Goal: Task Accomplishment & Management: Manage account settings

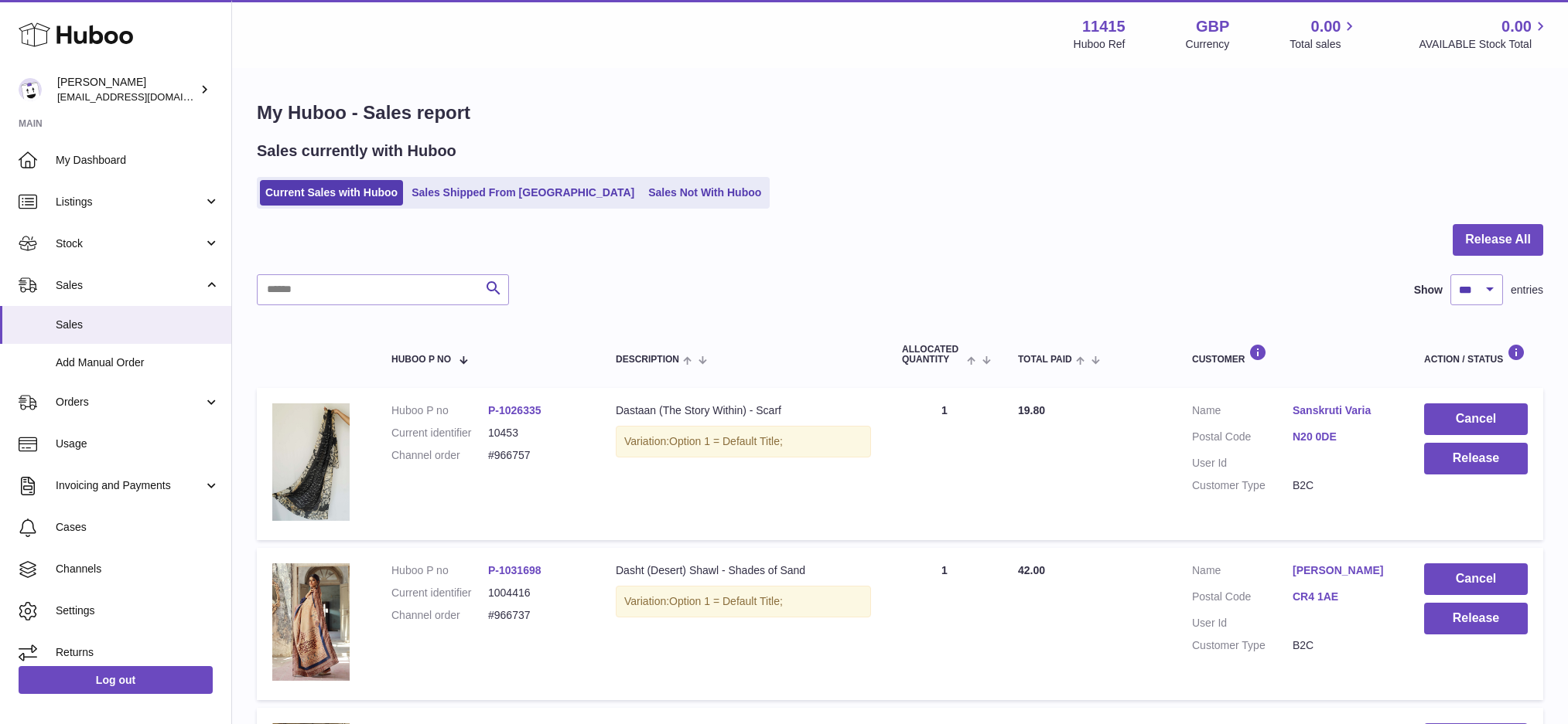
select select "***"
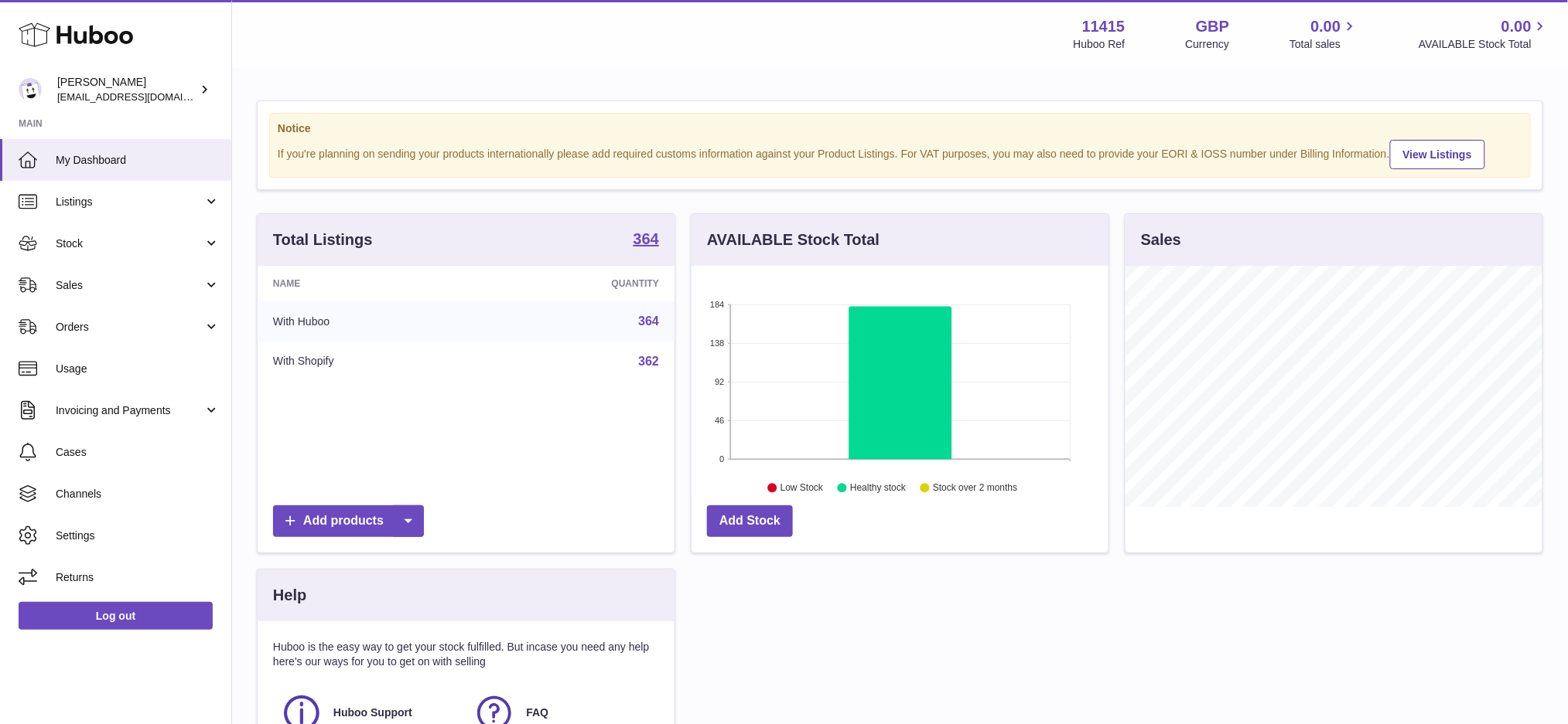
scroll to position [240, 417]
click at [103, 295] on link "Sales" at bounding box center [115, 285] width 231 height 41
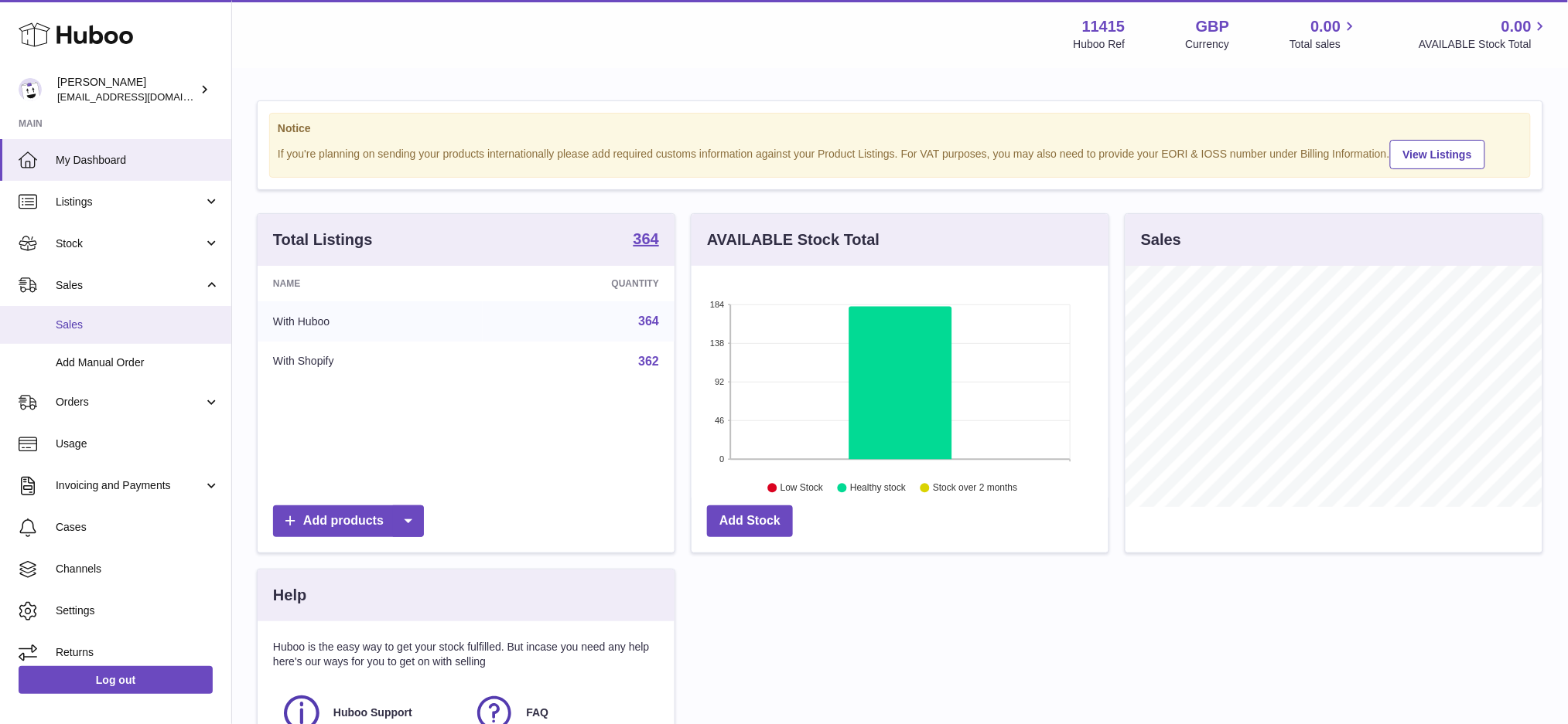
click at [97, 326] on span "Sales" at bounding box center [138, 324] width 164 height 14
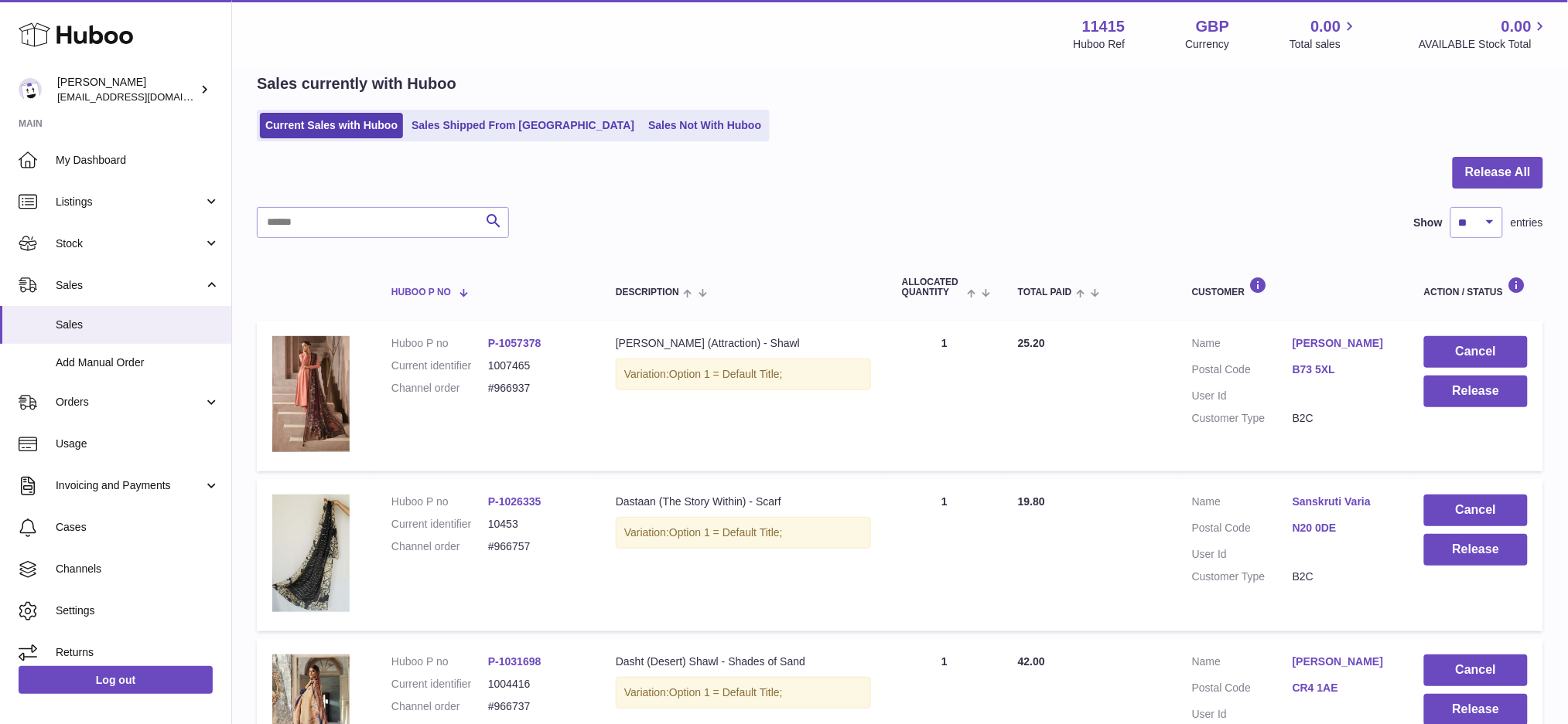
scroll to position [102, 0]
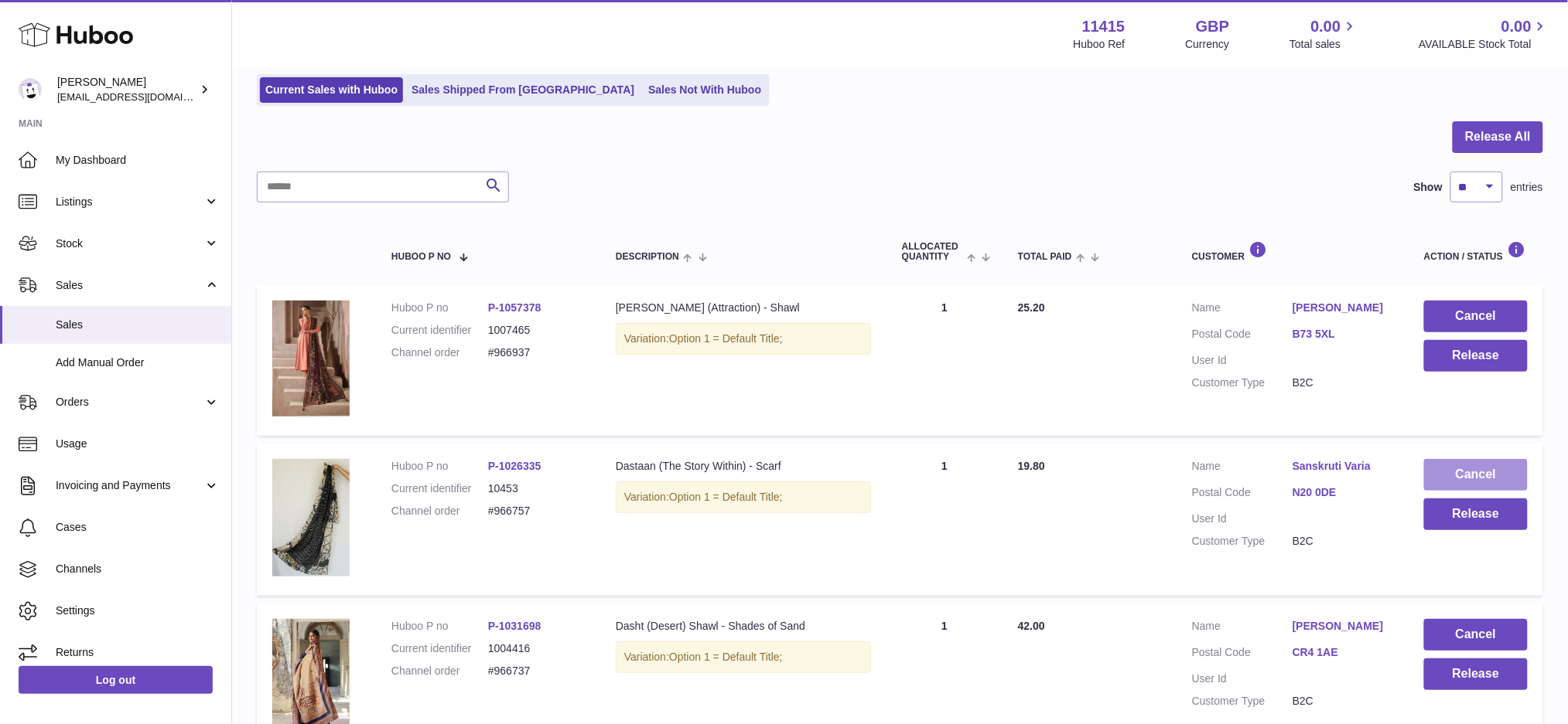
click at [1477, 470] on button "Cancel" at bounding box center [1476, 474] width 103 height 31
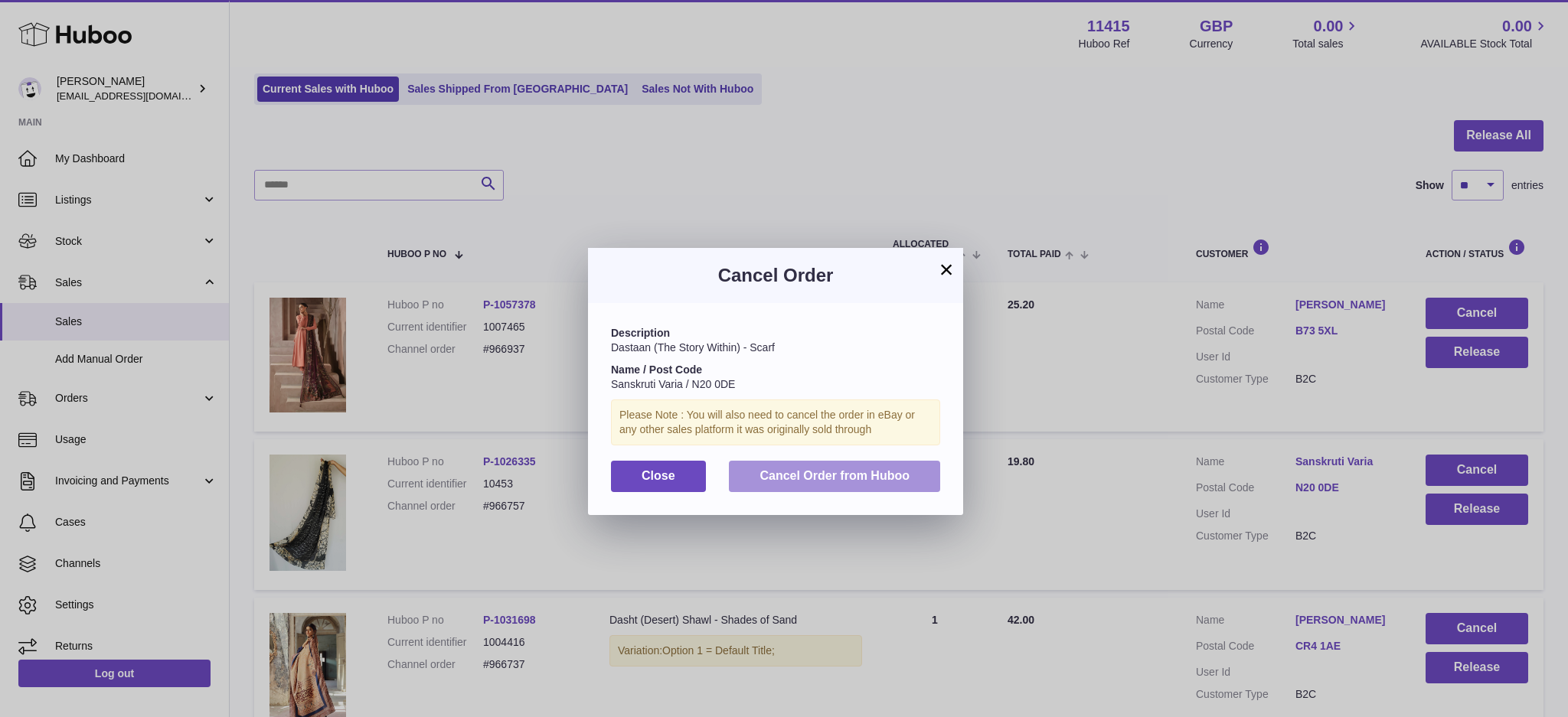
click at [812, 486] on button "Cancel Order from Huboo" at bounding box center [834, 476] width 211 height 31
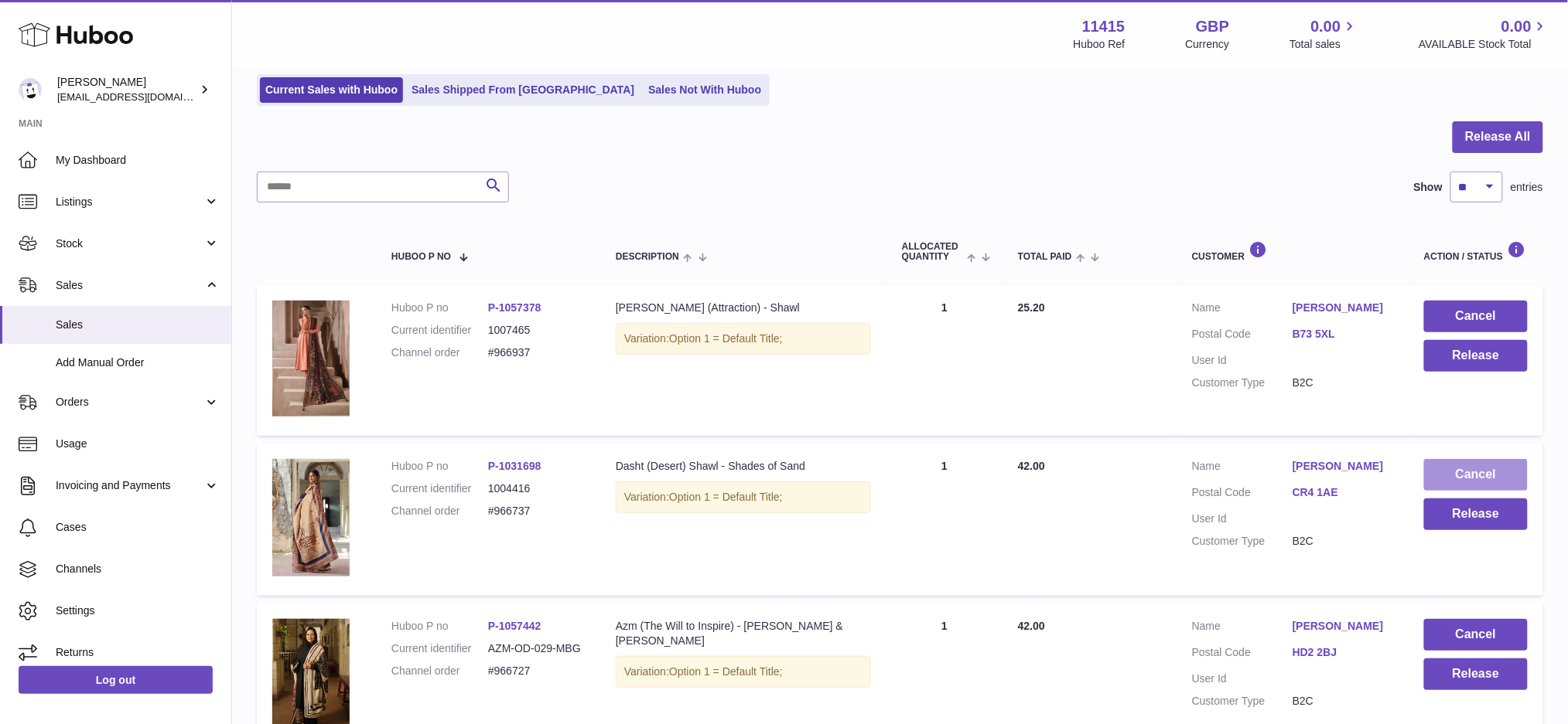
click at [1478, 471] on button "Cancel" at bounding box center [1476, 474] width 103 height 31
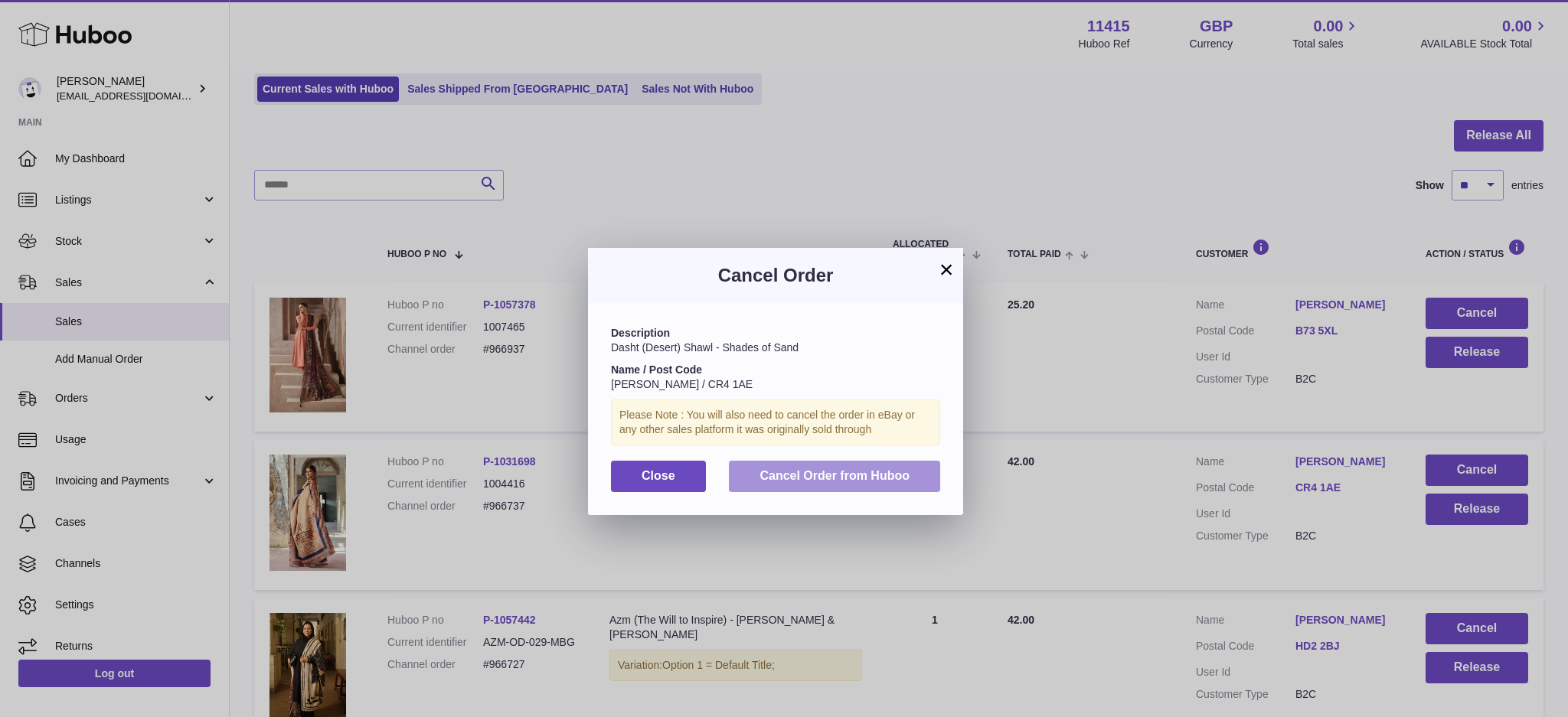
click at [913, 482] on button "Cancel Order from Huboo" at bounding box center [834, 476] width 211 height 31
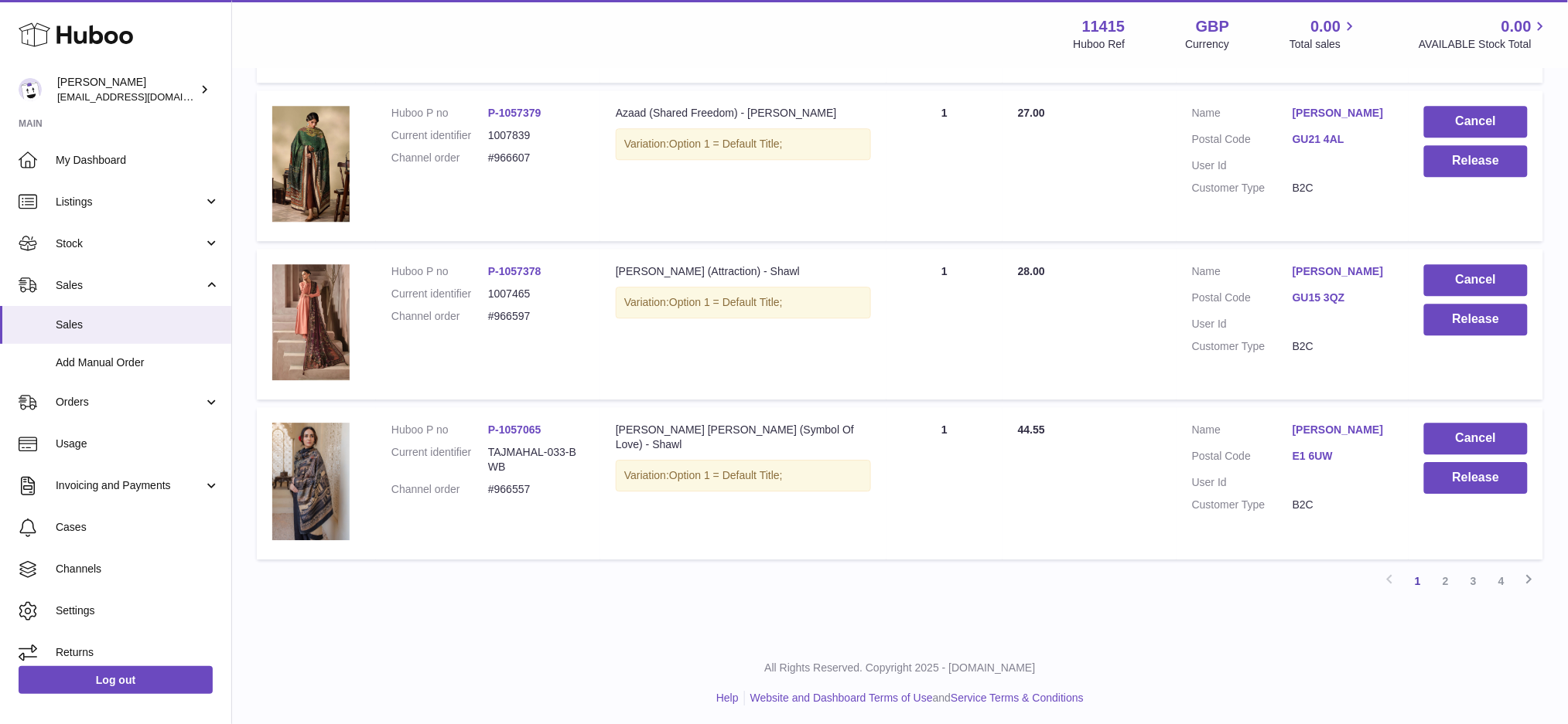
scroll to position [1414, 0]
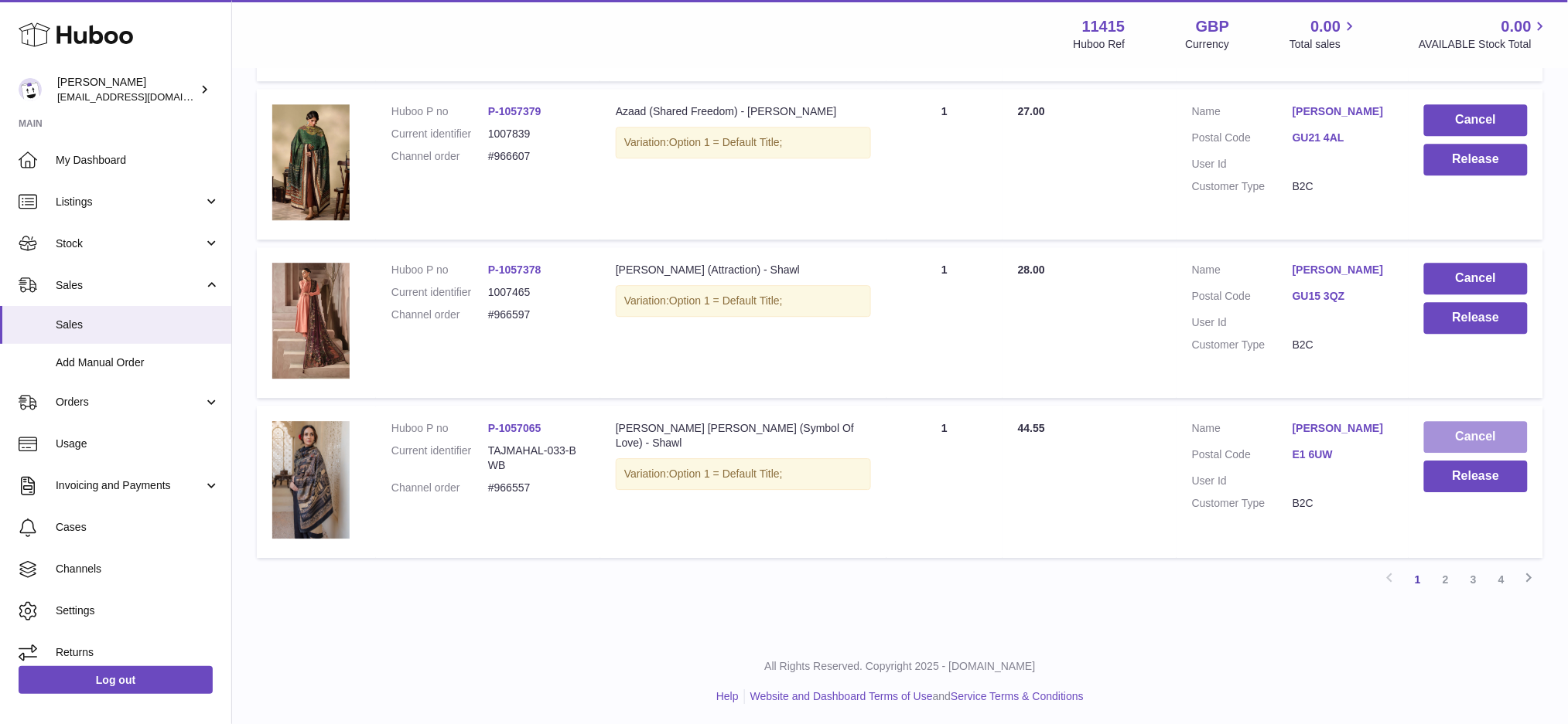
click at [1486, 430] on button "Cancel" at bounding box center [1476, 437] width 103 height 31
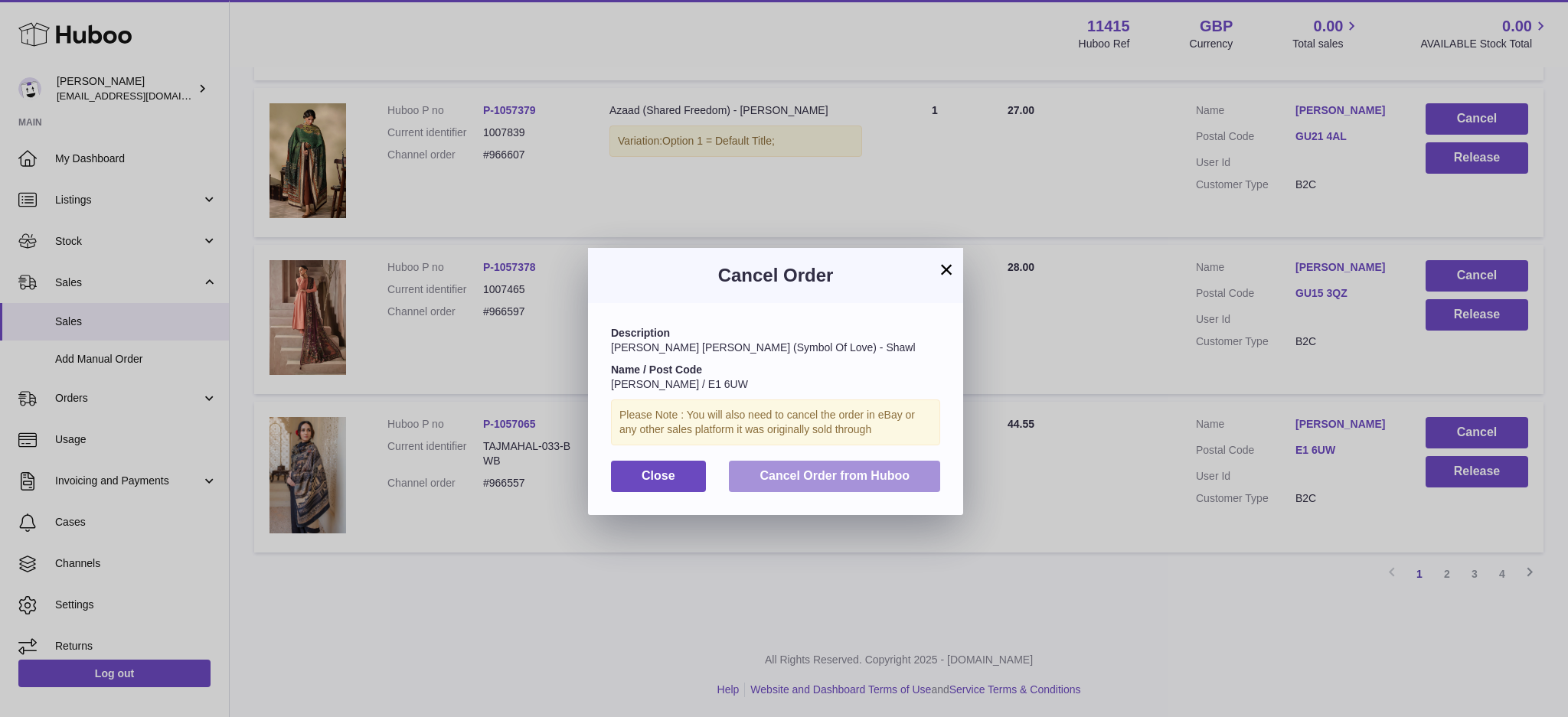
click at [755, 467] on button "Cancel Order from Huboo" at bounding box center [834, 476] width 211 height 31
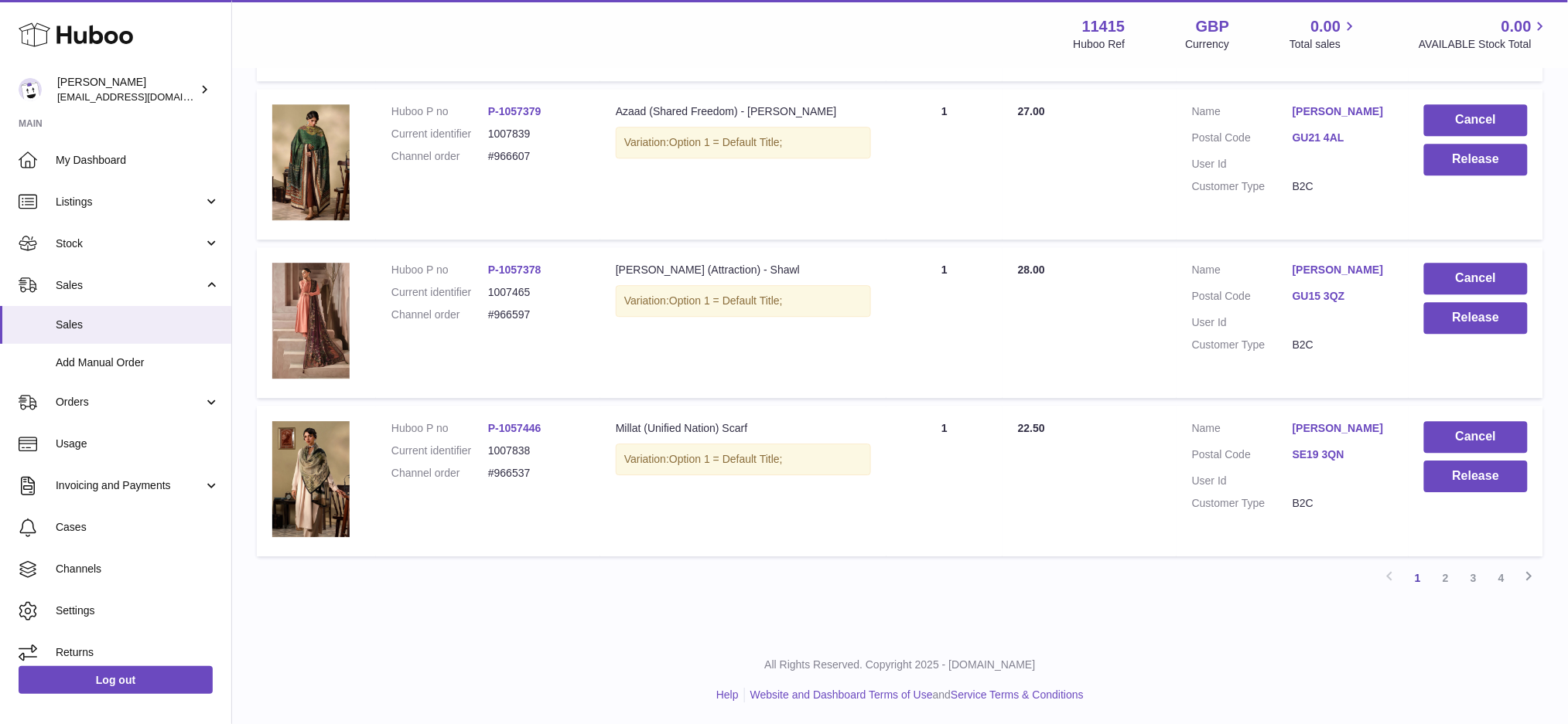
scroll to position [1413, 0]
click at [1454, 428] on button "Cancel" at bounding box center [1476, 438] width 103 height 31
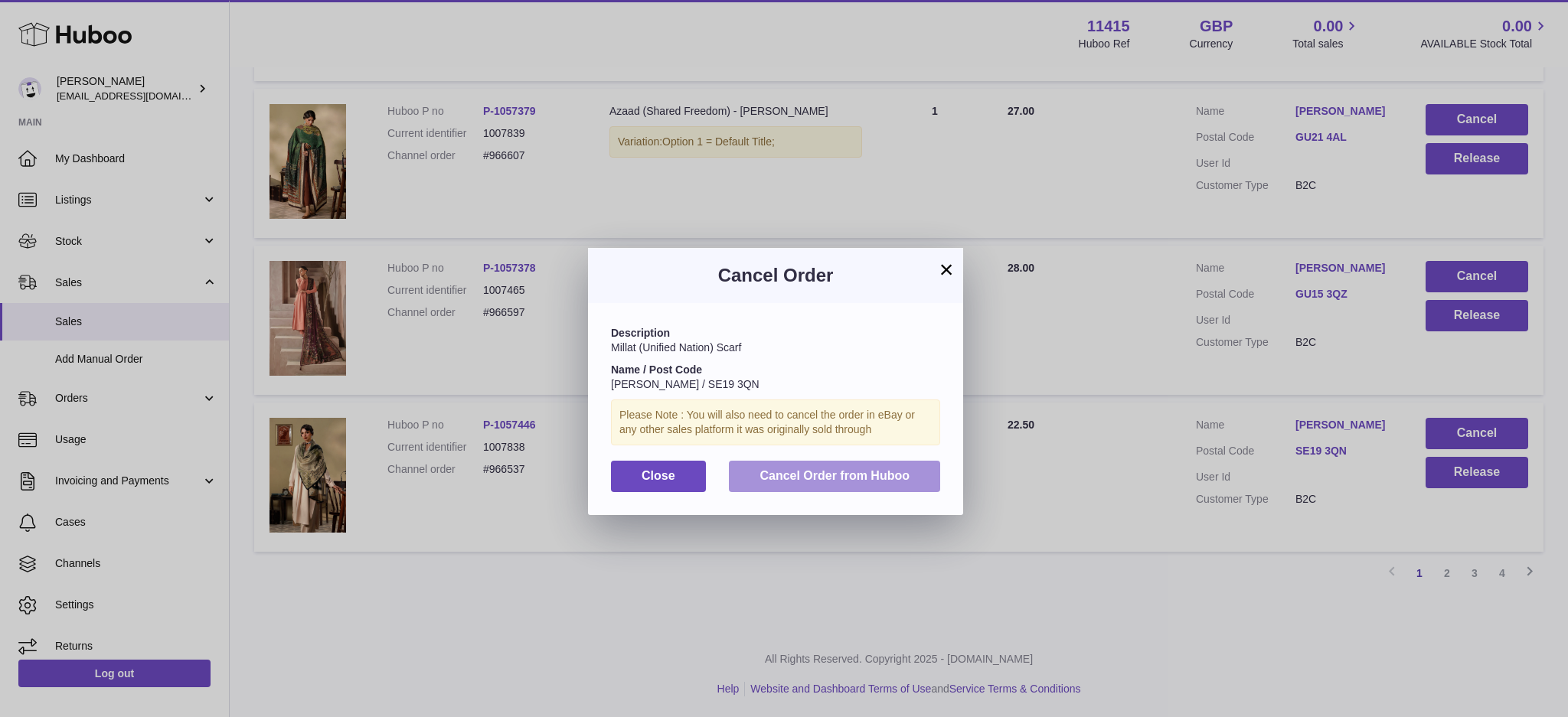
click at [878, 479] on span "Cancel Order from Huboo" at bounding box center [834, 476] width 150 height 13
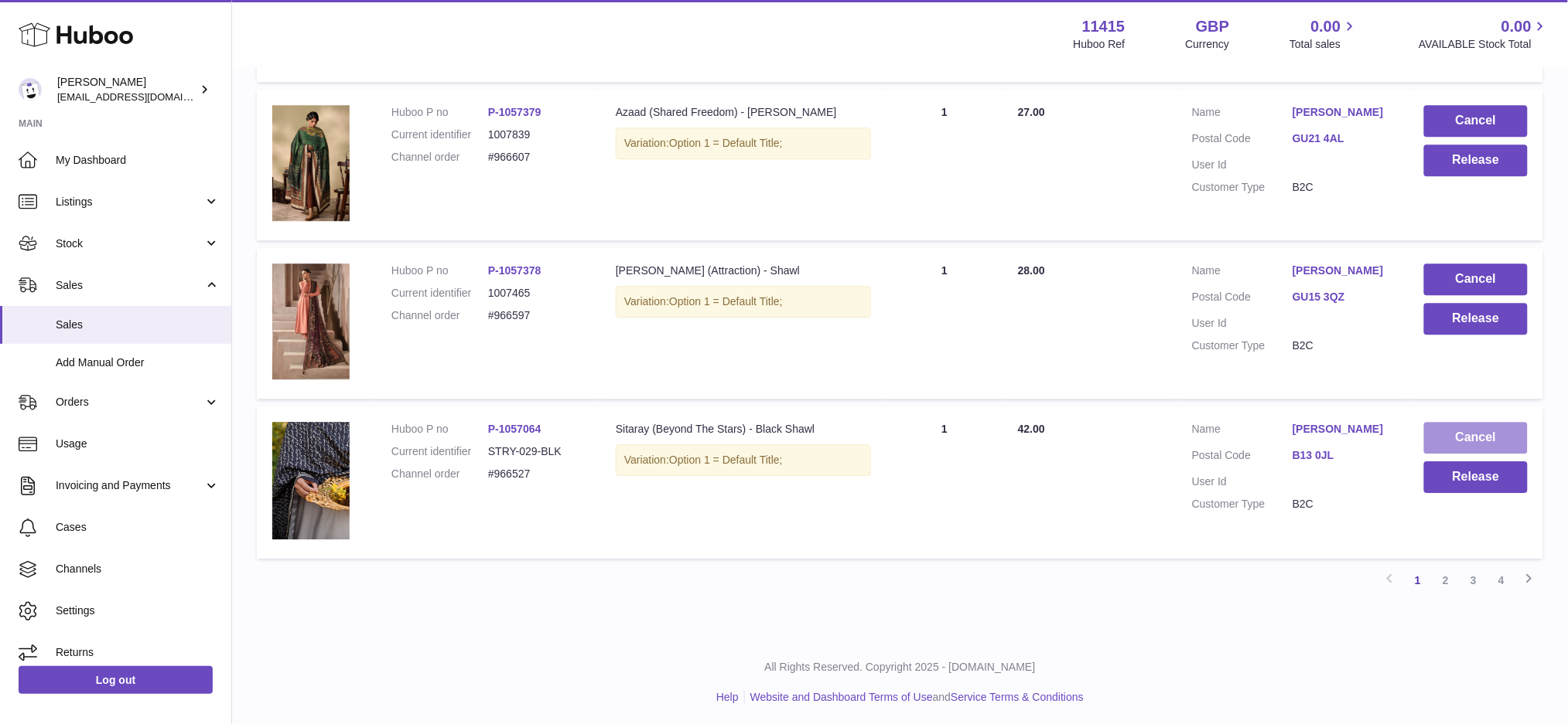
click at [1471, 430] on button "Cancel" at bounding box center [1476, 438] width 103 height 31
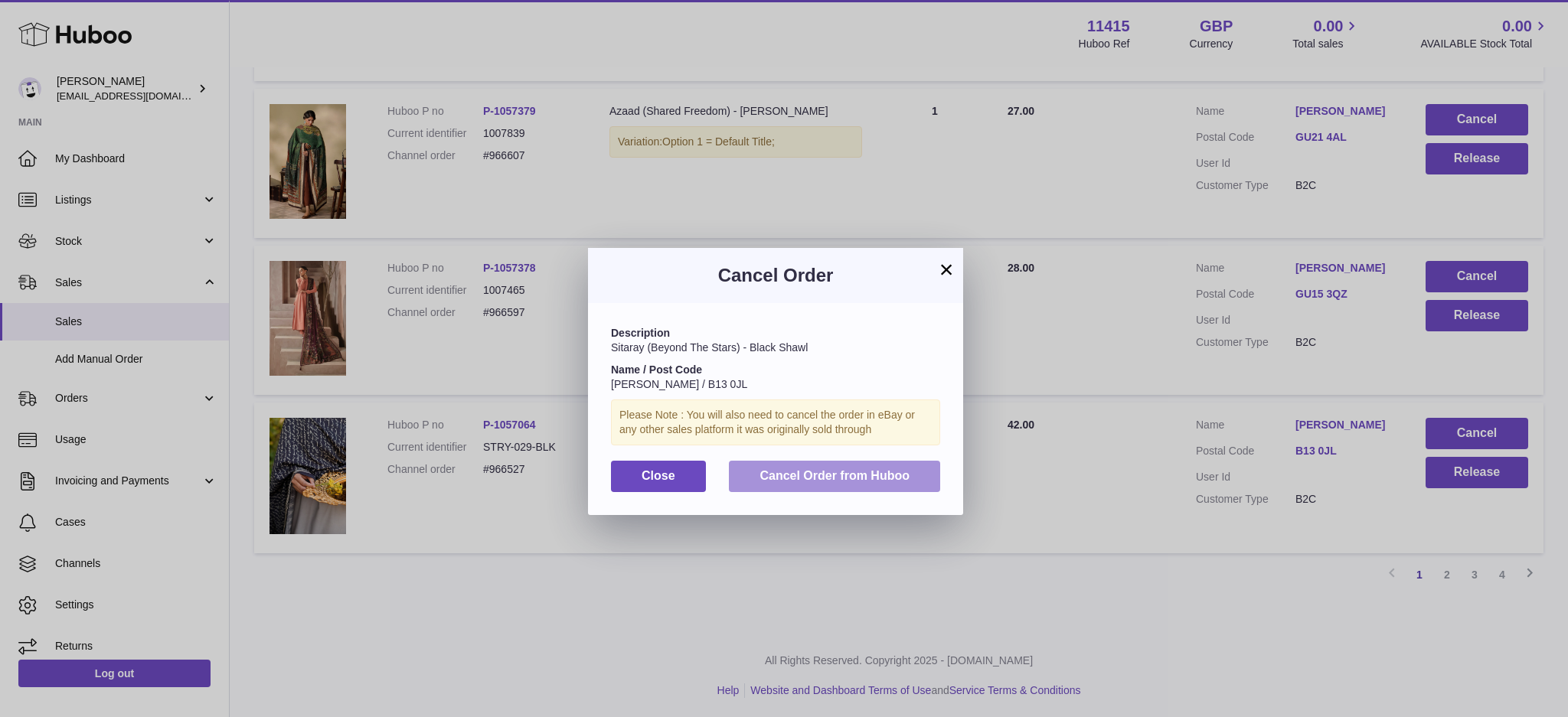
drag, startPoint x: 842, startPoint y: 474, endPoint x: 856, endPoint y: 475, distance: 14.0
click at [842, 475] on span "Cancel Order from Huboo" at bounding box center [834, 476] width 150 height 13
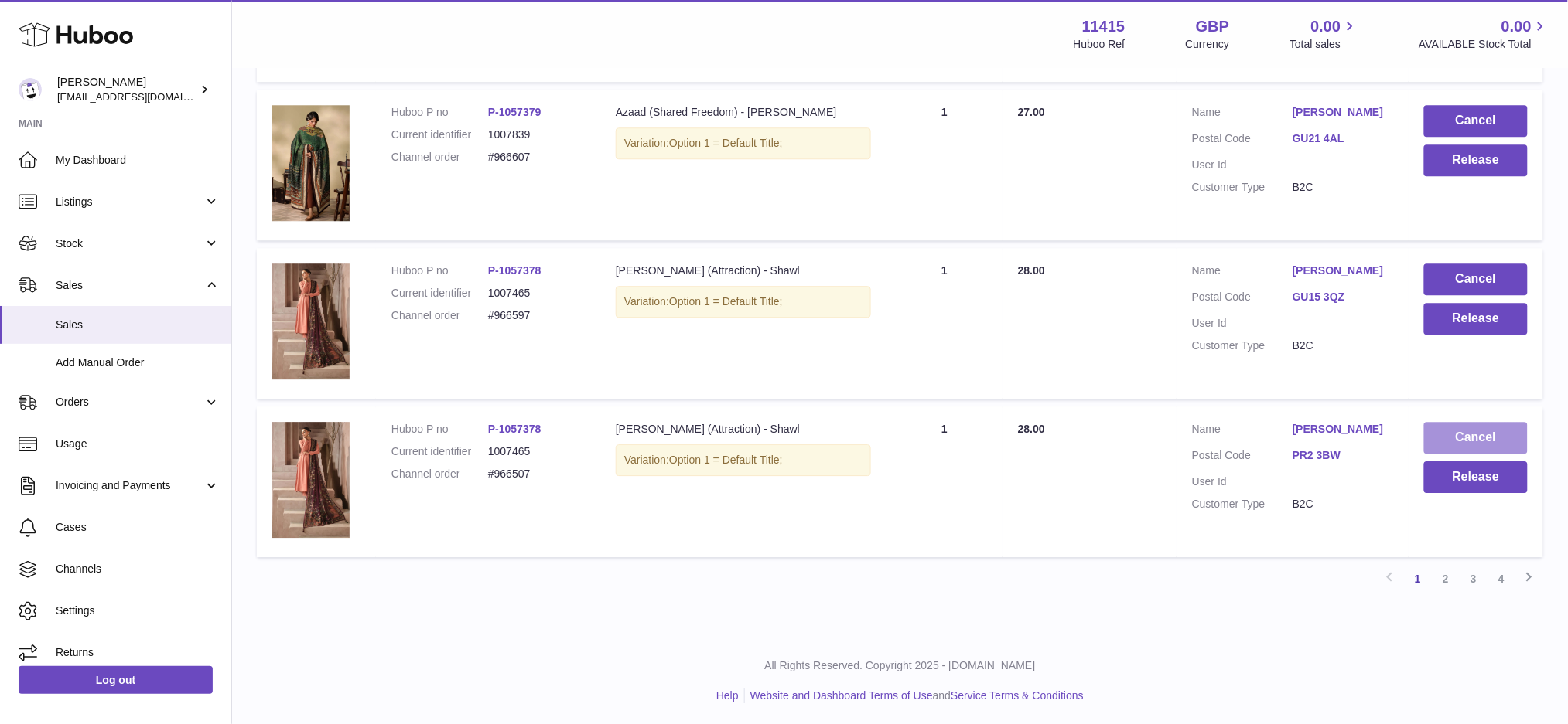
click at [1465, 431] on button "Cancel" at bounding box center [1476, 438] width 103 height 31
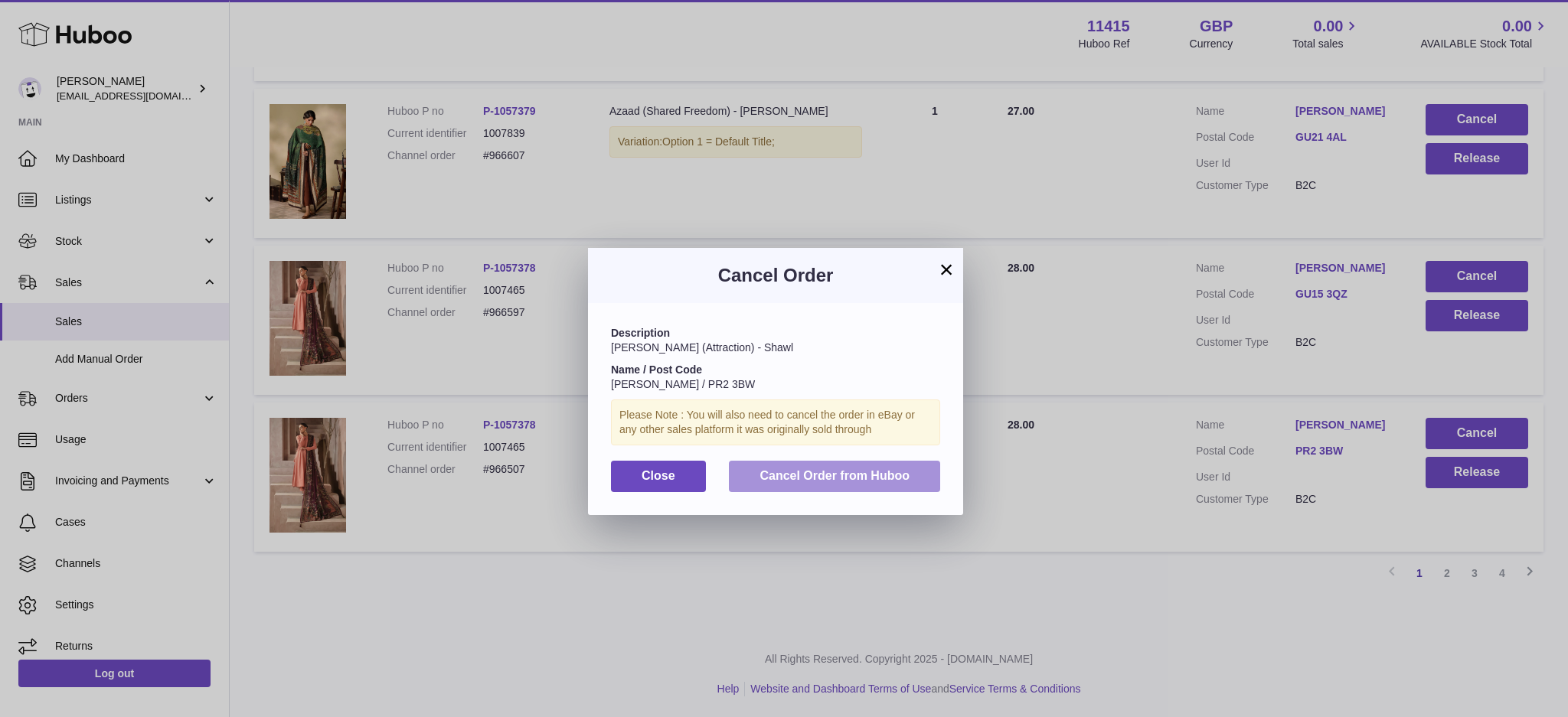
click at [911, 471] on button "Cancel Order from Huboo" at bounding box center [834, 476] width 211 height 31
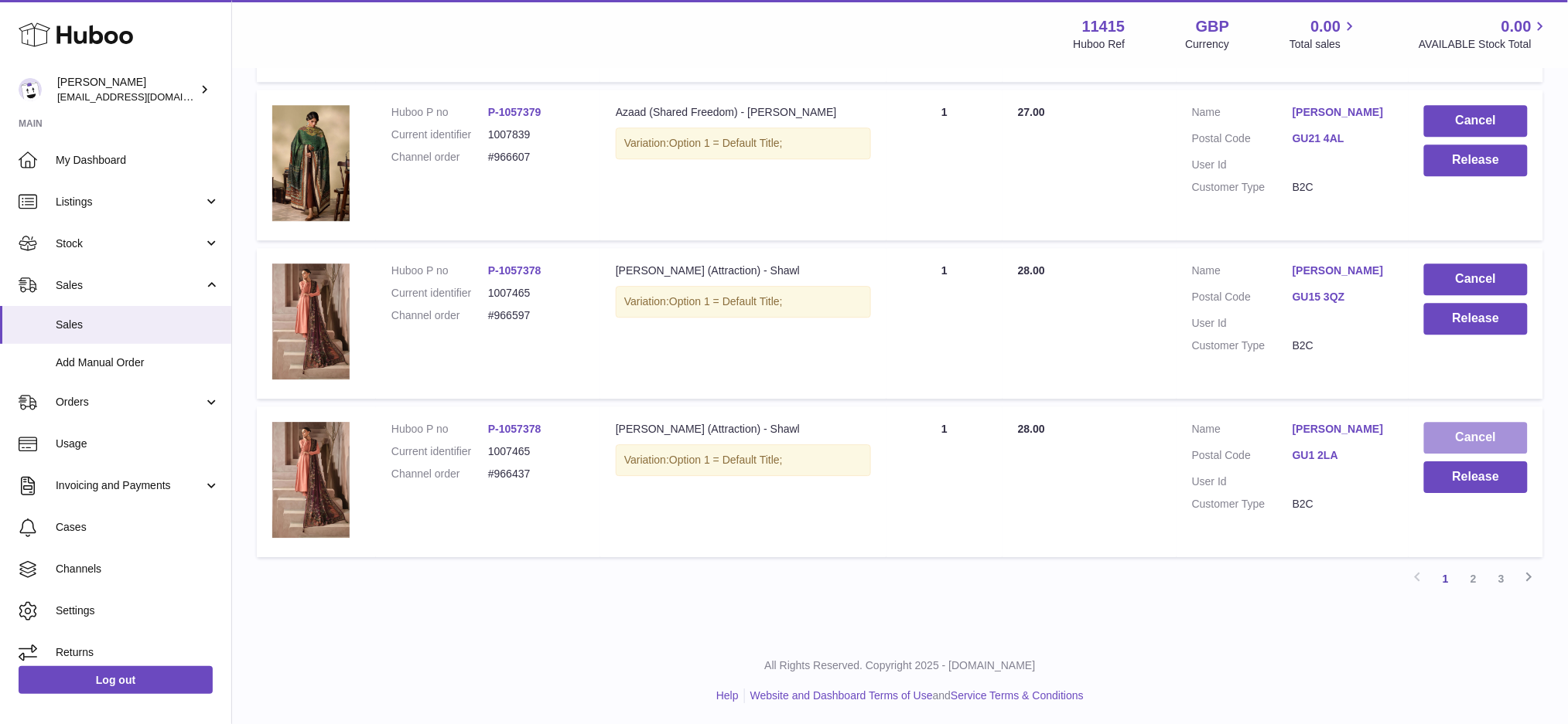
click at [1460, 436] on button "Cancel" at bounding box center [1476, 438] width 103 height 31
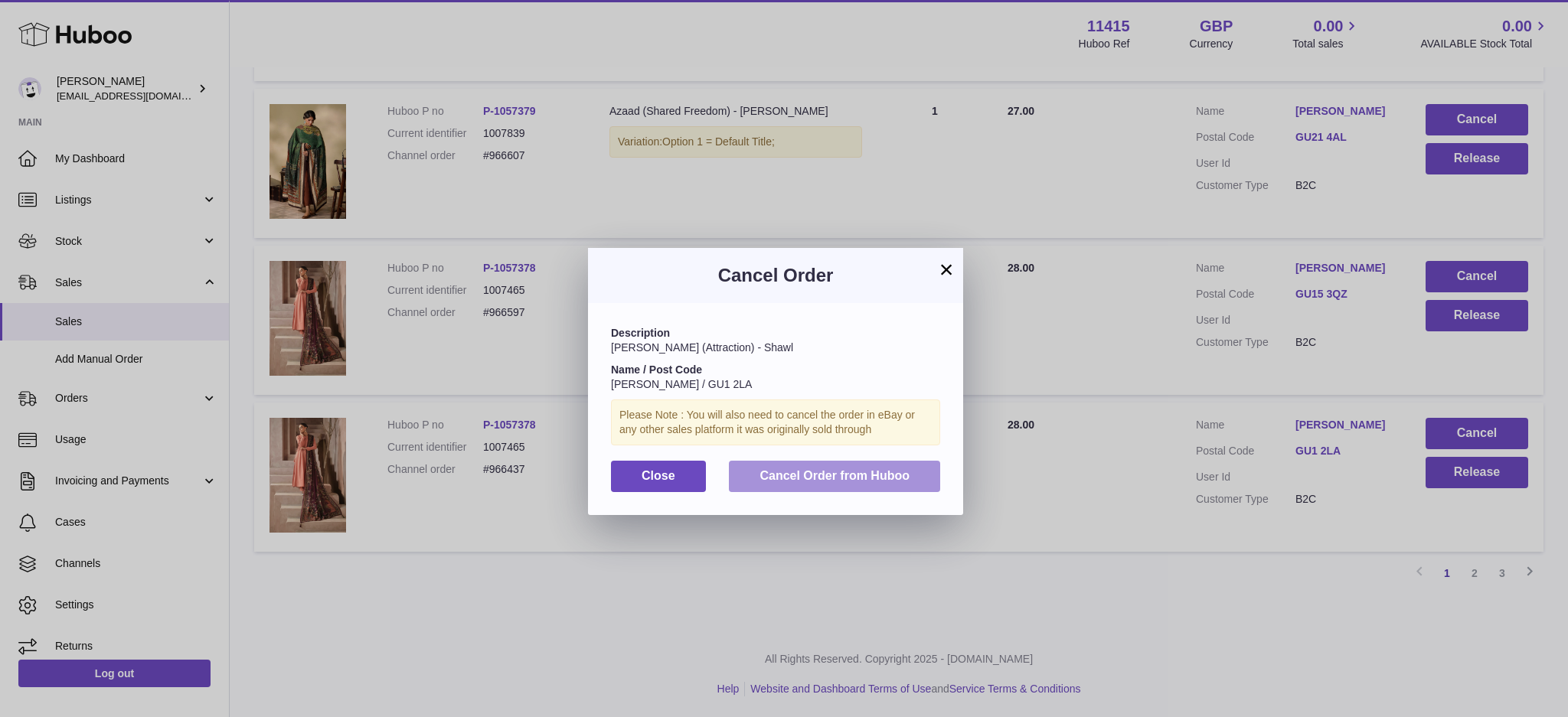
click at [890, 472] on span "Cancel Order from Huboo" at bounding box center [834, 476] width 150 height 13
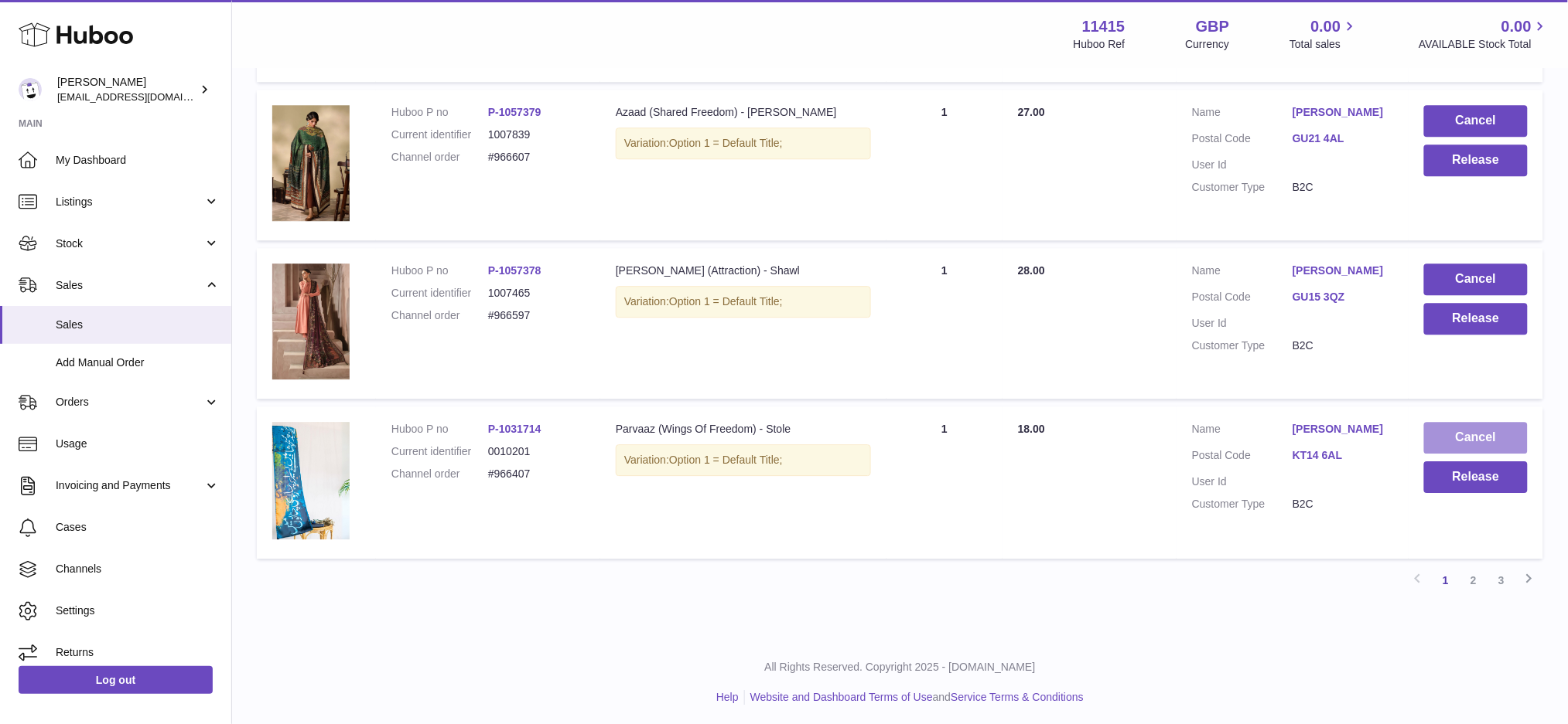
click at [1446, 438] on button "Cancel" at bounding box center [1476, 438] width 103 height 31
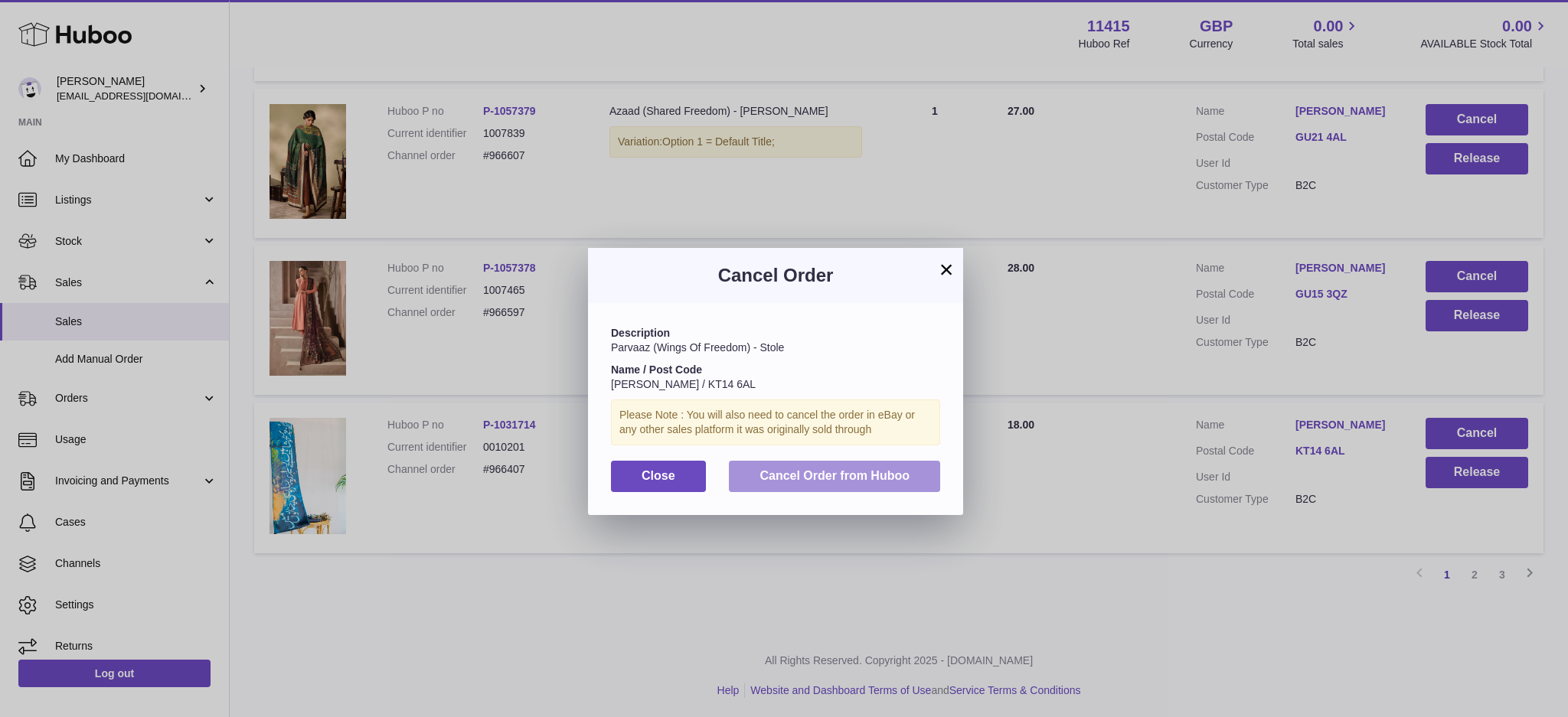
click at [889, 481] on span "Cancel Order from Huboo" at bounding box center [834, 476] width 150 height 13
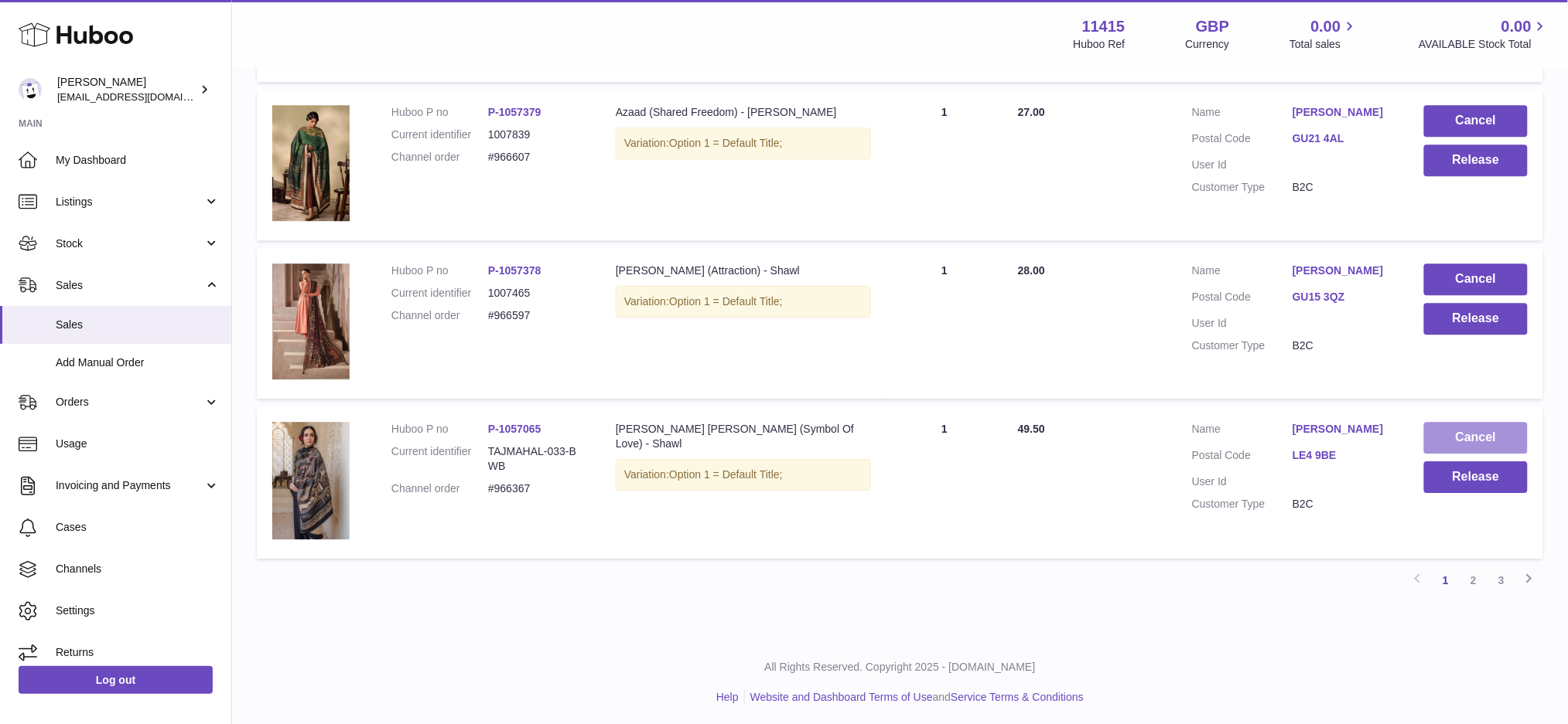
click at [1465, 434] on button "Cancel" at bounding box center [1476, 438] width 103 height 31
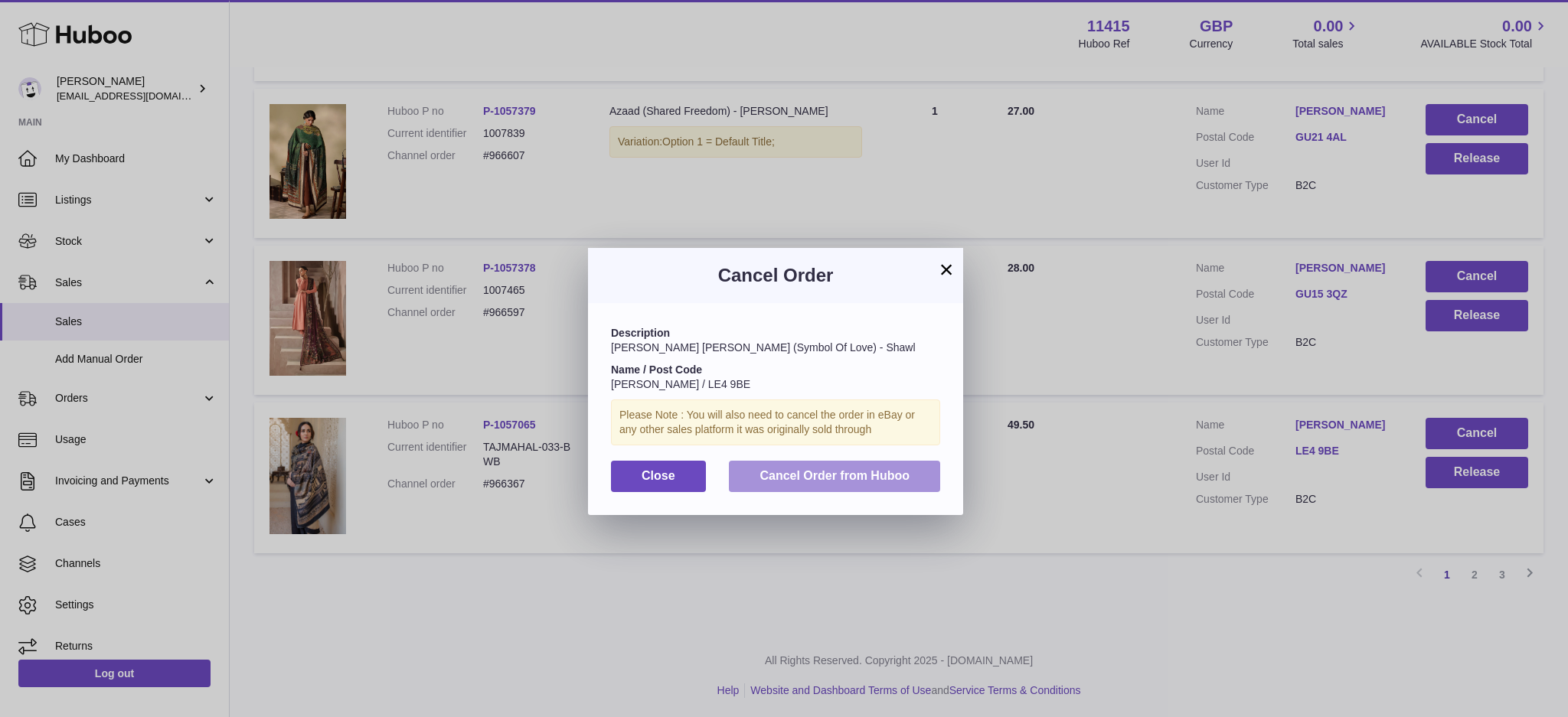
click at [882, 474] on span "Cancel Order from Huboo" at bounding box center [834, 476] width 150 height 13
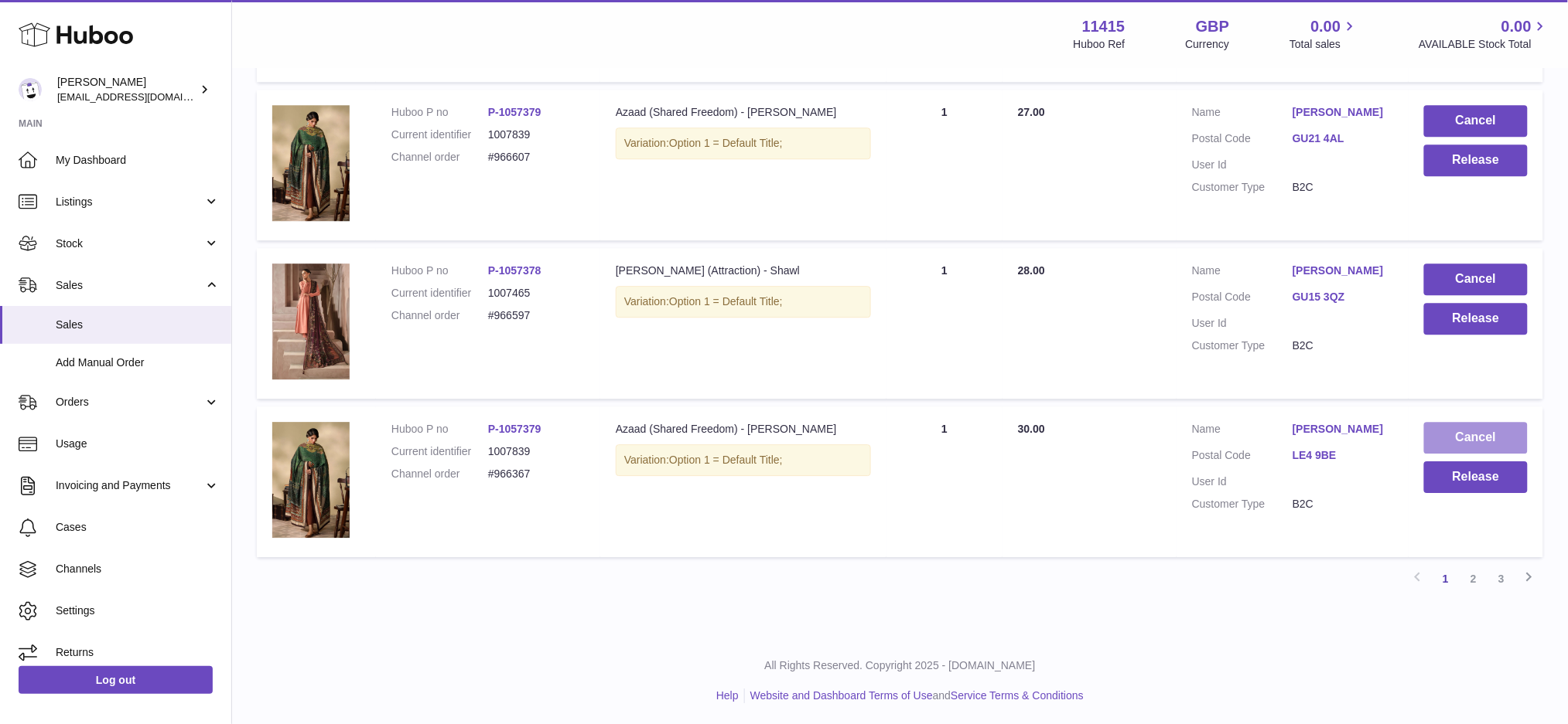
click at [1445, 440] on button "Cancel" at bounding box center [1476, 438] width 103 height 31
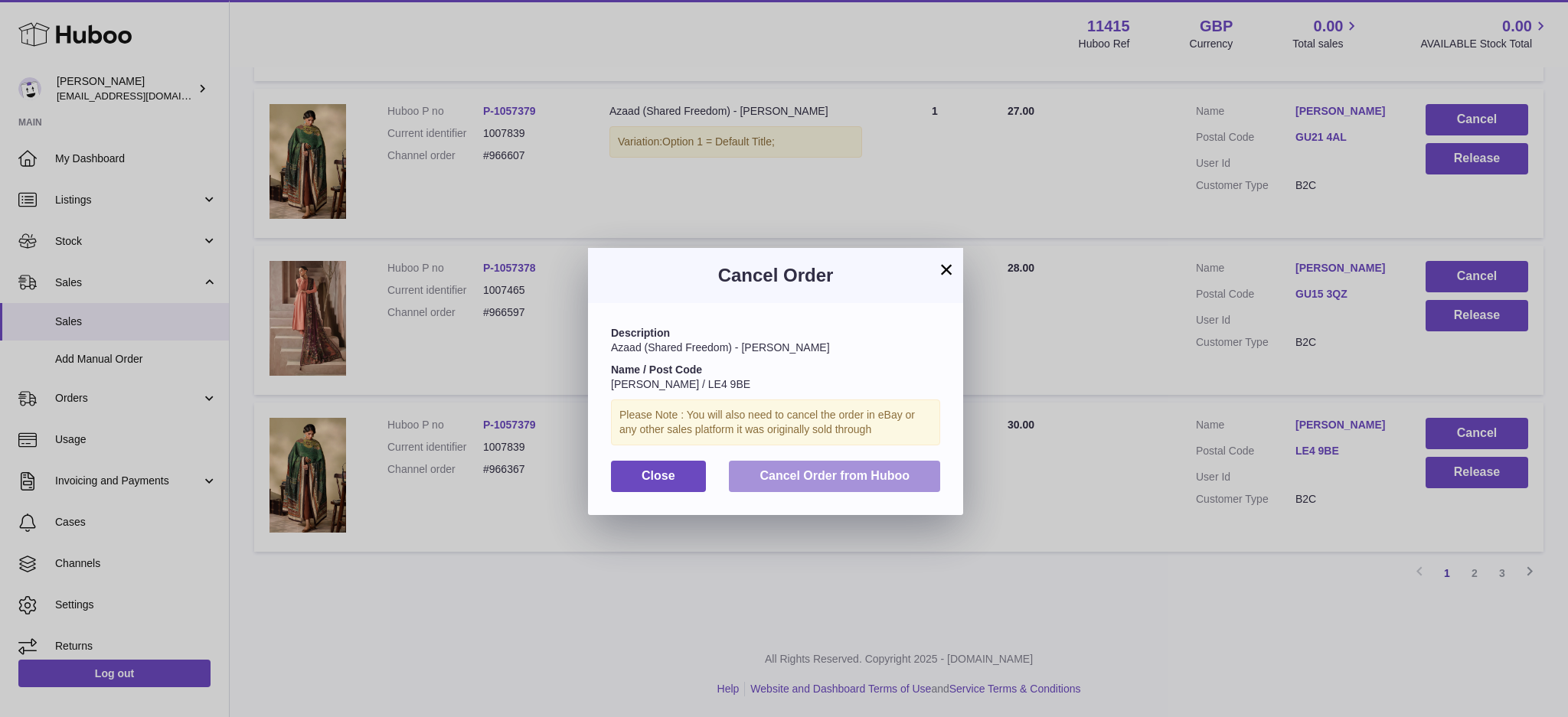
click at [896, 482] on span "Cancel Order from Huboo" at bounding box center [834, 476] width 150 height 13
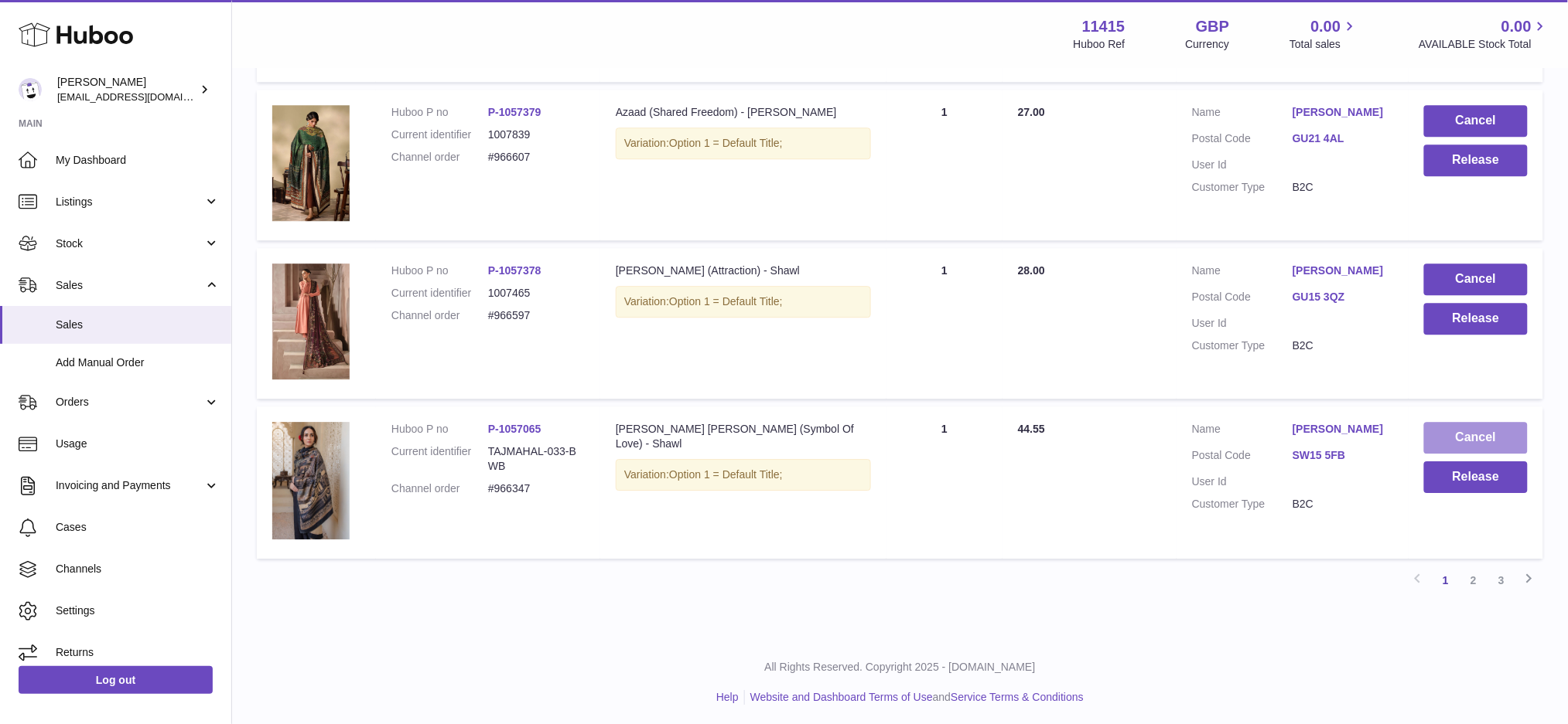
click at [1458, 433] on button "Cancel" at bounding box center [1476, 438] width 103 height 31
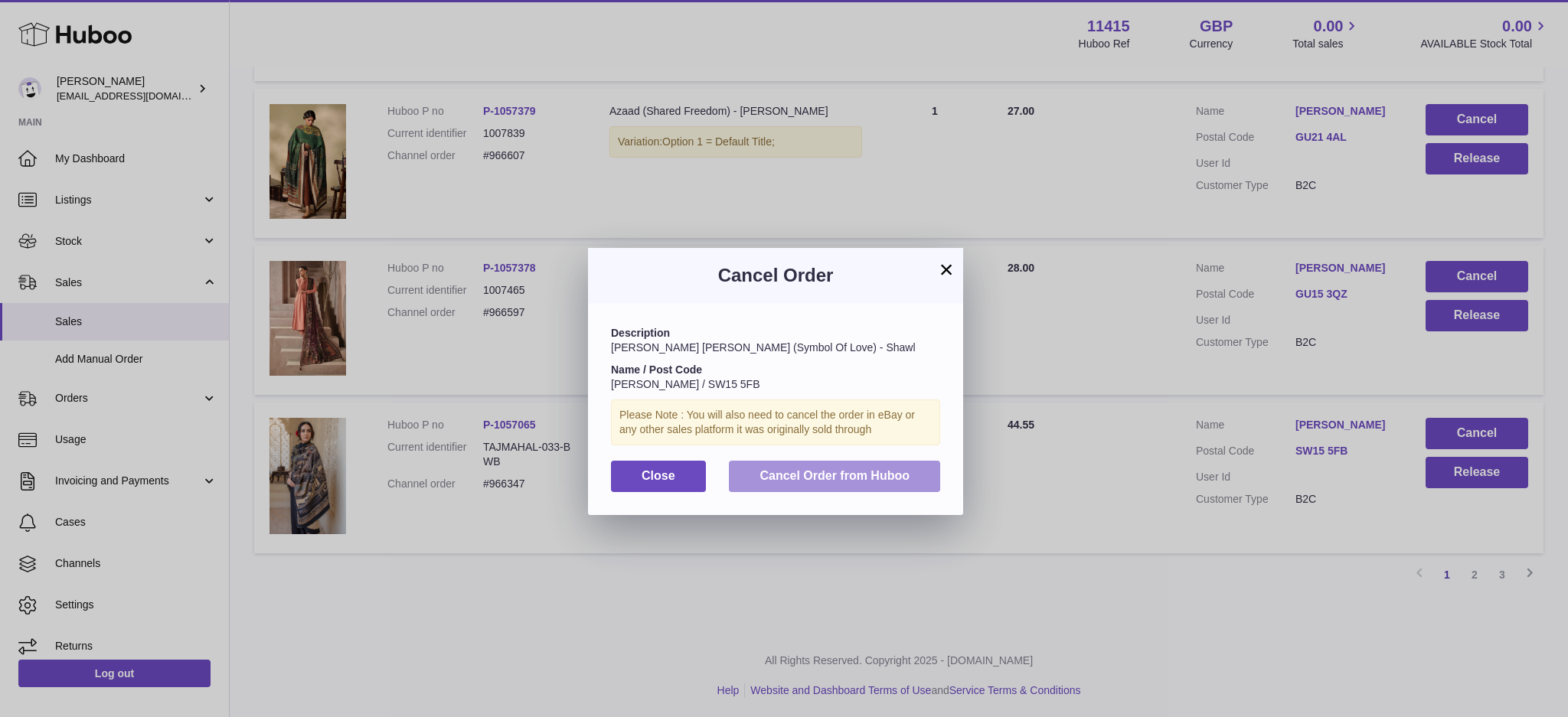
click at [920, 488] on button "Cancel Order from Huboo" at bounding box center [834, 476] width 211 height 31
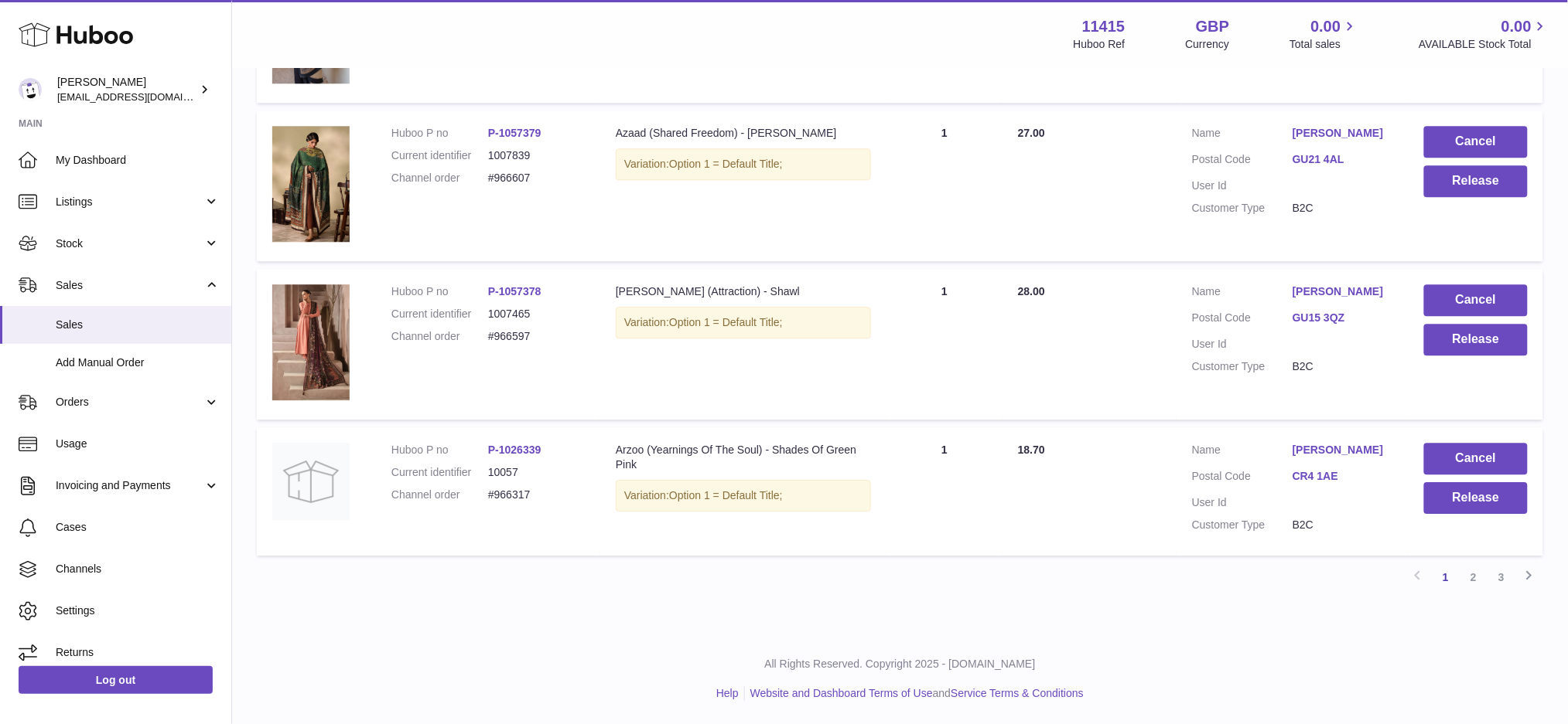
scroll to position [1390, 0]
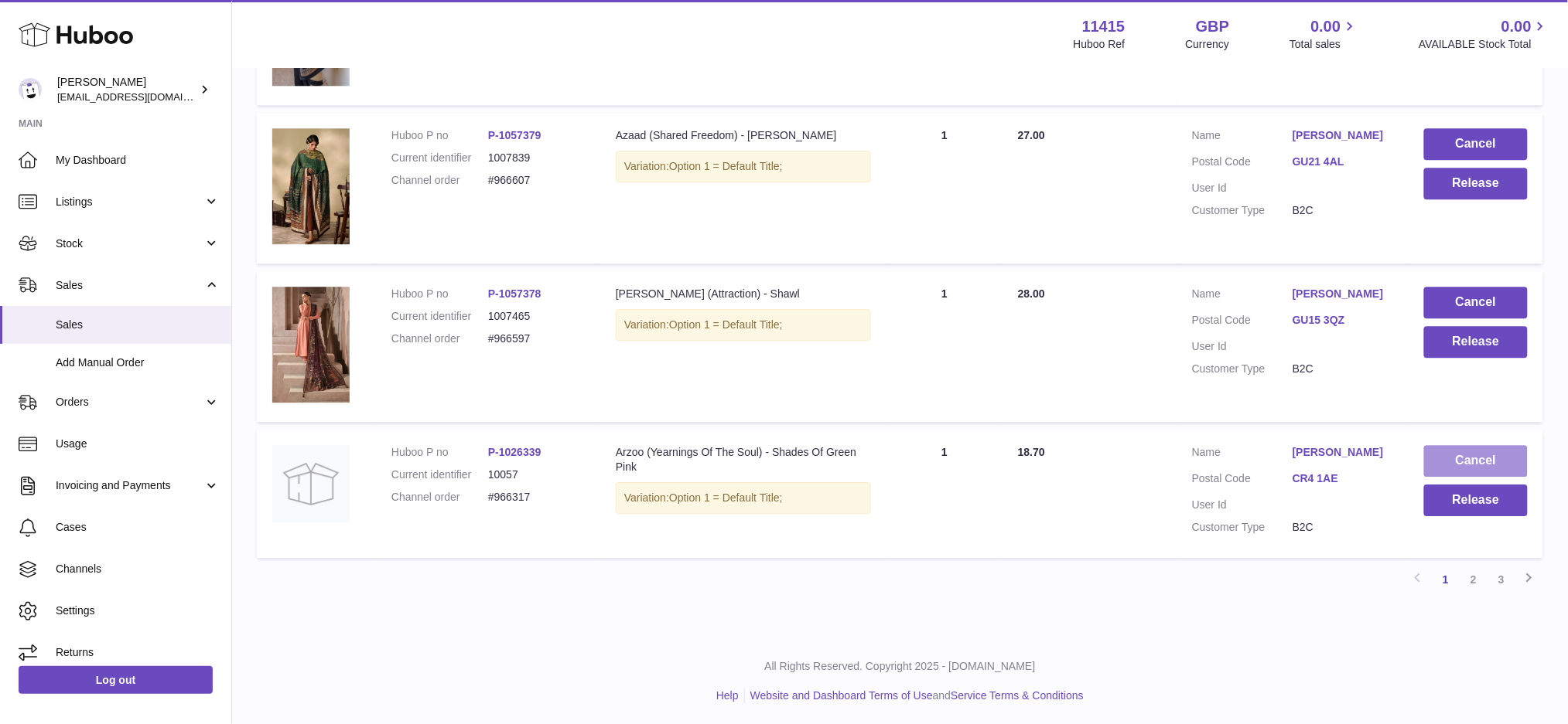
click at [1453, 458] on button "Cancel" at bounding box center [1476, 461] width 103 height 31
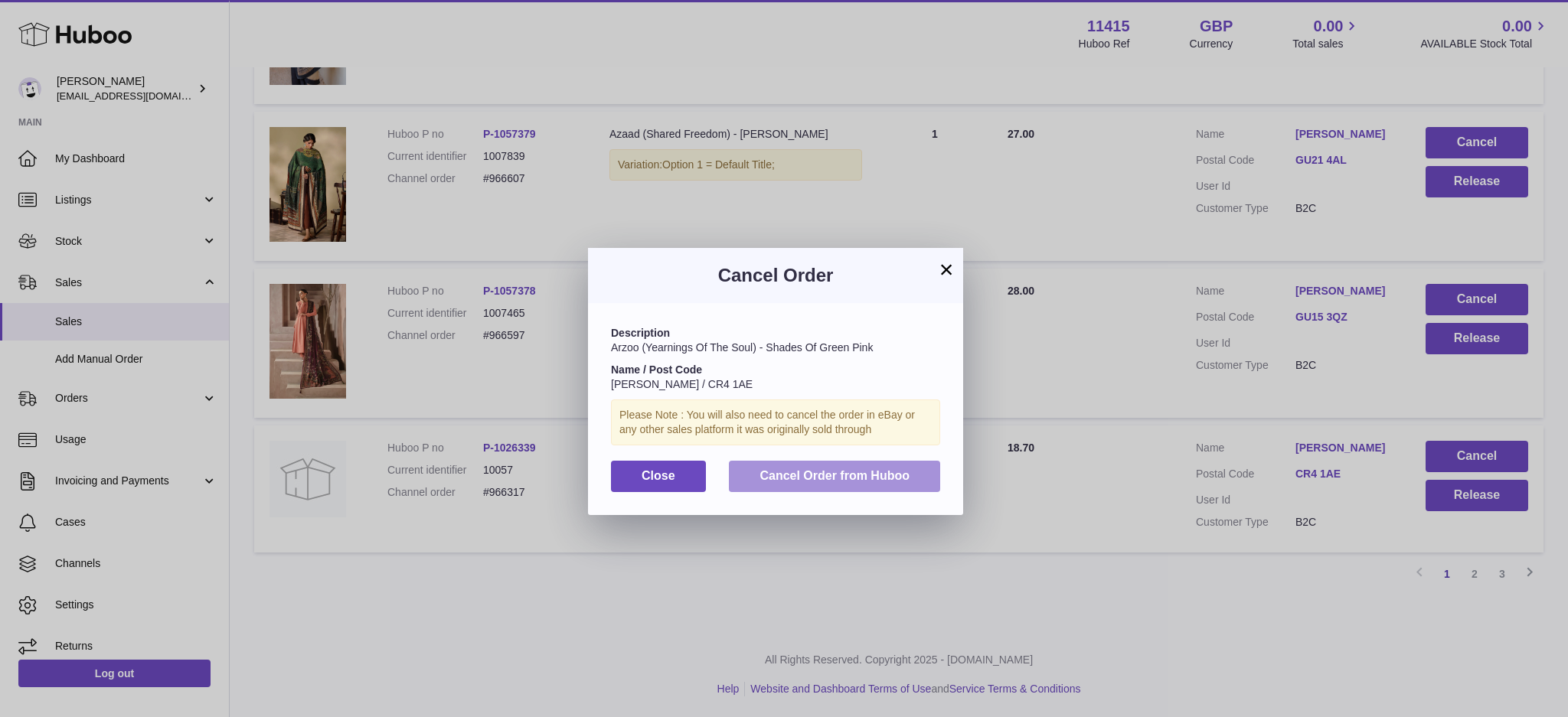
click at [928, 479] on button "Cancel Order from Huboo" at bounding box center [834, 476] width 211 height 31
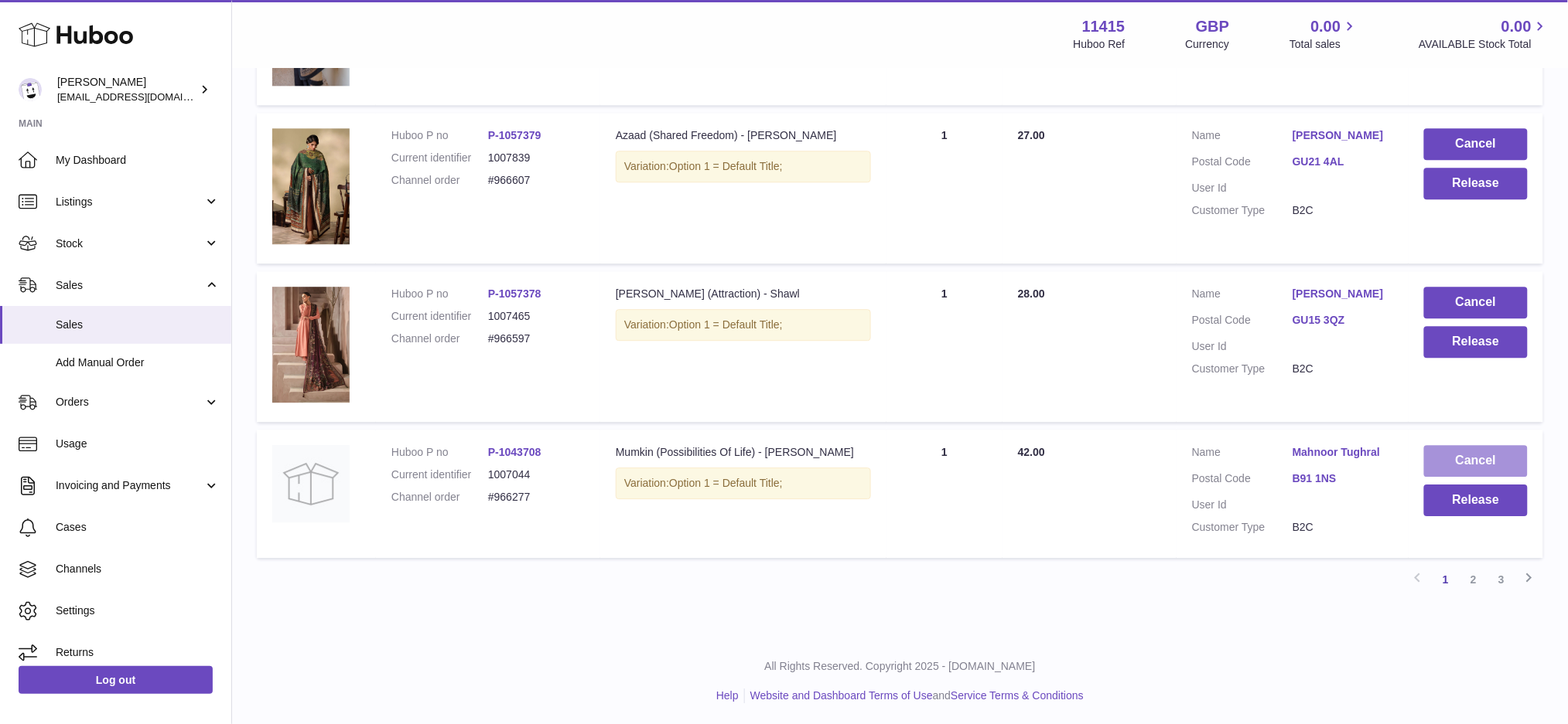
click at [1460, 458] on button "Cancel" at bounding box center [1476, 461] width 103 height 31
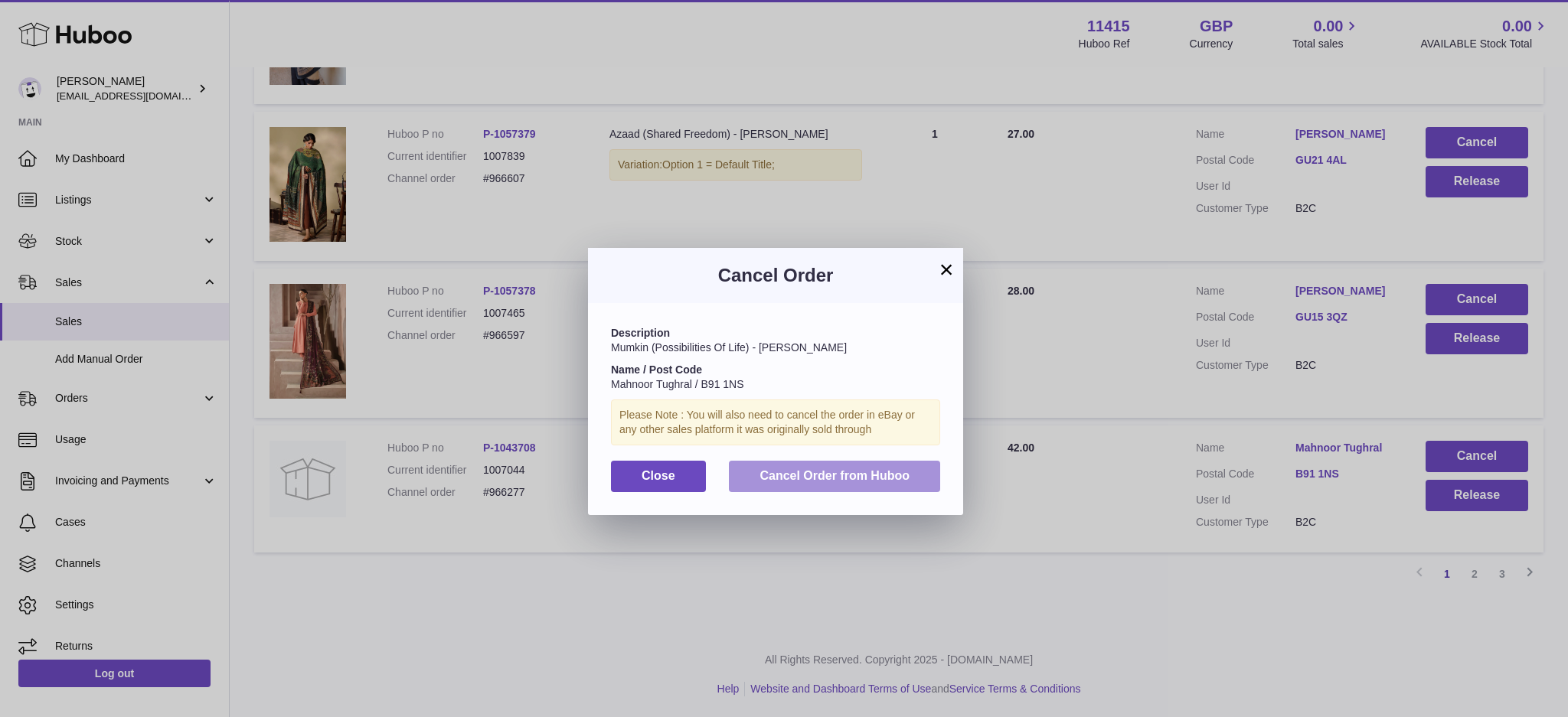
click at [859, 466] on button "Cancel Order from Huboo" at bounding box center [834, 476] width 211 height 31
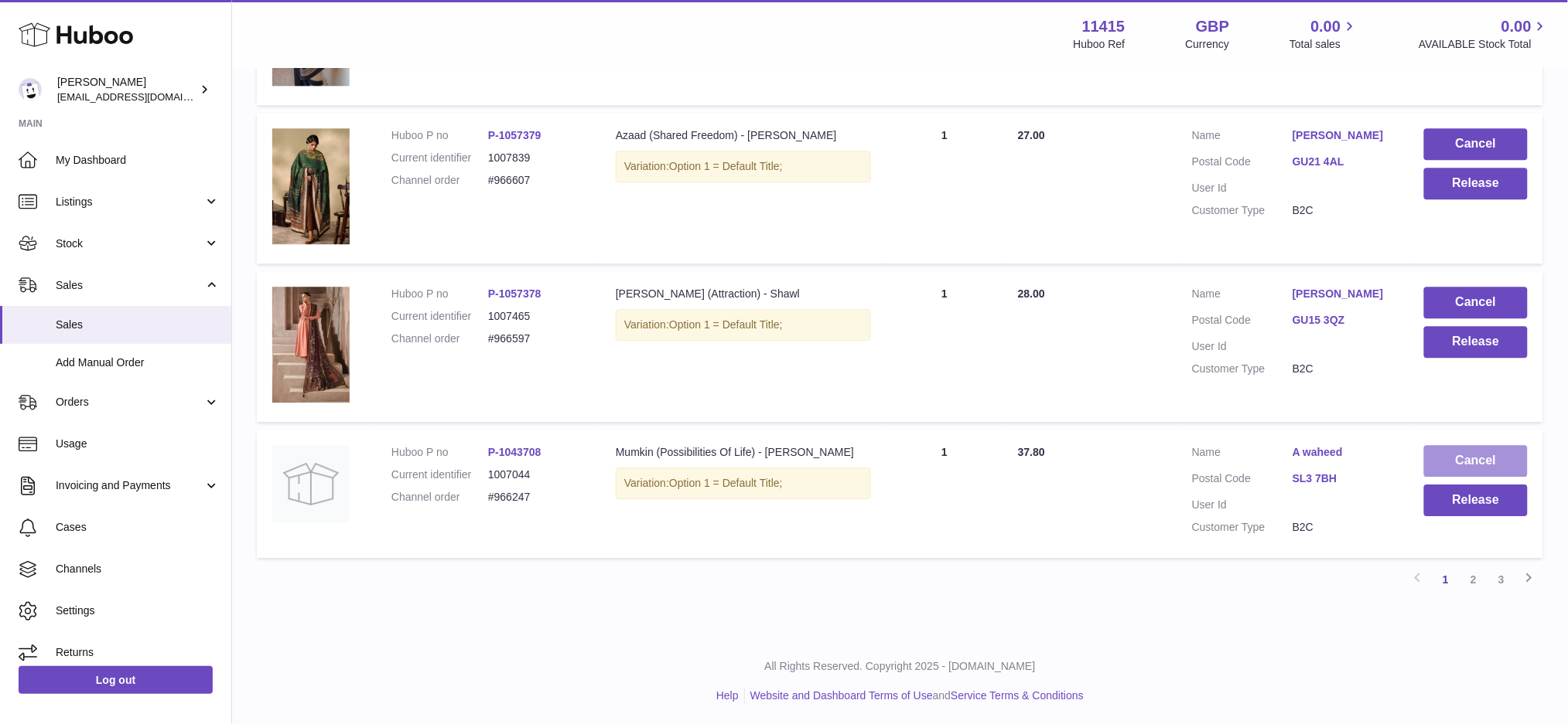
click at [1475, 456] on button "Cancel" at bounding box center [1476, 461] width 103 height 31
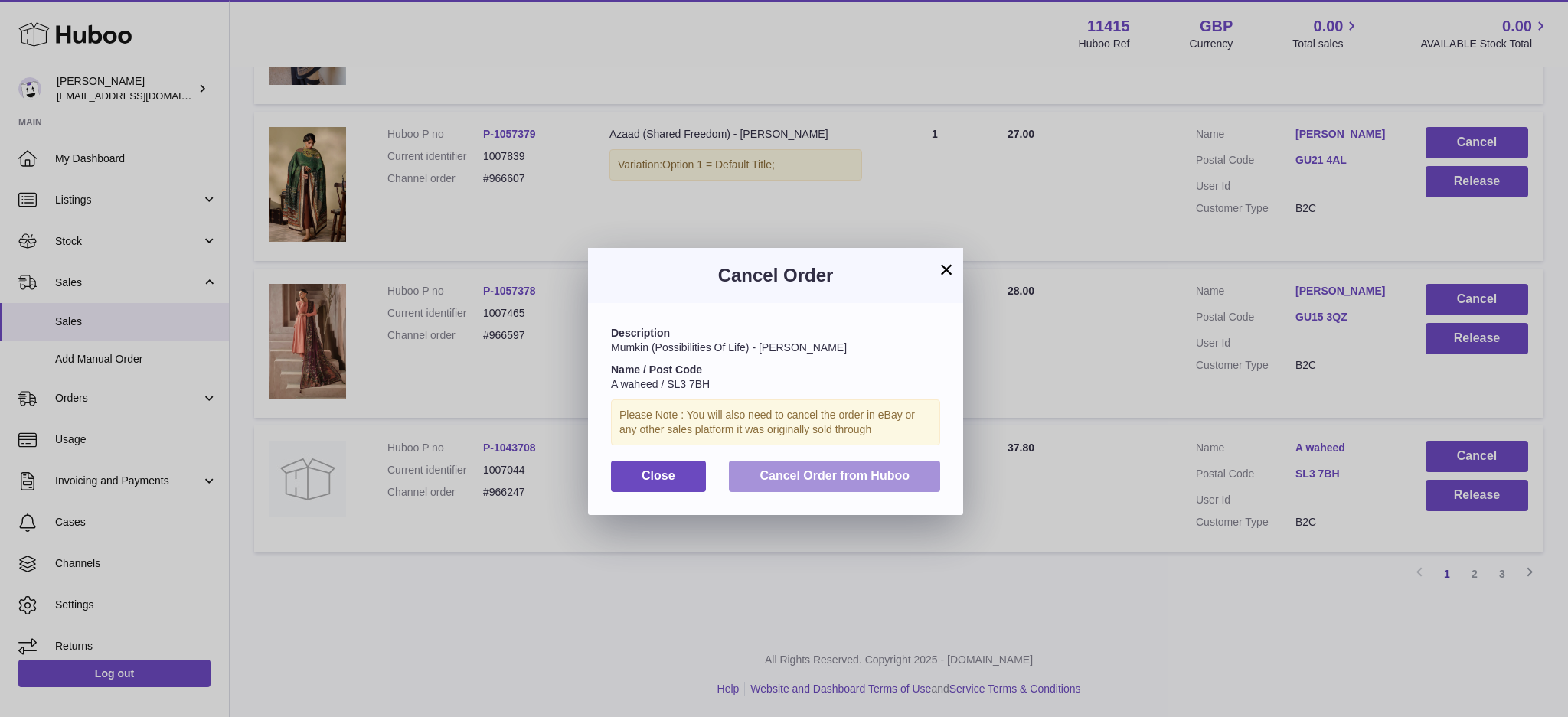
click at [859, 467] on button "Cancel Order from Huboo" at bounding box center [834, 476] width 211 height 31
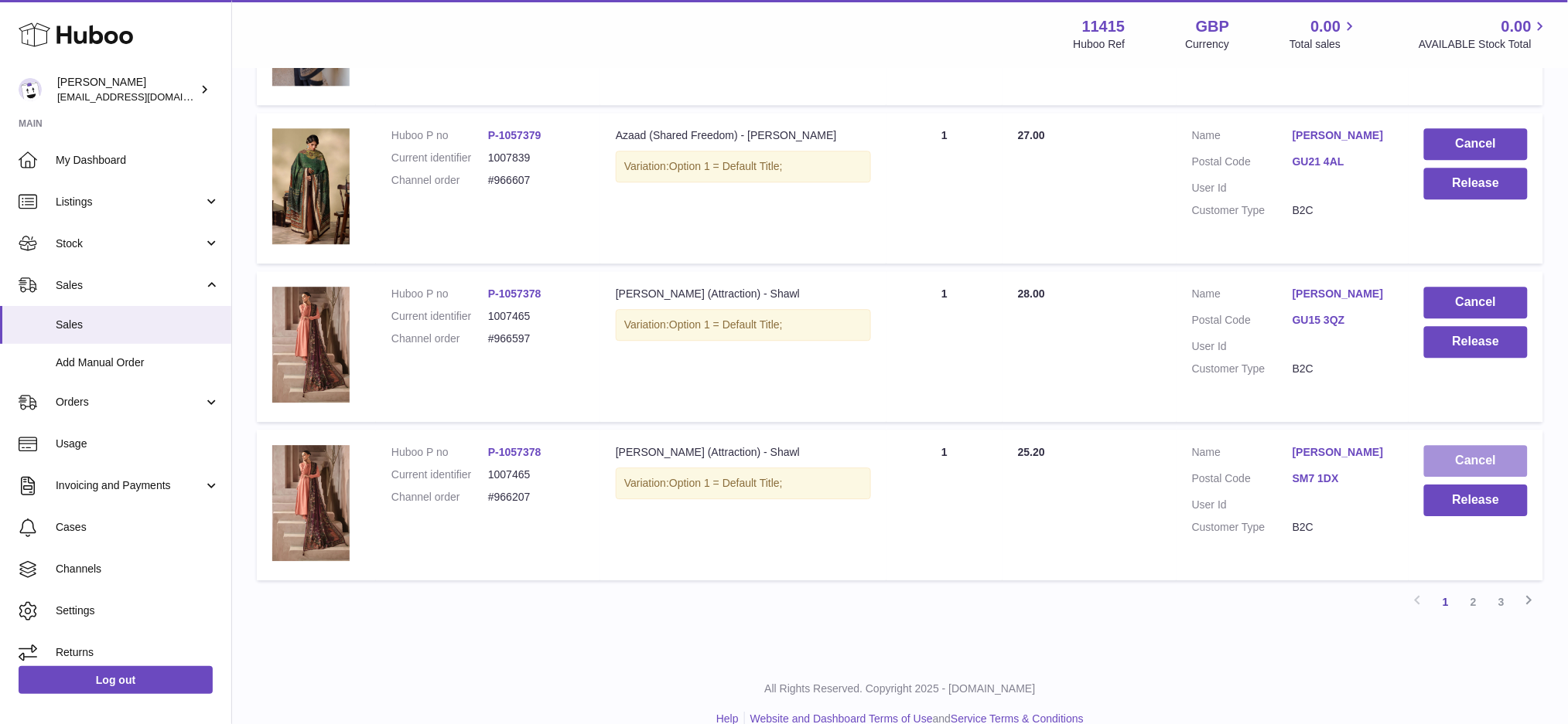
click at [1467, 467] on button "Cancel" at bounding box center [1476, 461] width 103 height 31
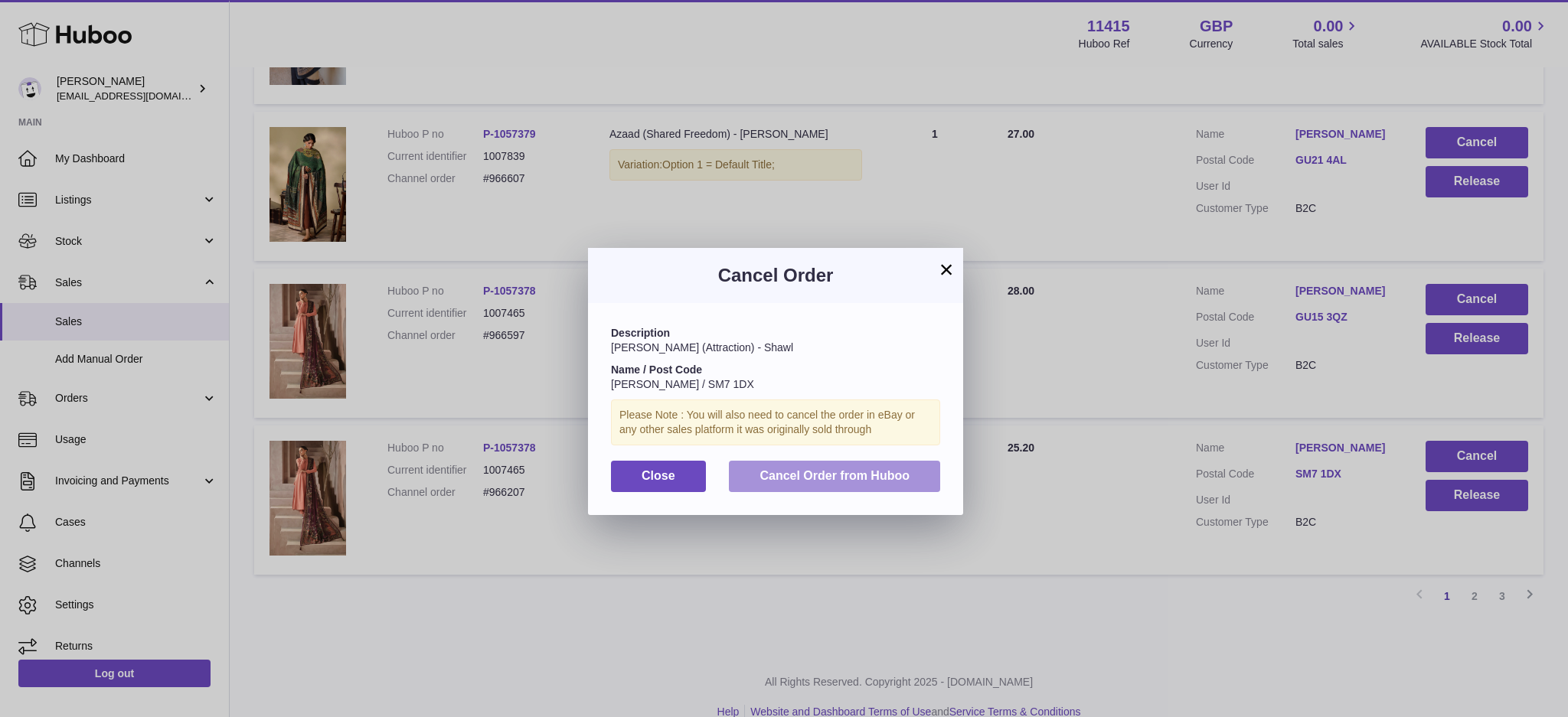
click at [909, 480] on span "Cancel Order from Huboo" at bounding box center [834, 476] width 150 height 13
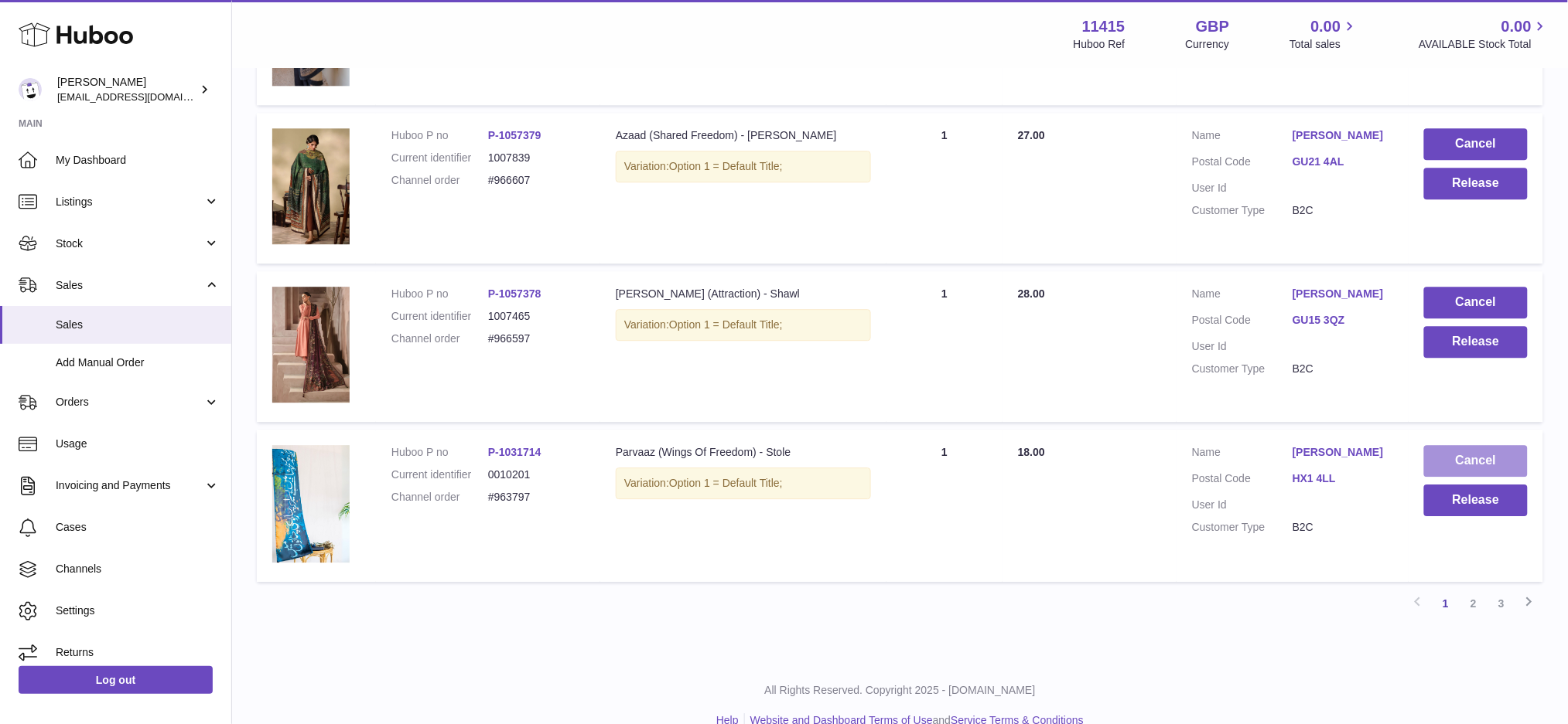
click at [1438, 461] on button "Cancel" at bounding box center [1476, 461] width 103 height 31
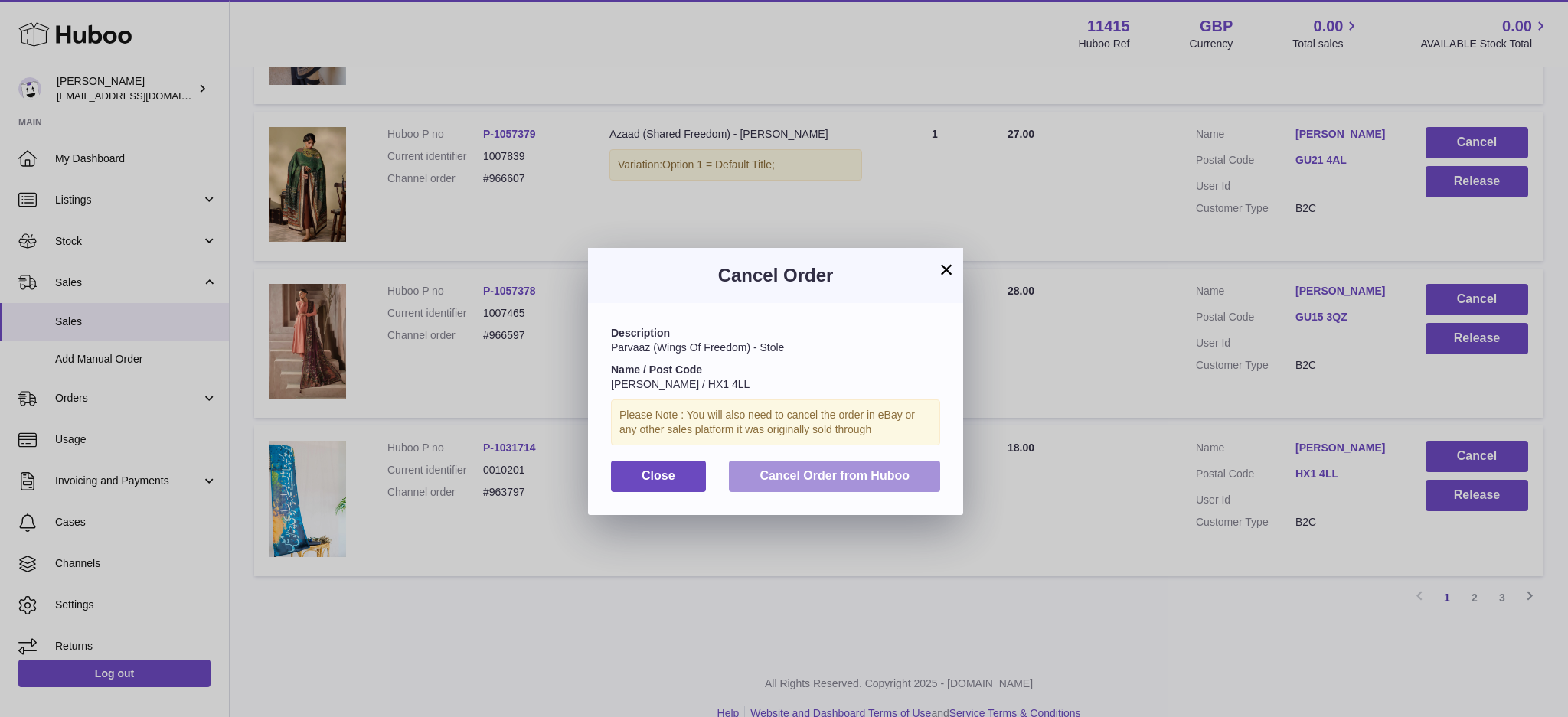
click at [895, 484] on button "Cancel Order from Huboo" at bounding box center [834, 476] width 211 height 31
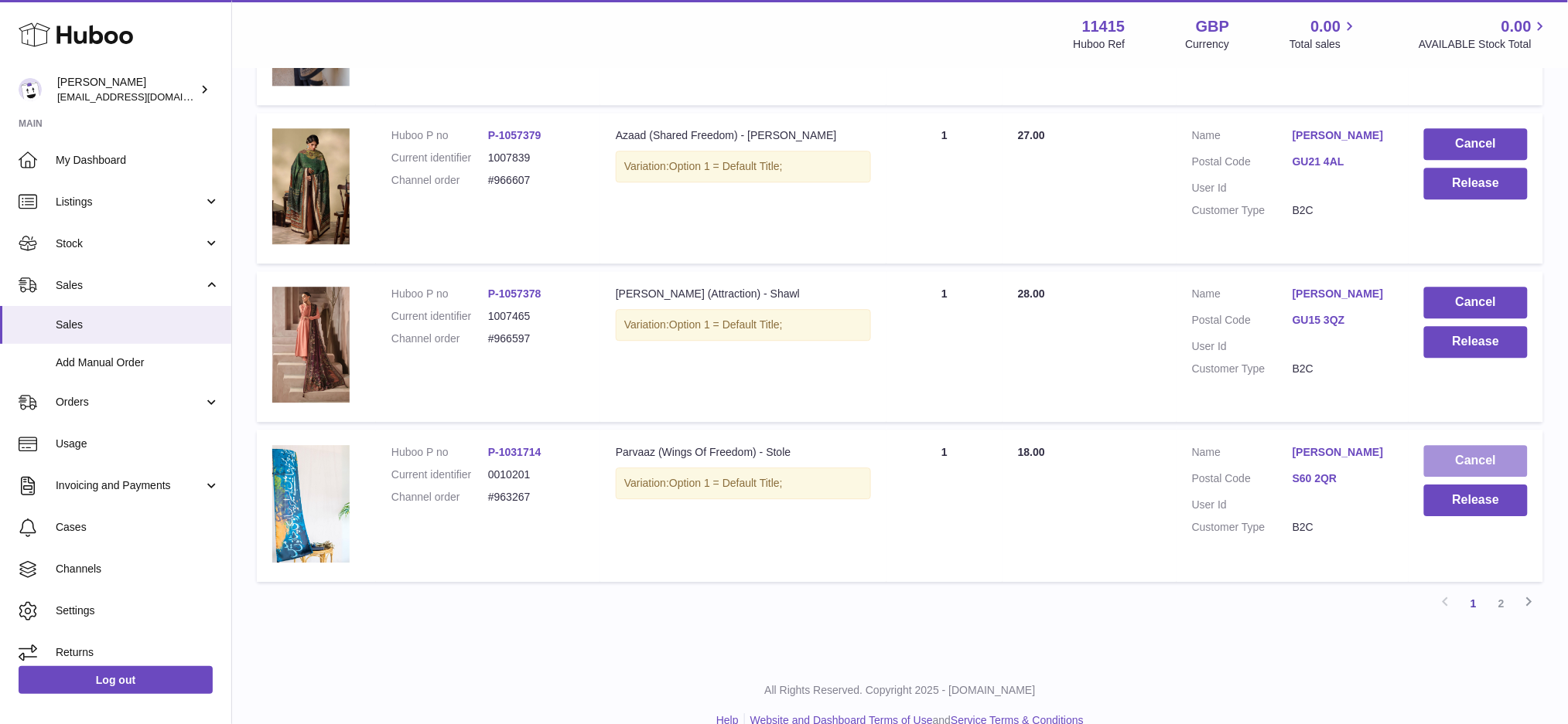
click at [1465, 455] on button "Cancel" at bounding box center [1476, 461] width 103 height 31
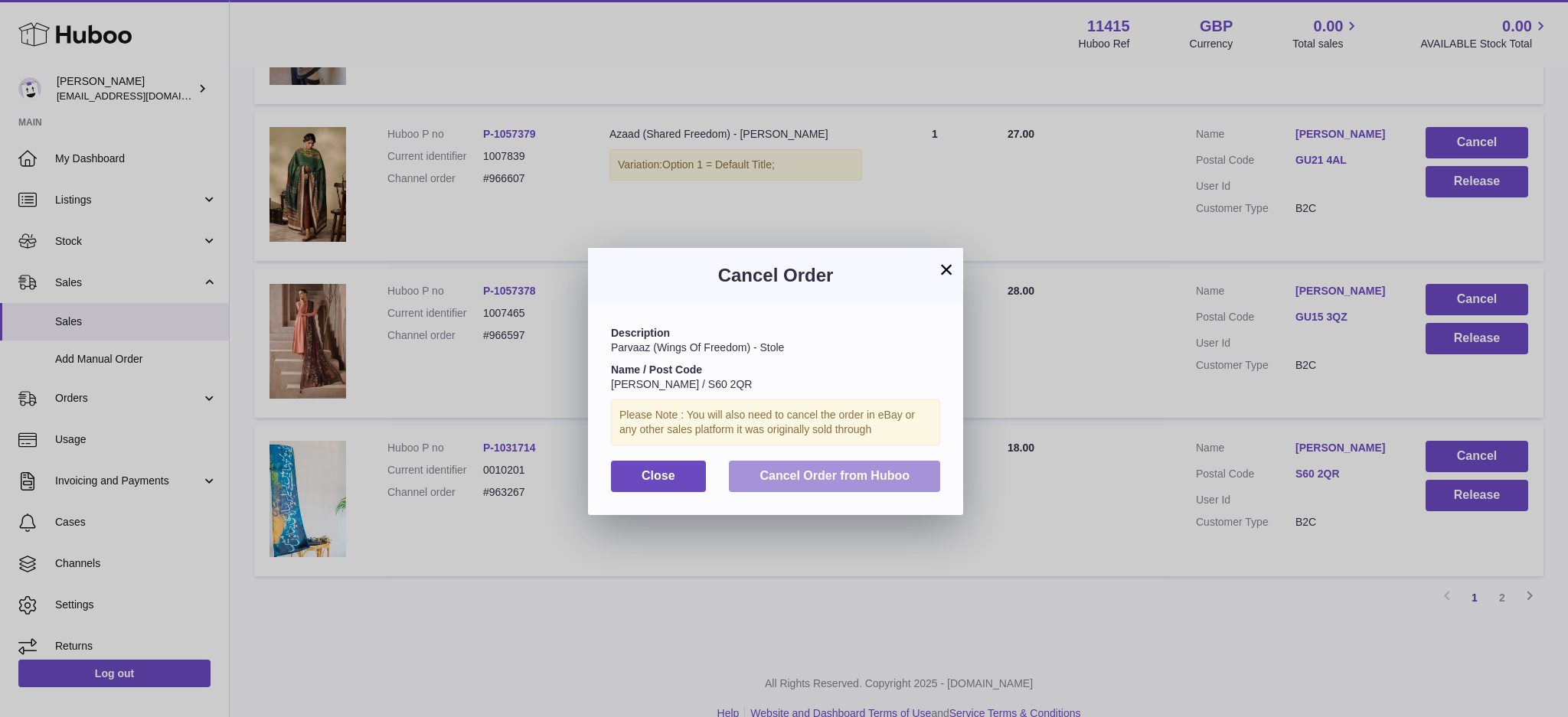
click at [880, 465] on button "Cancel Order from Huboo" at bounding box center [834, 476] width 211 height 31
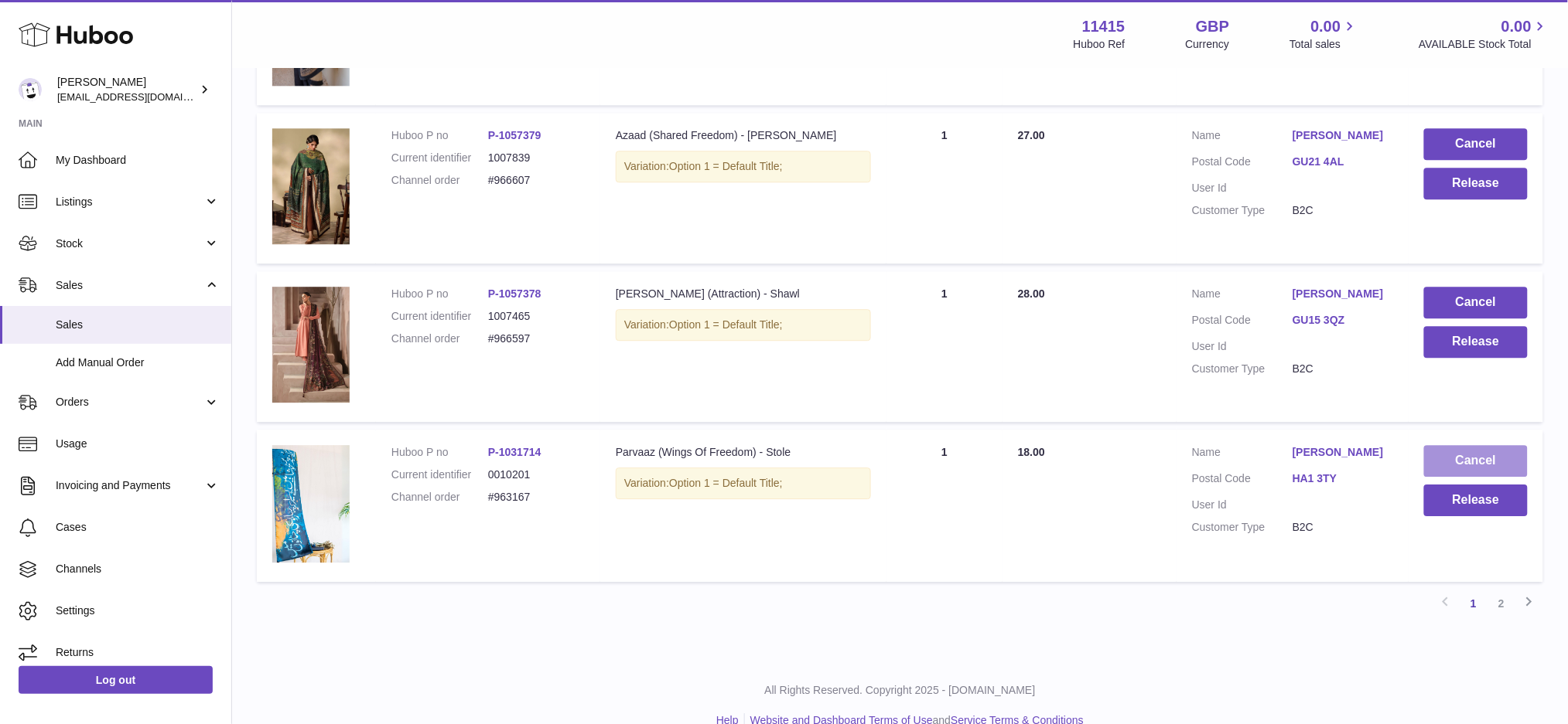
click at [1445, 461] on button "Cancel" at bounding box center [1476, 461] width 103 height 31
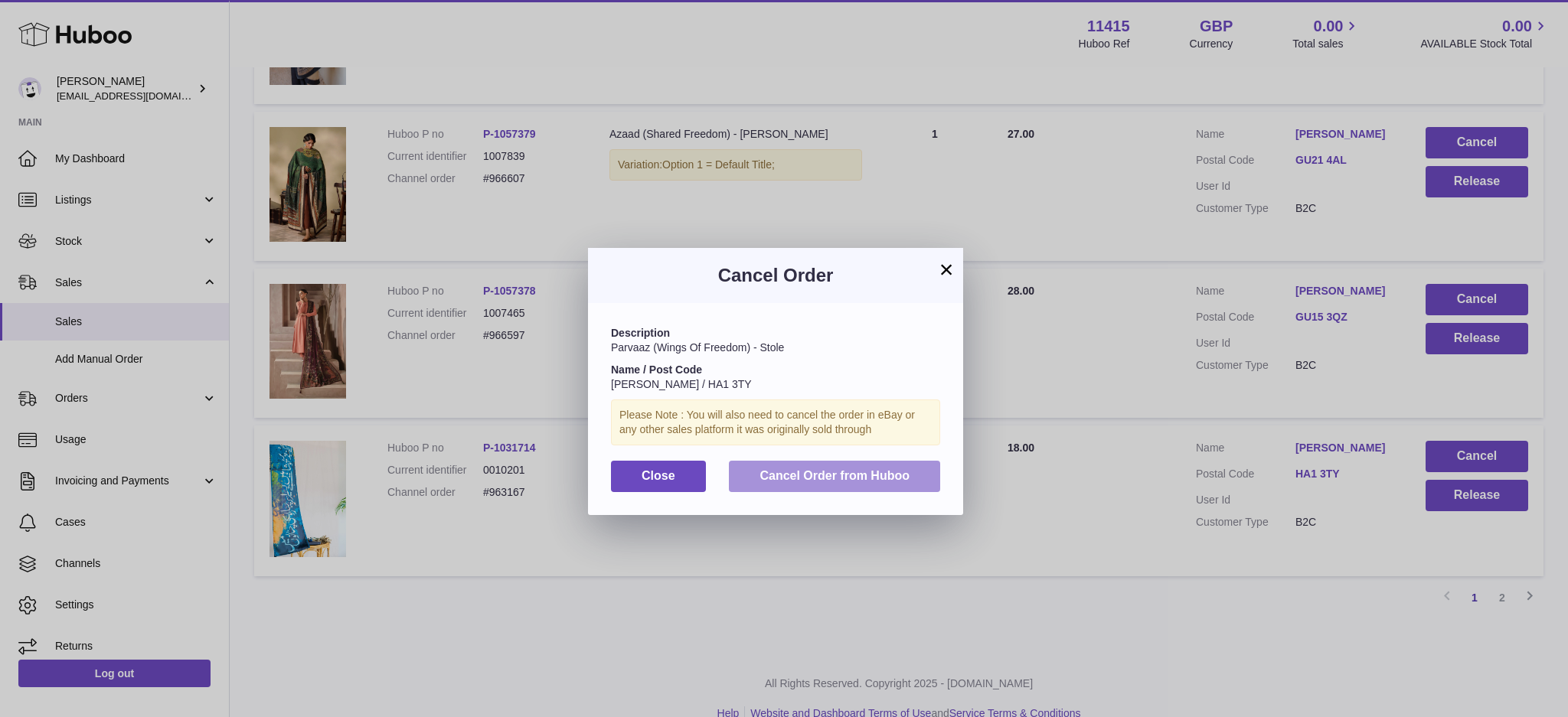
click at [908, 471] on span "Cancel Order from Huboo" at bounding box center [834, 476] width 150 height 13
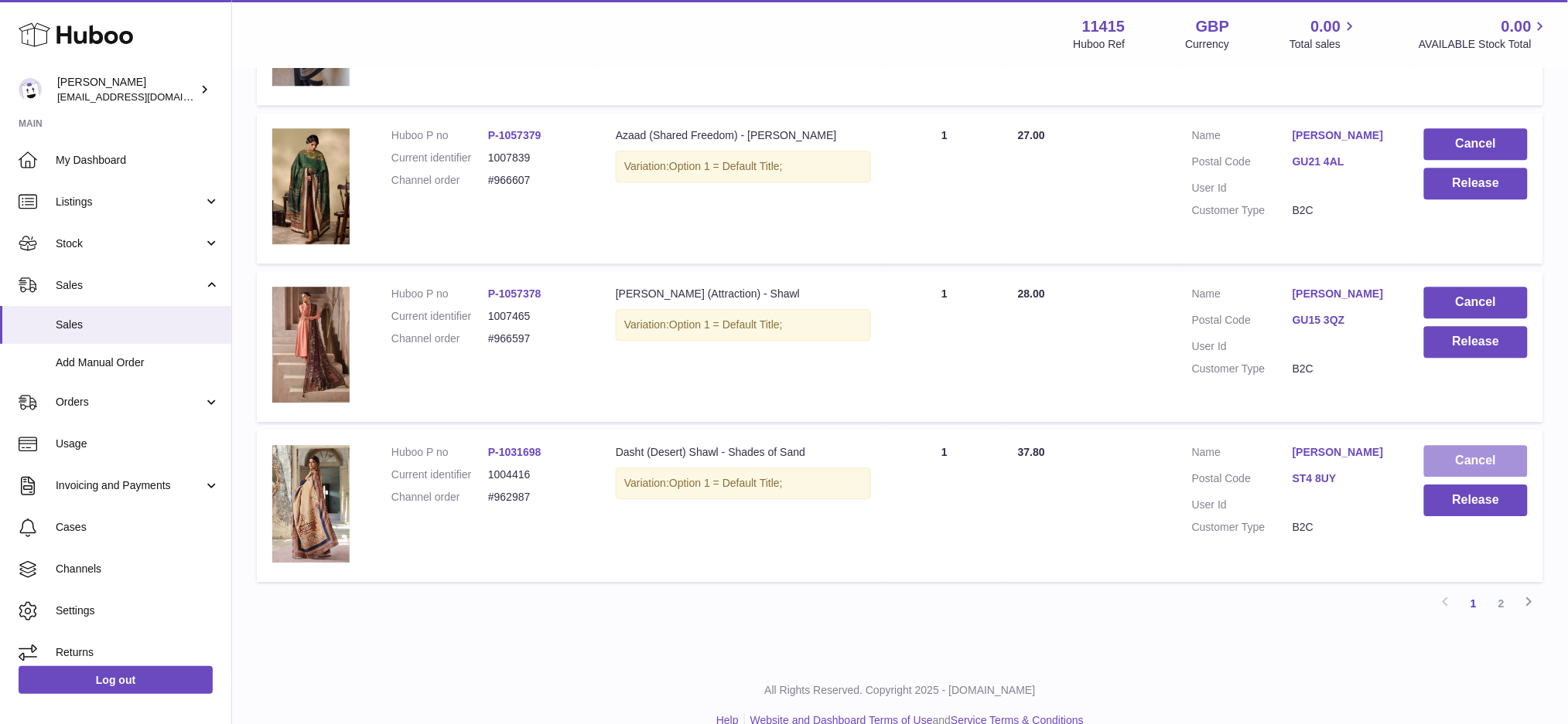
click at [1455, 457] on button "Cancel" at bounding box center [1476, 461] width 103 height 31
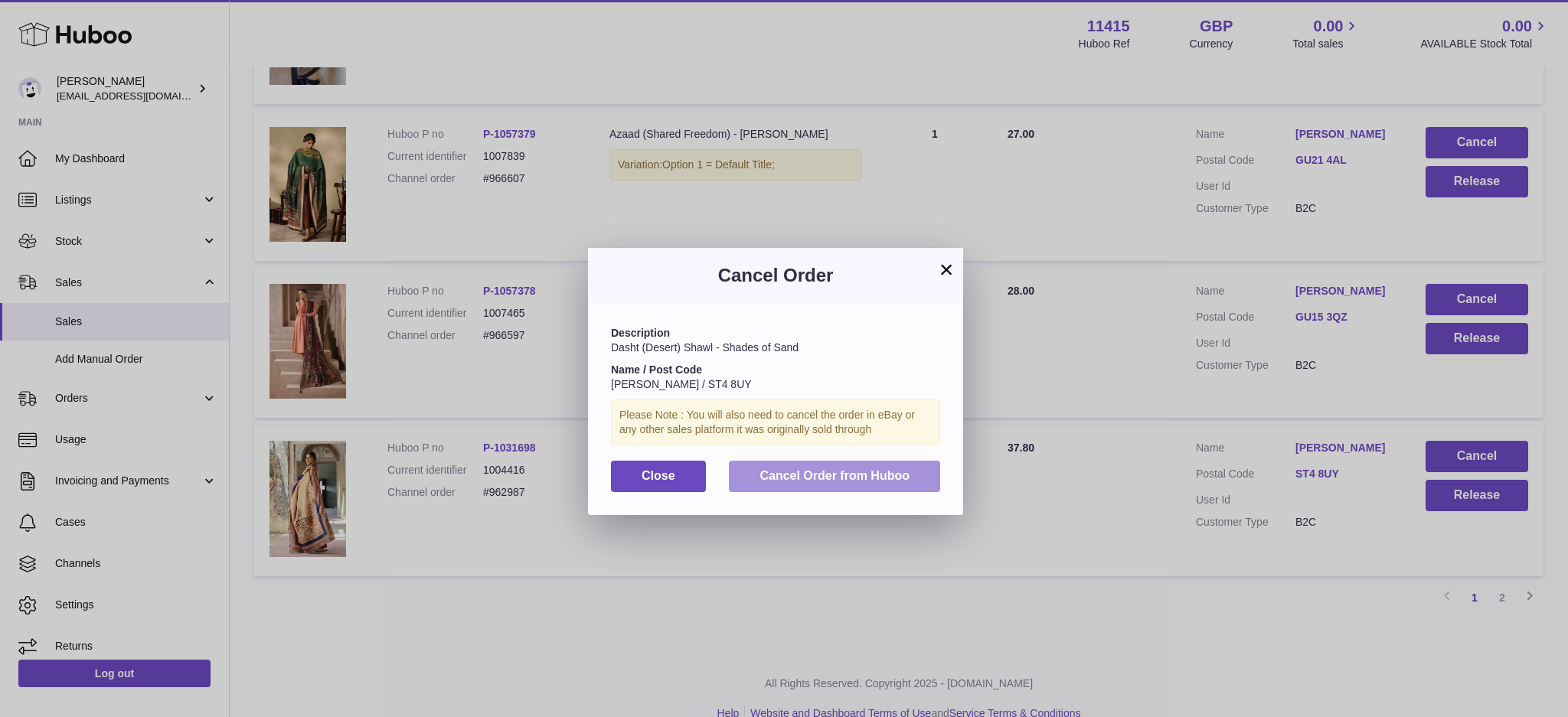
click at [870, 478] on span "Cancel Order from Huboo" at bounding box center [834, 476] width 150 height 13
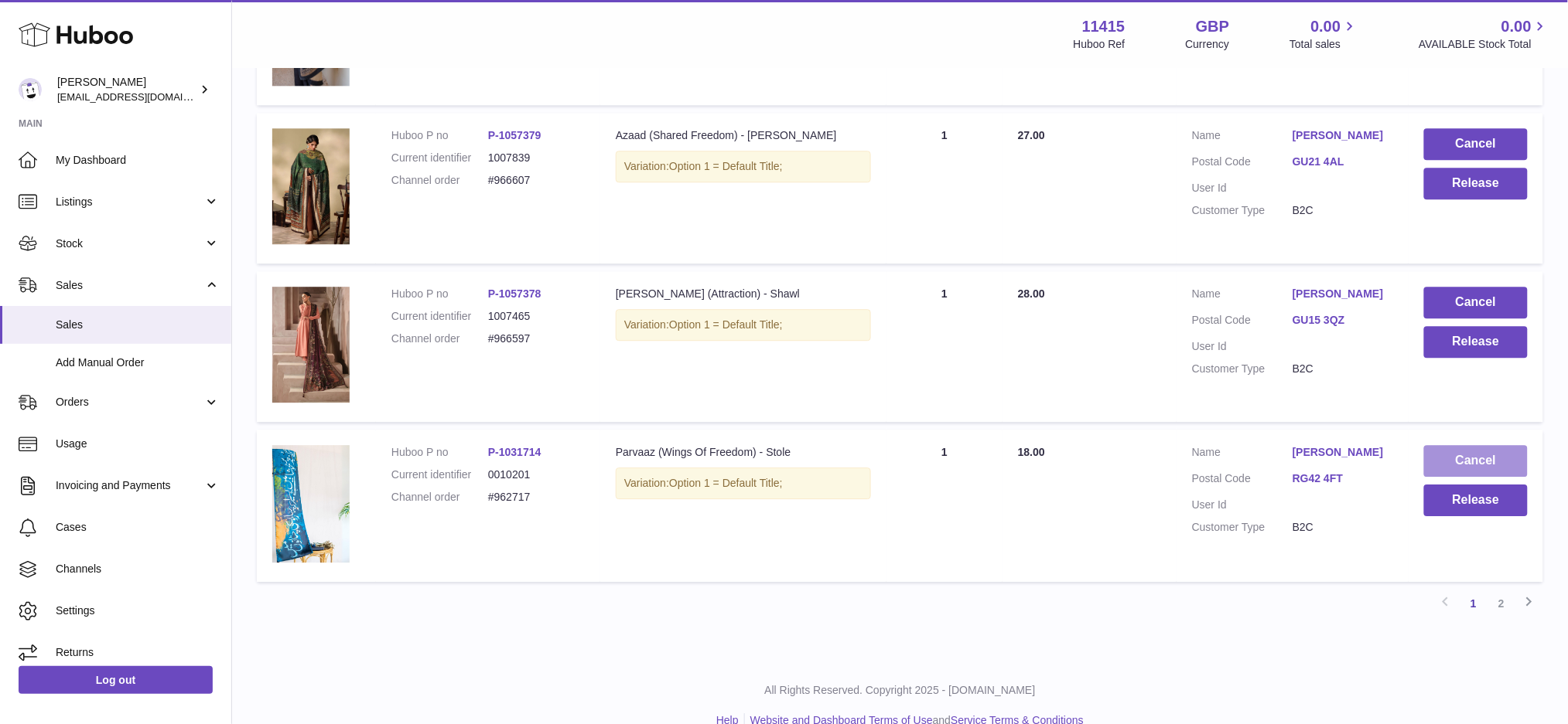
click at [1466, 449] on button "Cancel" at bounding box center [1476, 461] width 103 height 31
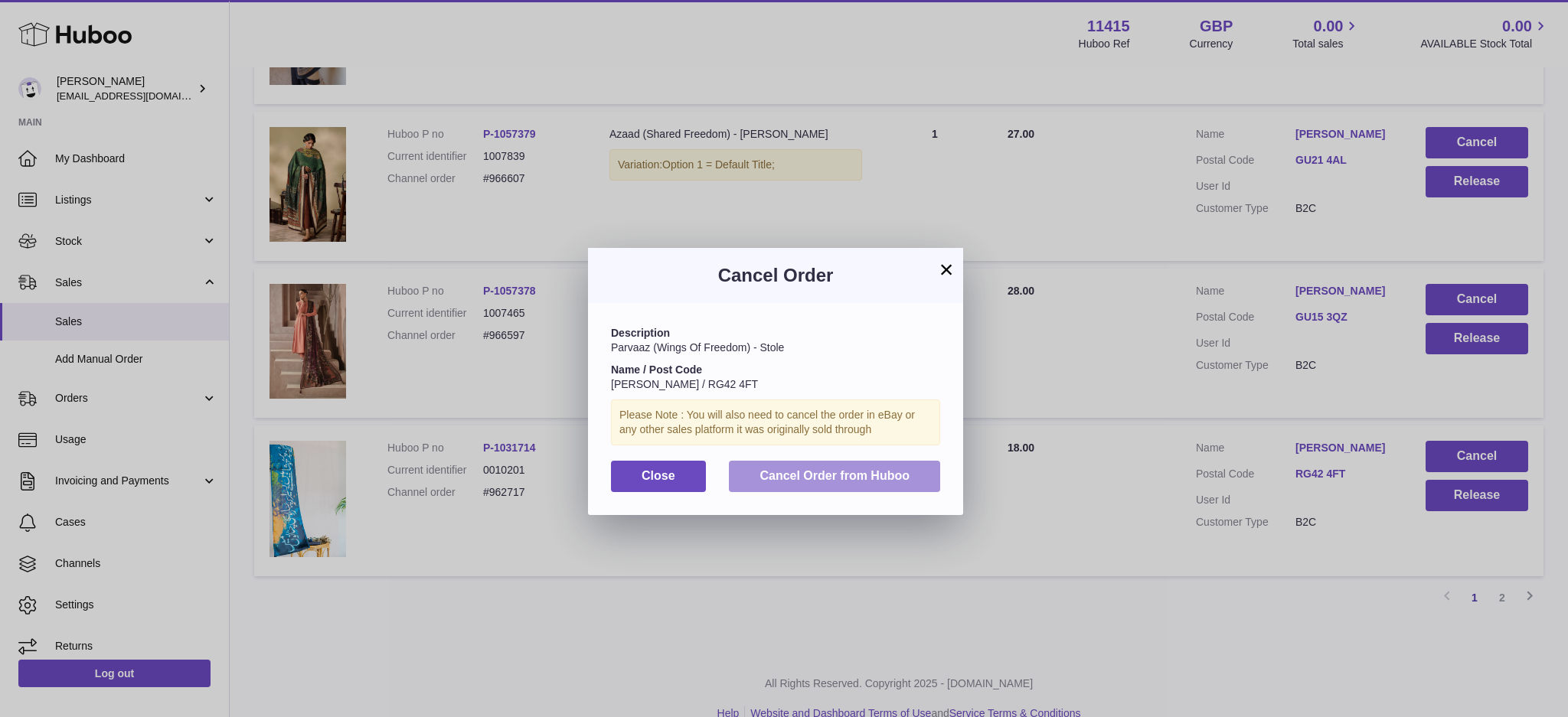
click at [849, 467] on button "Cancel Order from Huboo" at bounding box center [834, 476] width 211 height 31
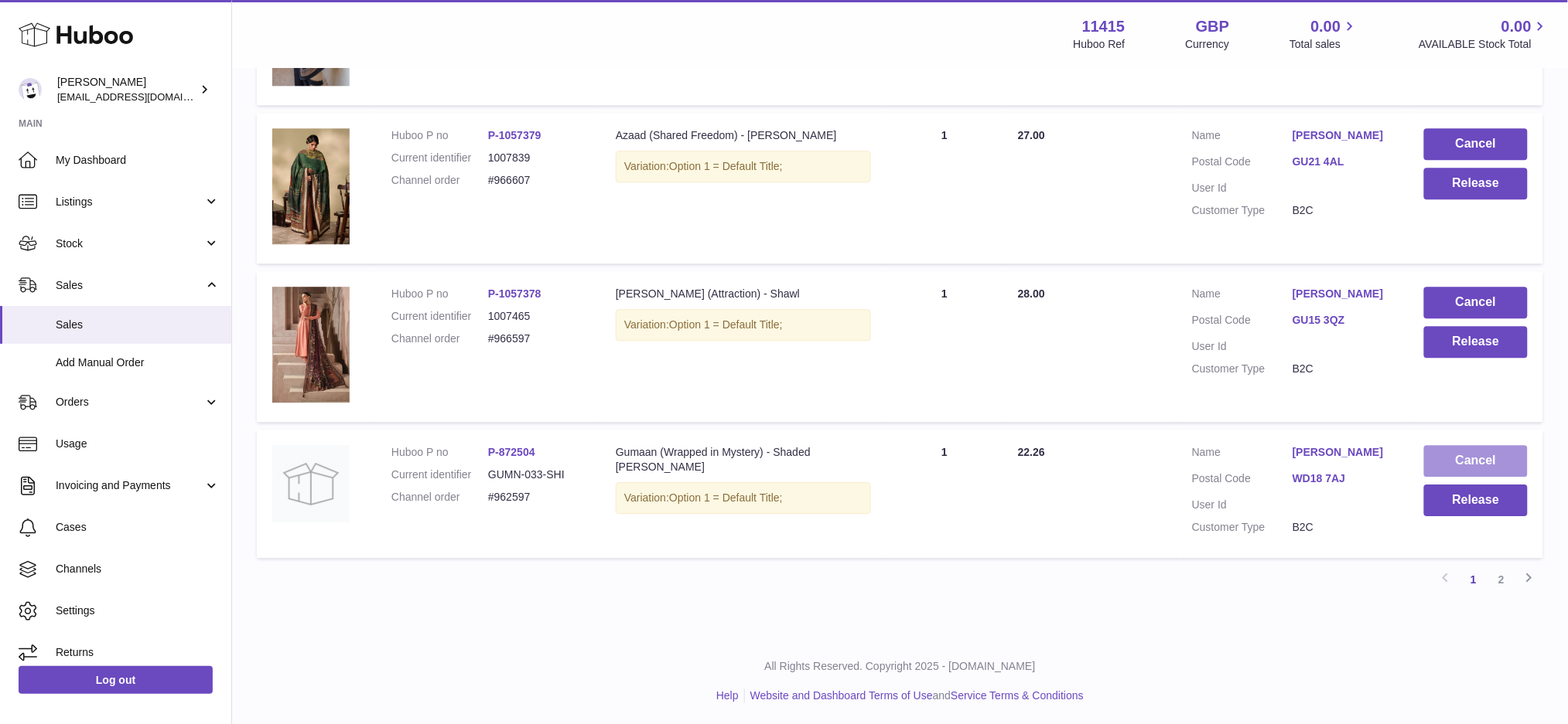
click at [1491, 461] on button "Cancel" at bounding box center [1476, 461] width 103 height 31
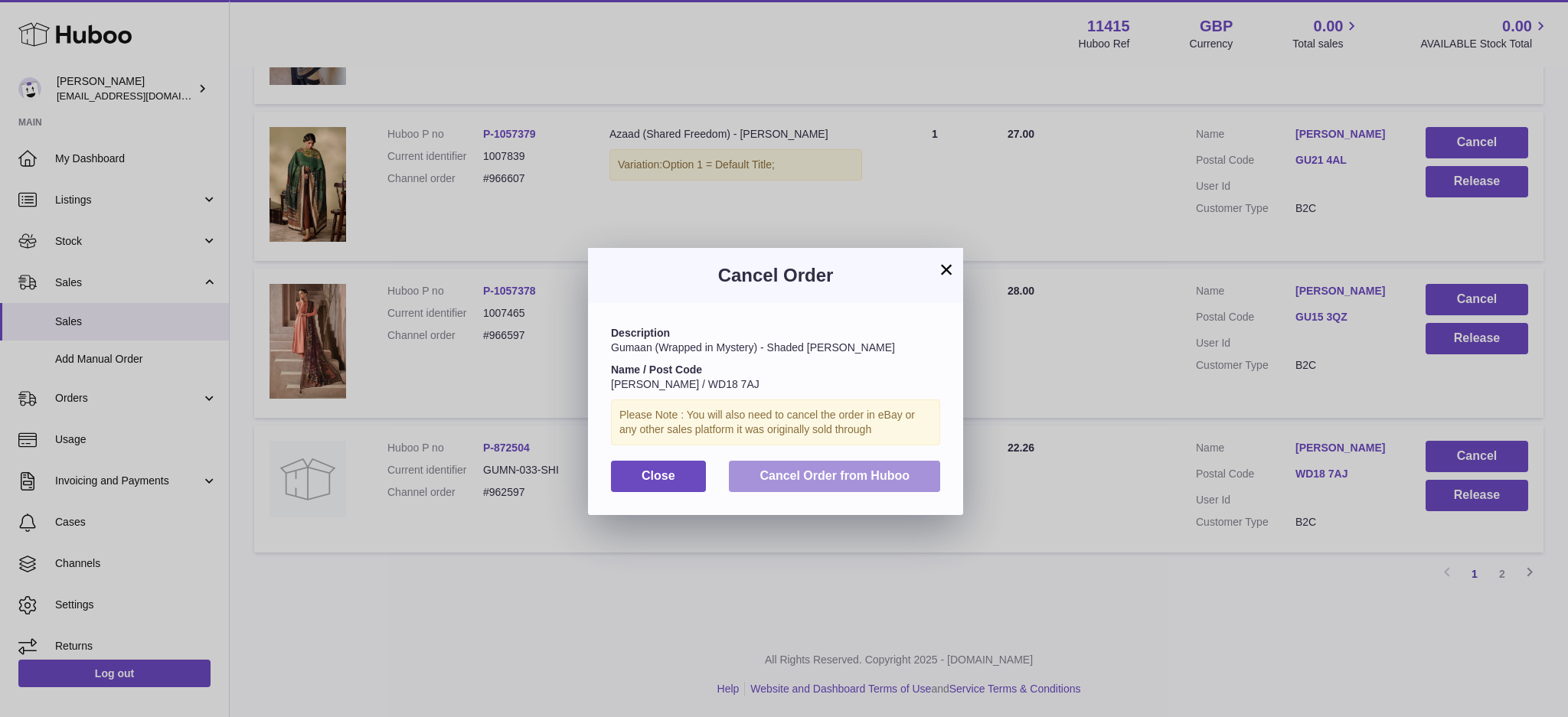
click at [795, 475] on span "Cancel Order from Huboo" at bounding box center [834, 476] width 150 height 13
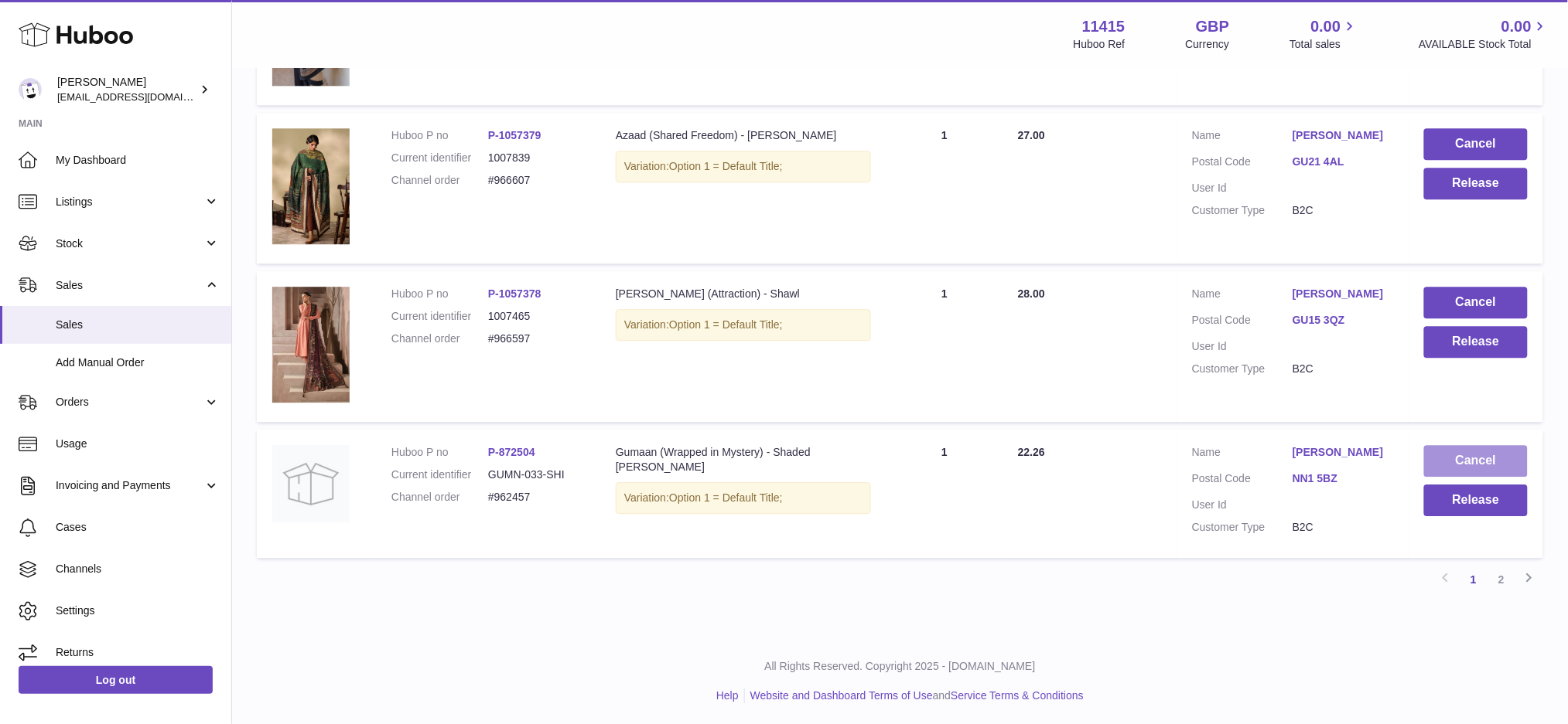
click at [1449, 447] on button "Cancel" at bounding box center [1476, 461] width 103 height 31
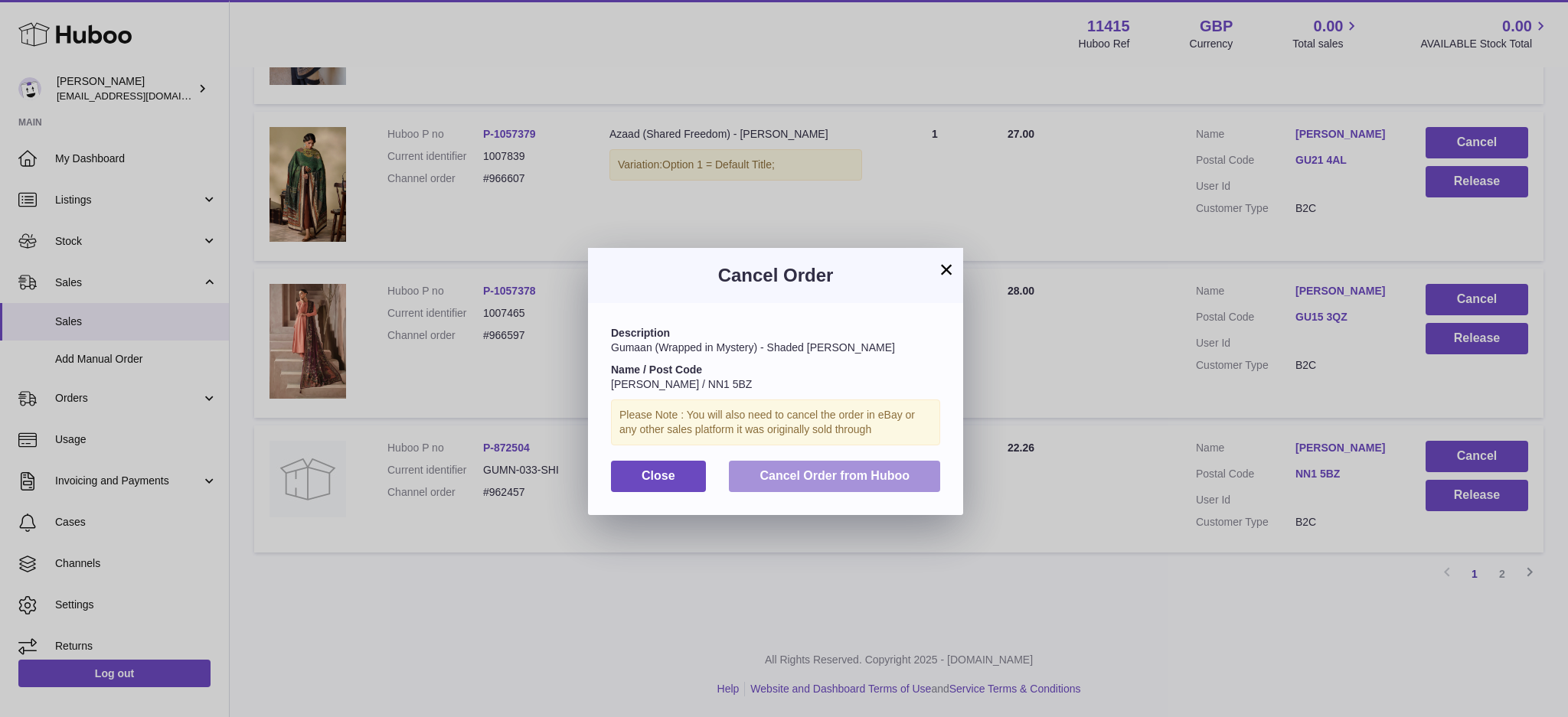
click at [859, 465] on button "Cancel Order from Huboo" at bounding box center [834, 476] width 211 height 31
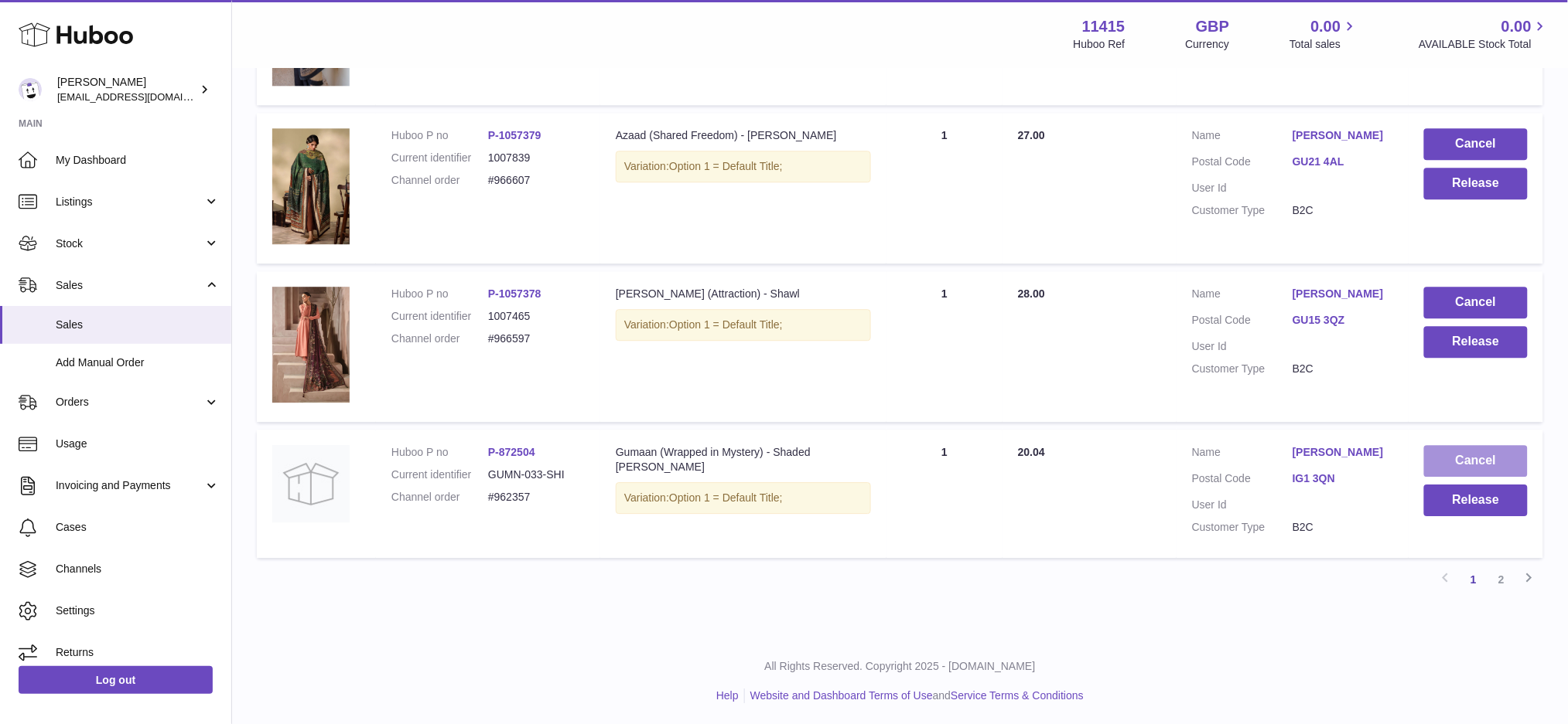
click at [1454, 467] on button "Cancel" at bounding box center [1476, 461] width 103 height 31
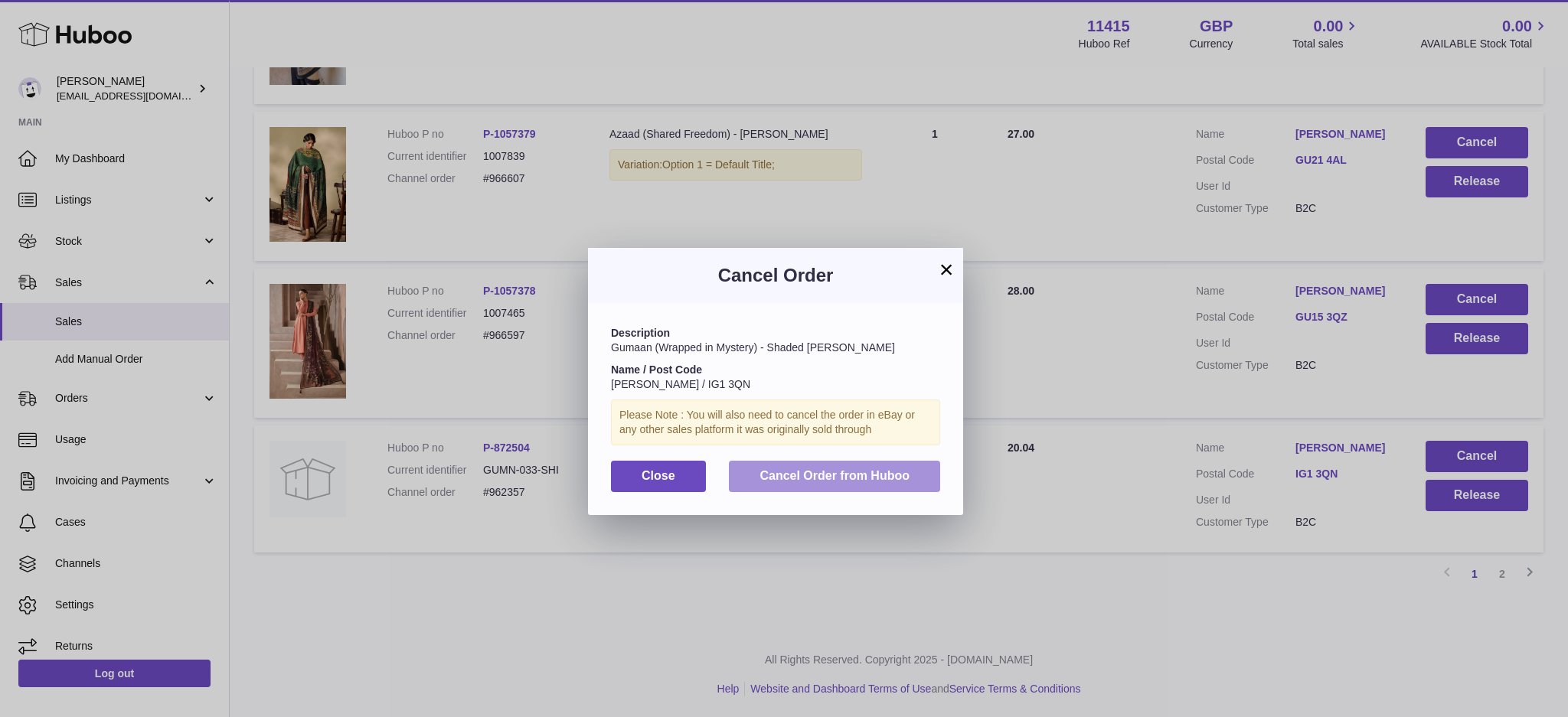
click at [864, 485] on button "Cancel Order from Huboo" at bounding box center [834, 476] width 211 height 31
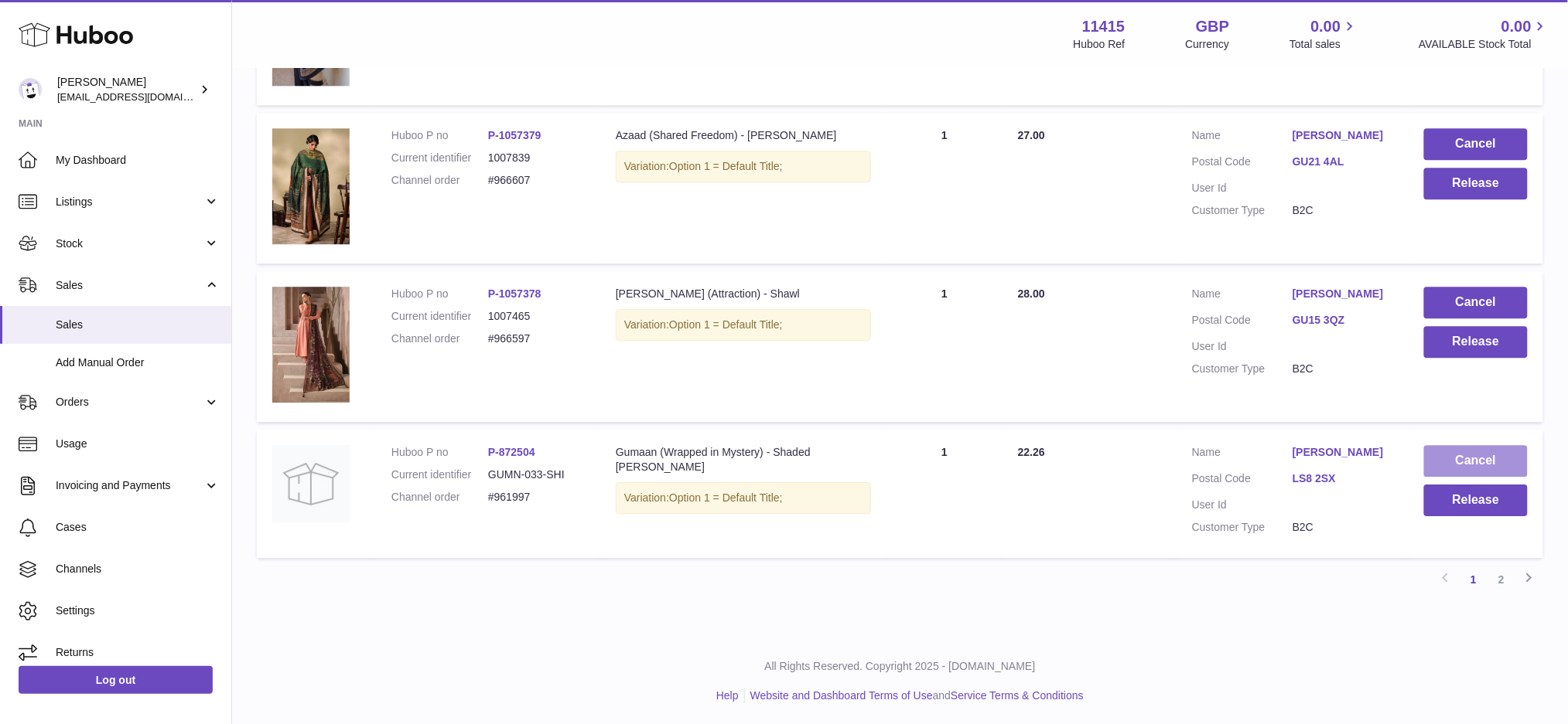
click at [1454, 456] on button "Cancel" at bounding box center [1476, 461] width 103 height 31
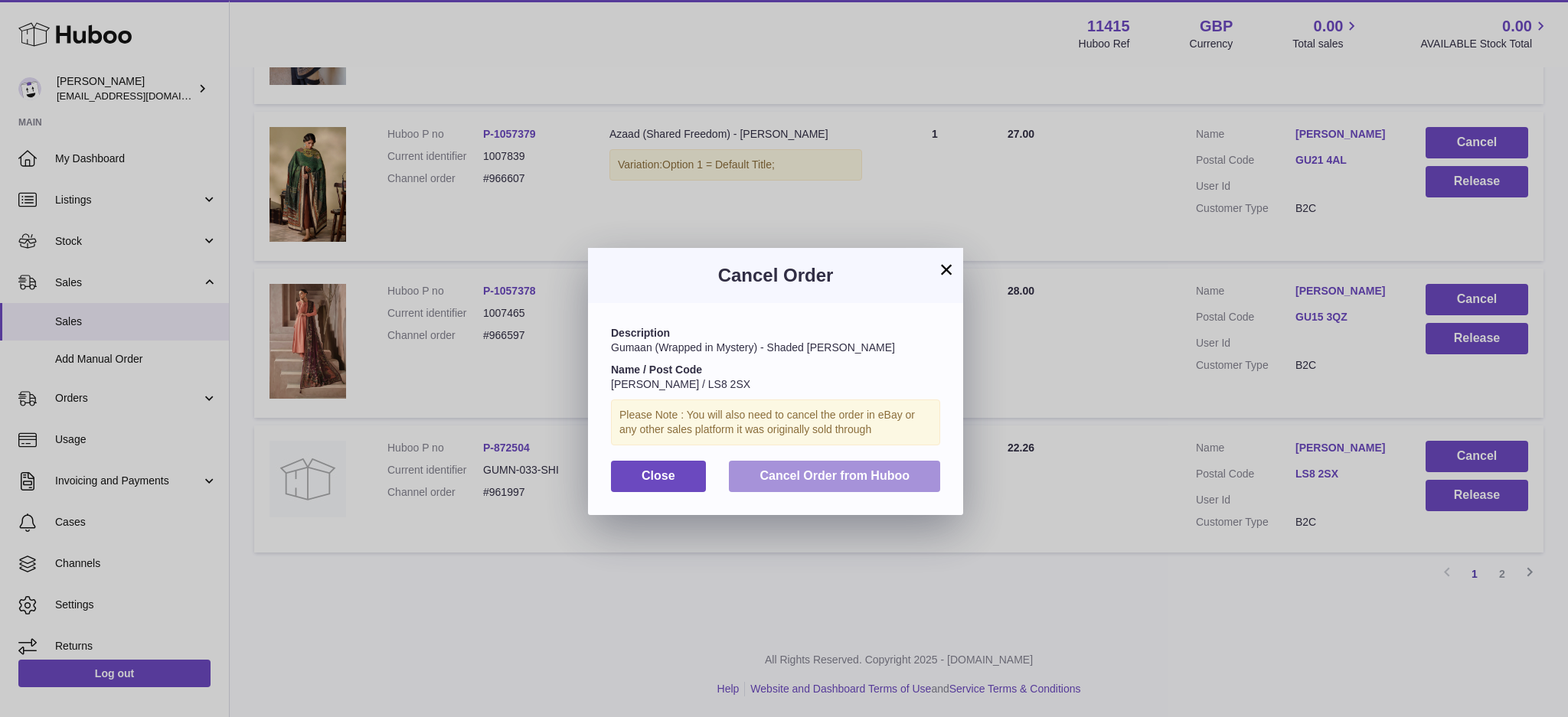
click at [859, 473] on span "Cancel Order from Huboo" at bounding box center [834, 476] width 150 height 13
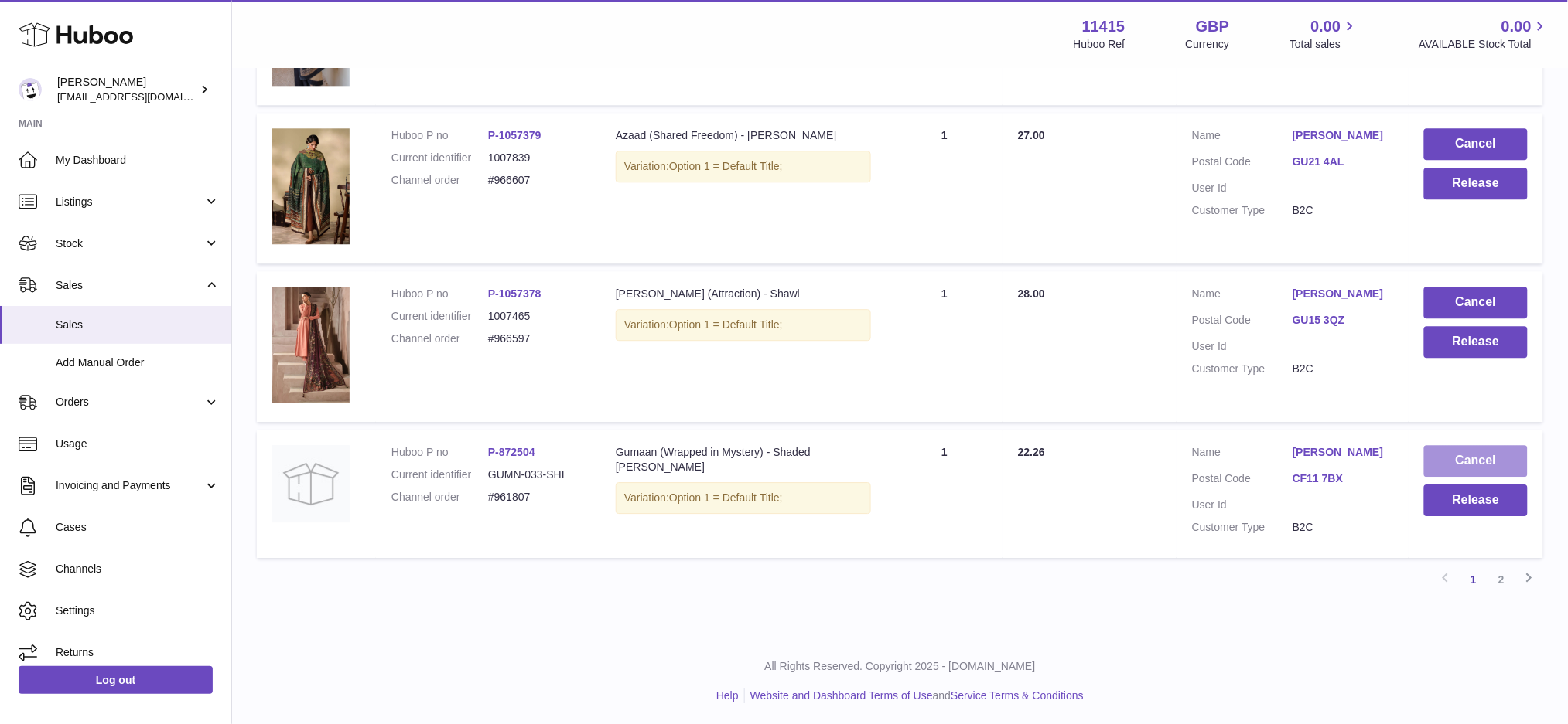
click at [1480, 451] on button "Cancel" at bounding box center [1476, 461] width 103 height 31
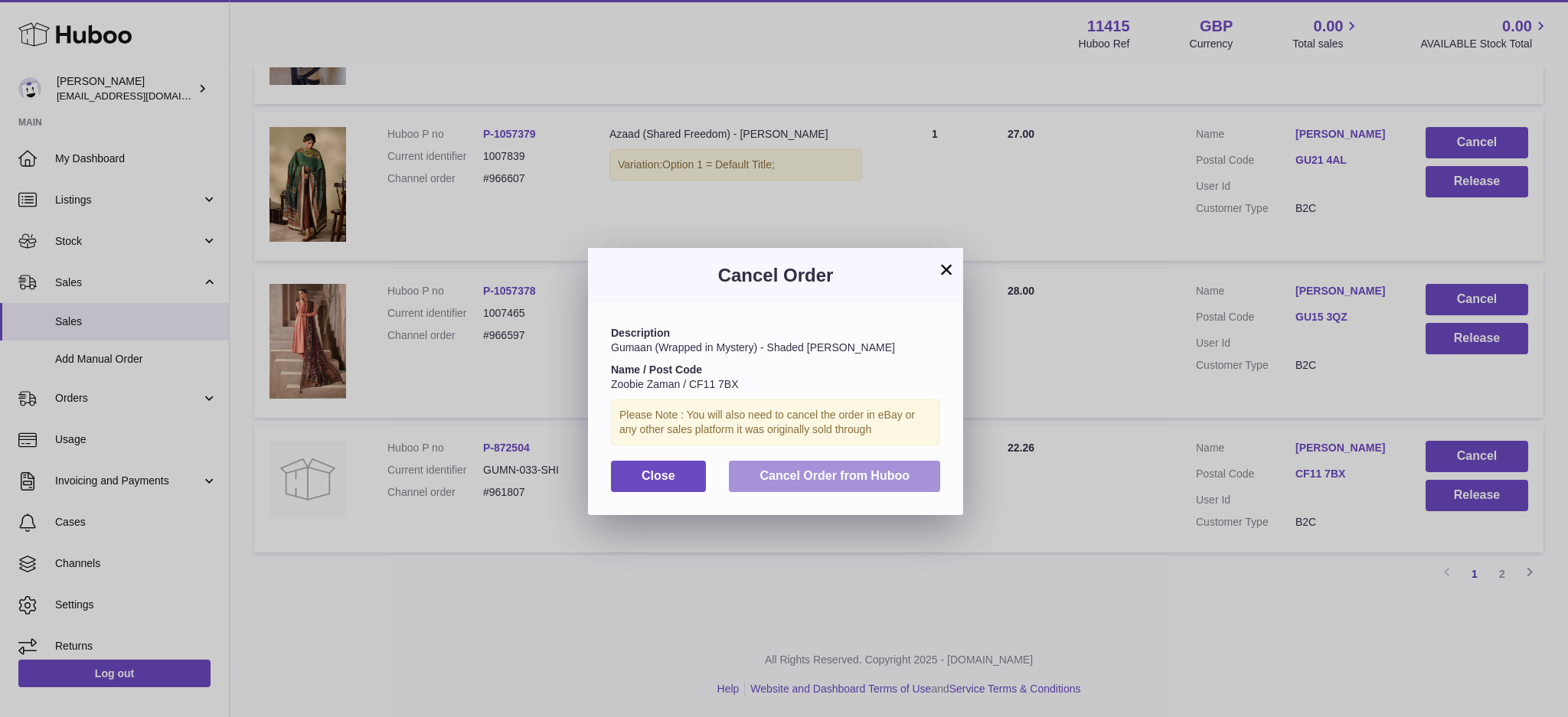
click at [864, 470] on span "Cancel Order from Huboo" at bounding box center [834, 476] width 150 height 13
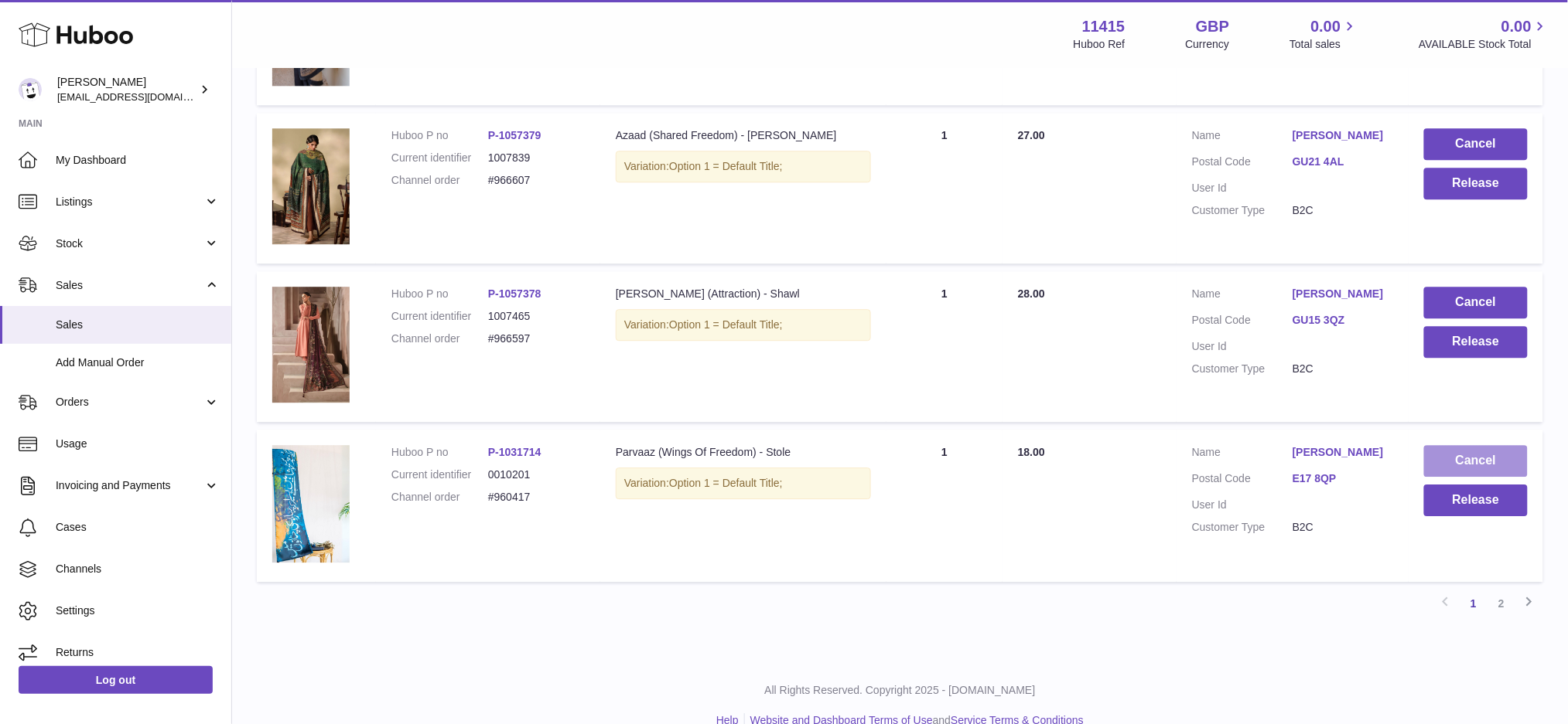
click at [1442, 454] on button "Cancel" at bounding box center [1476, 461] width 103 height 31
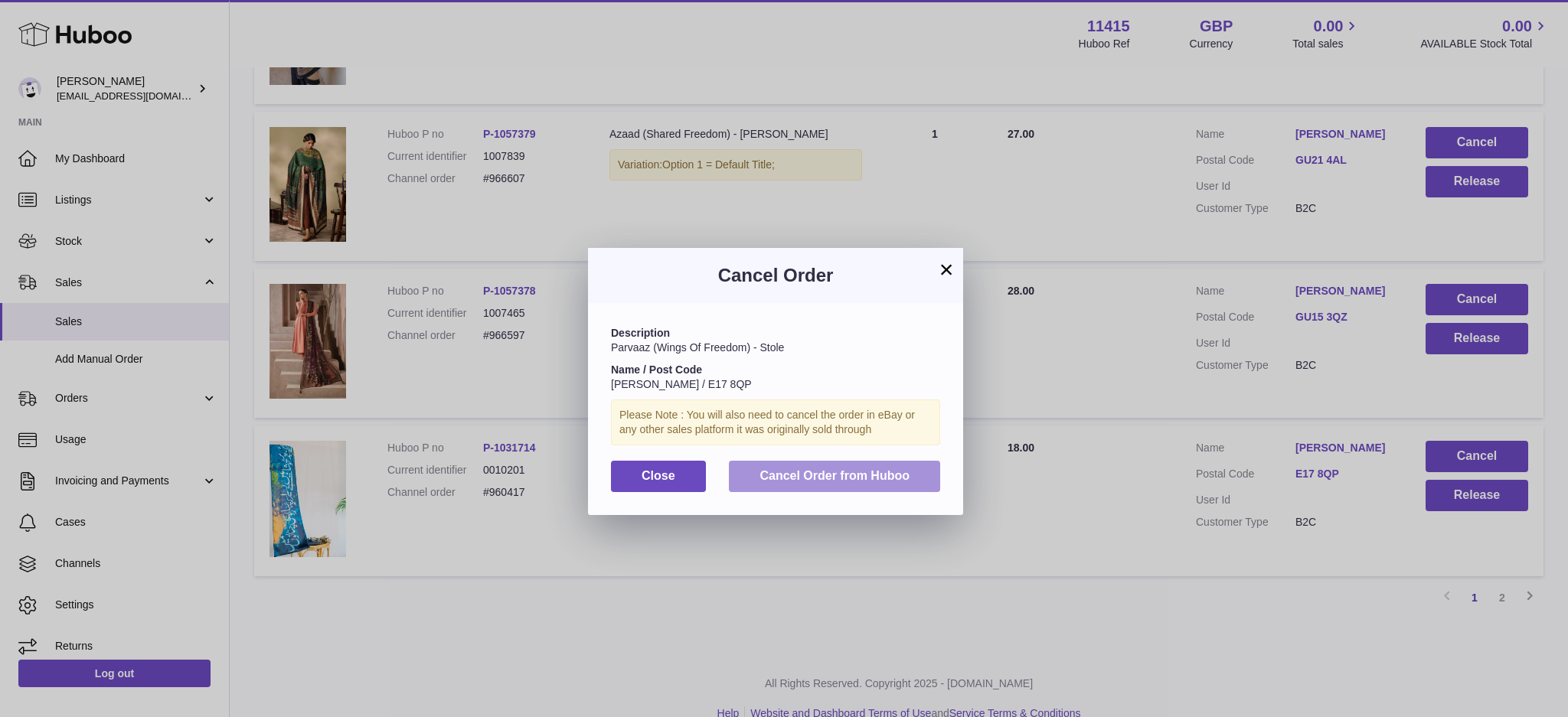
click at [855, 485] on button "Cancel Order from Huboo" at bounding box center [834, 476] width 211 height 31
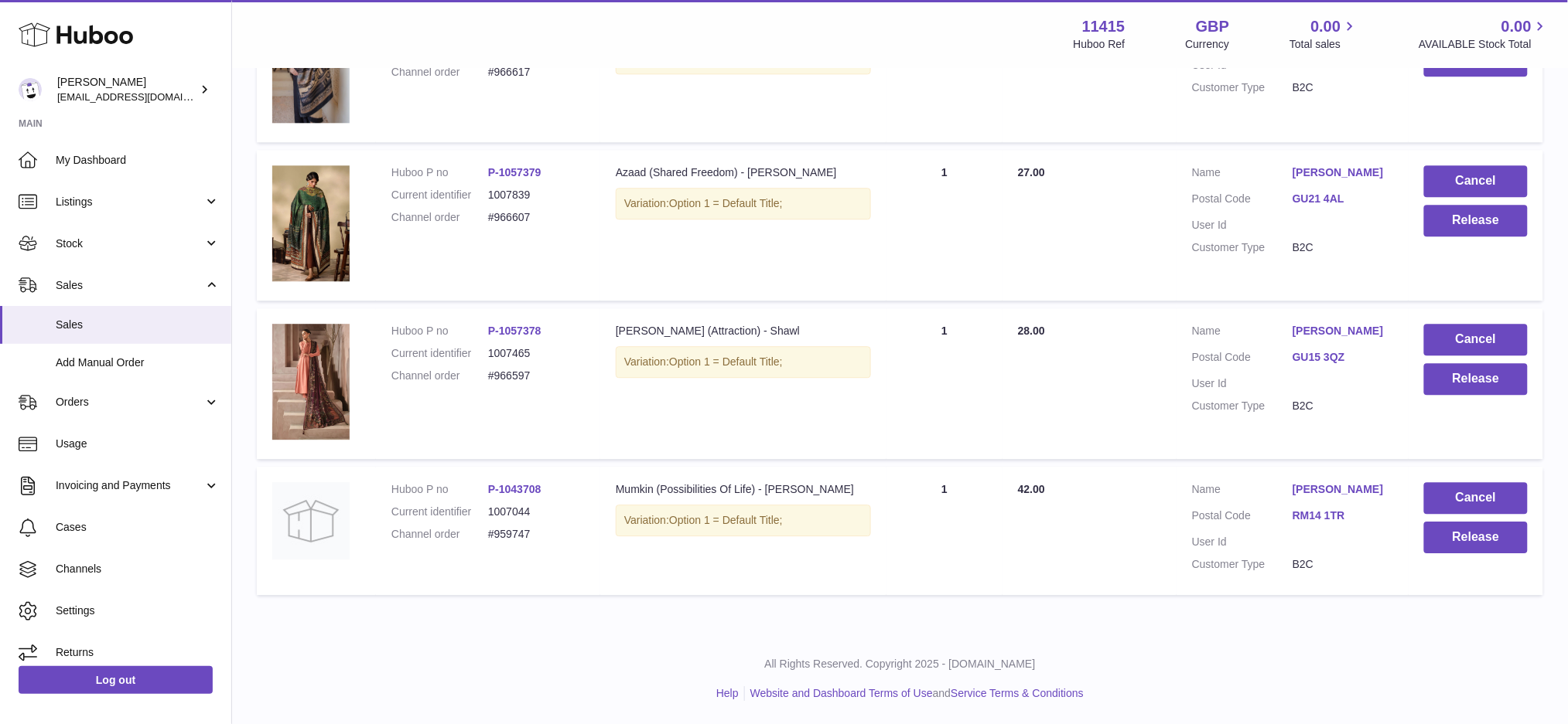
scroll to position [1351, 0]
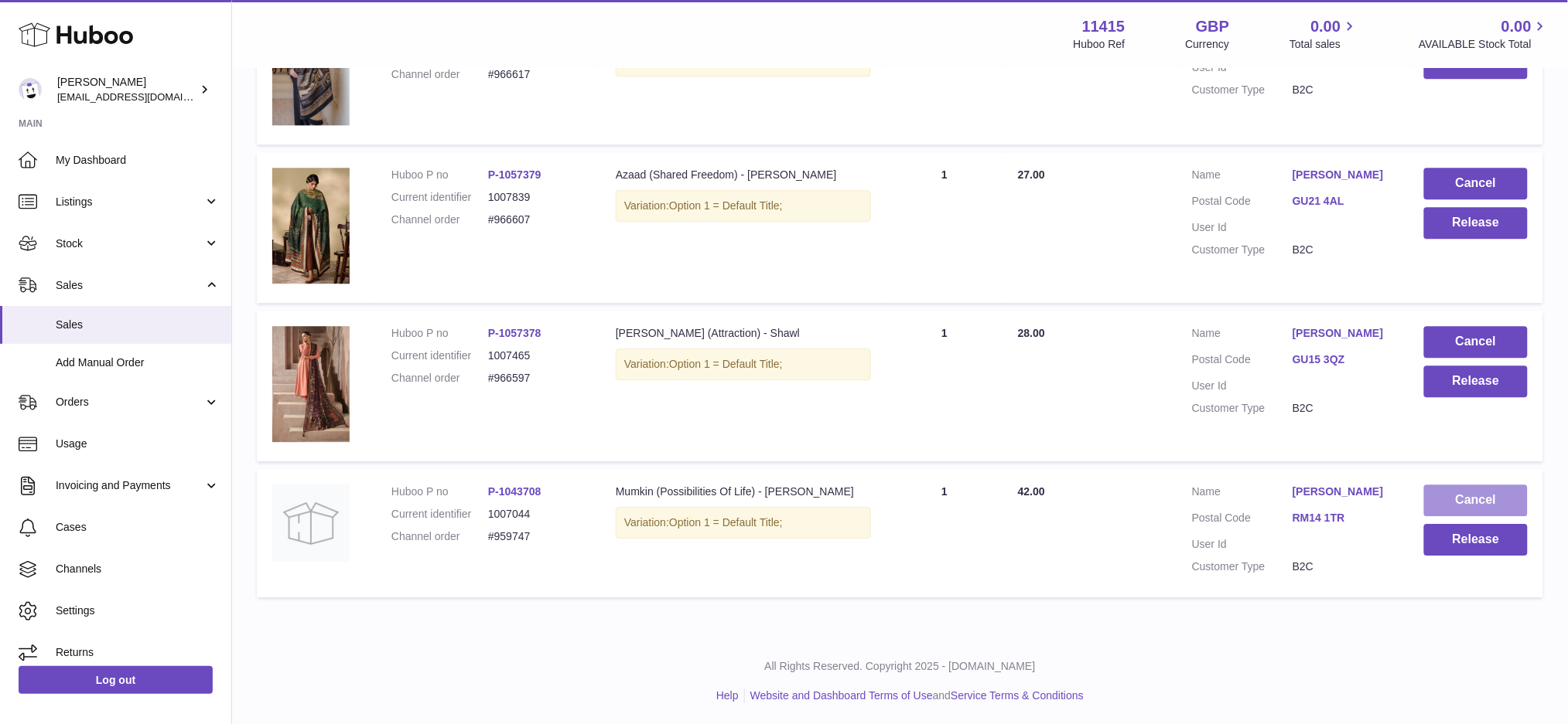
click at [1443, 499] on button "Cancel" at bounding box center [1476, 500] width 103 height 31
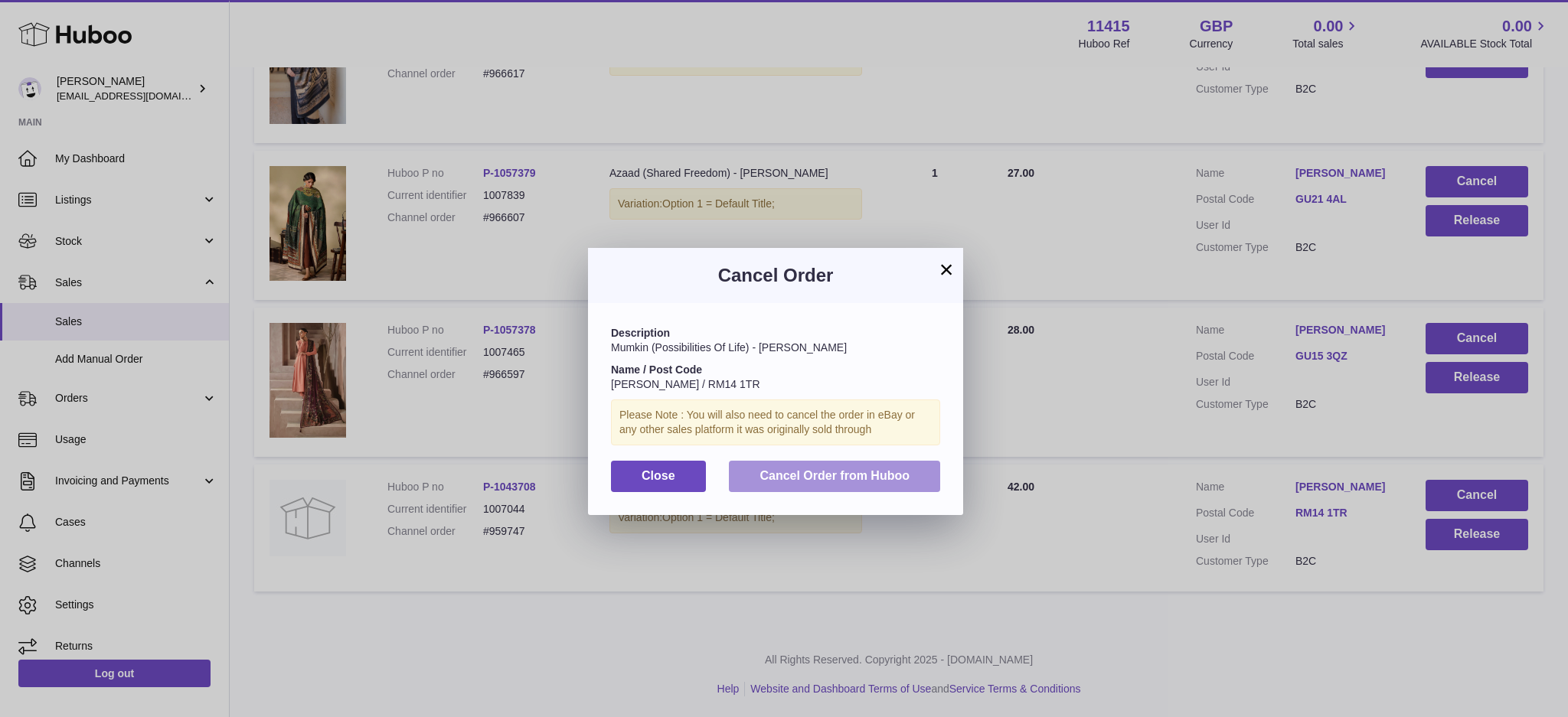
click at [890, 476] on span "Cancel Order from Huboo" at bounding box center [834, 476] width 150 height 13
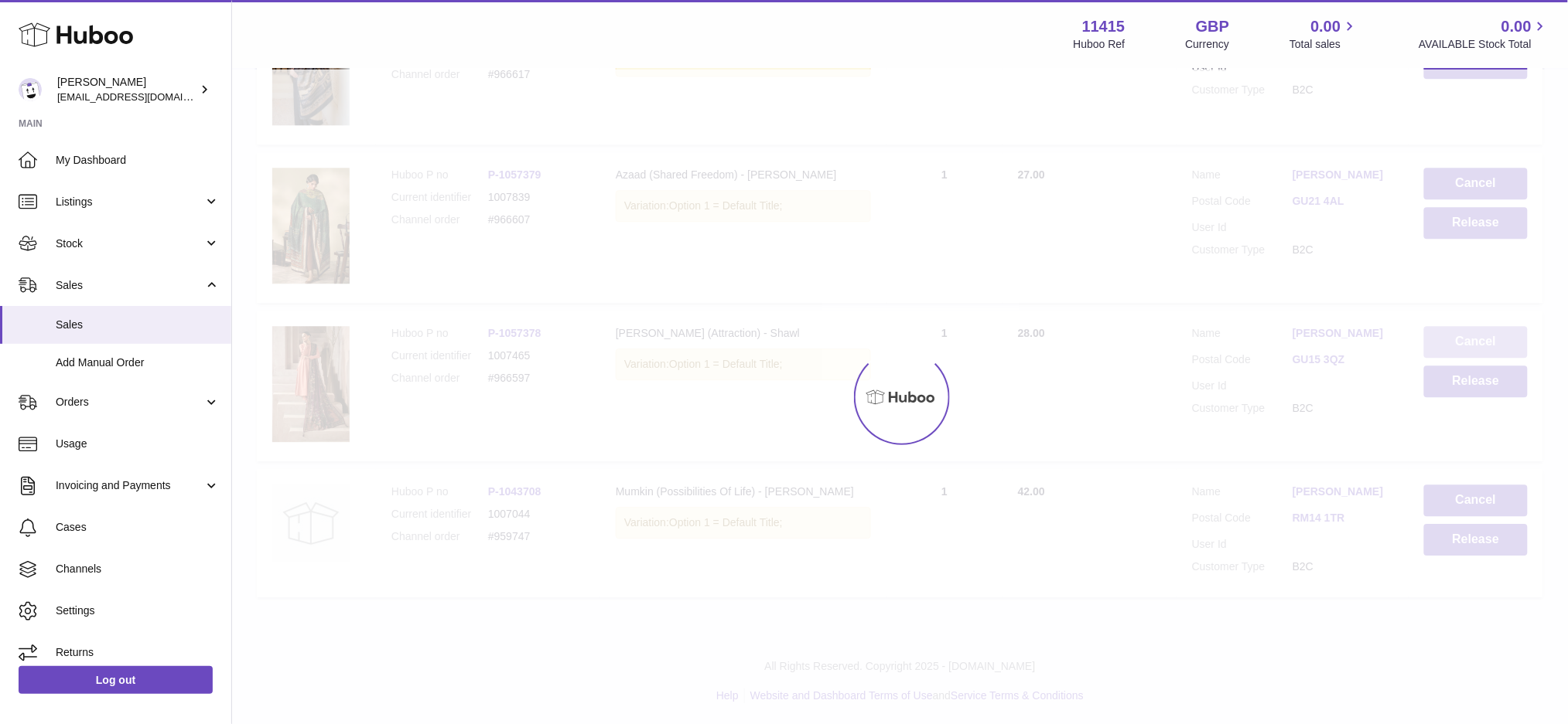
scroll to position [1215, 0]
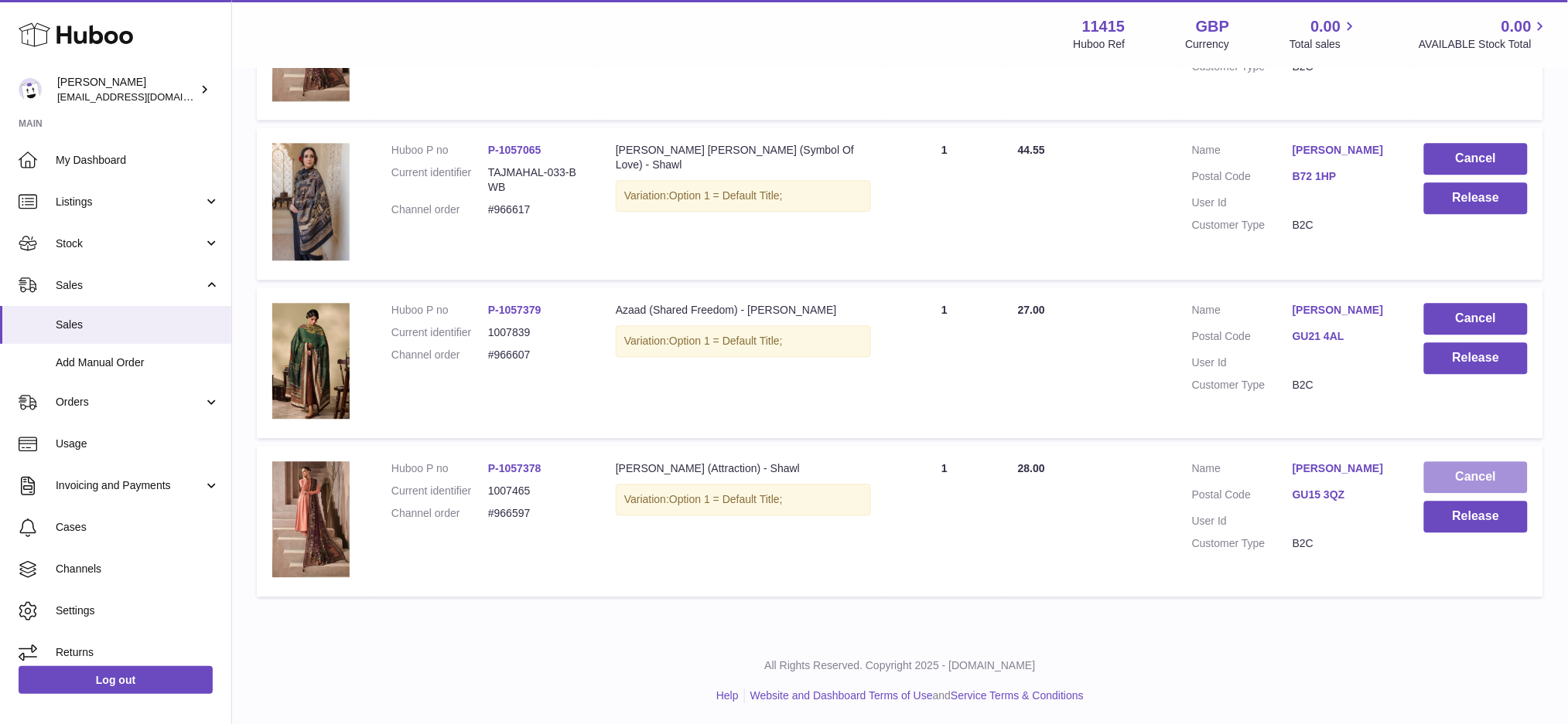
click at [1465, 472] on button "Cancel" at bounding box center [1476, 477] width 103 height 31
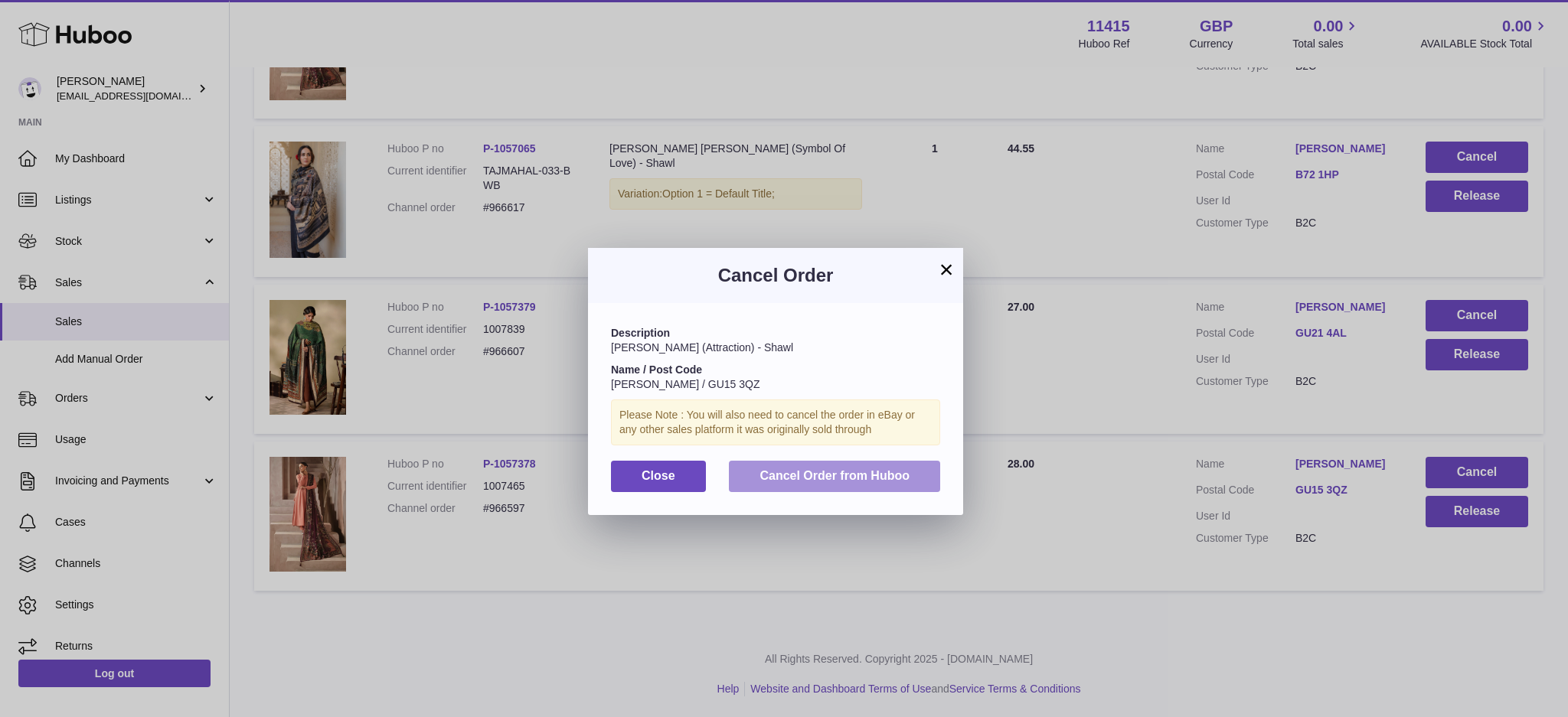
click at [898, 462] on button "Cancel Order from Huboo" at bounding box center [834, 476] width 211 height 31
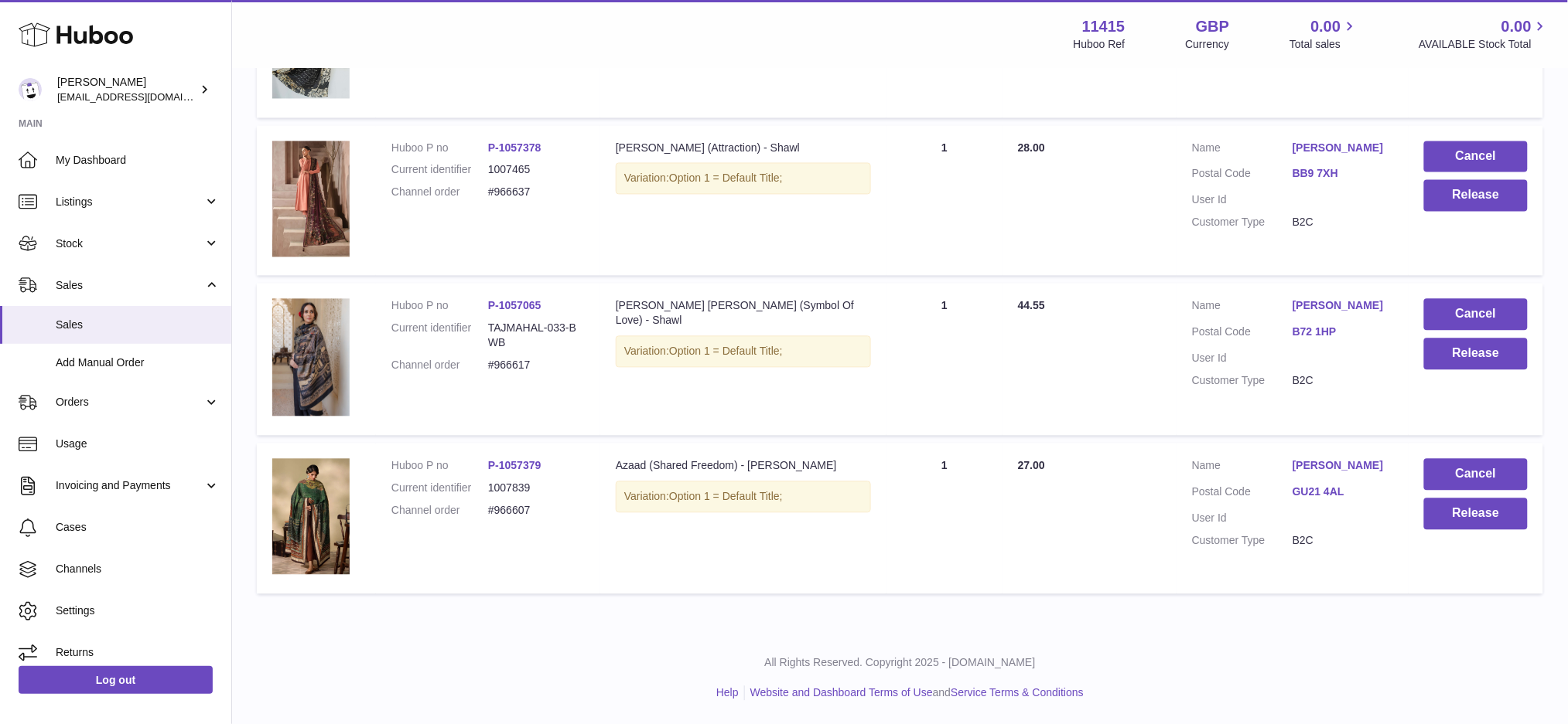
scroll to position [1057, 0]
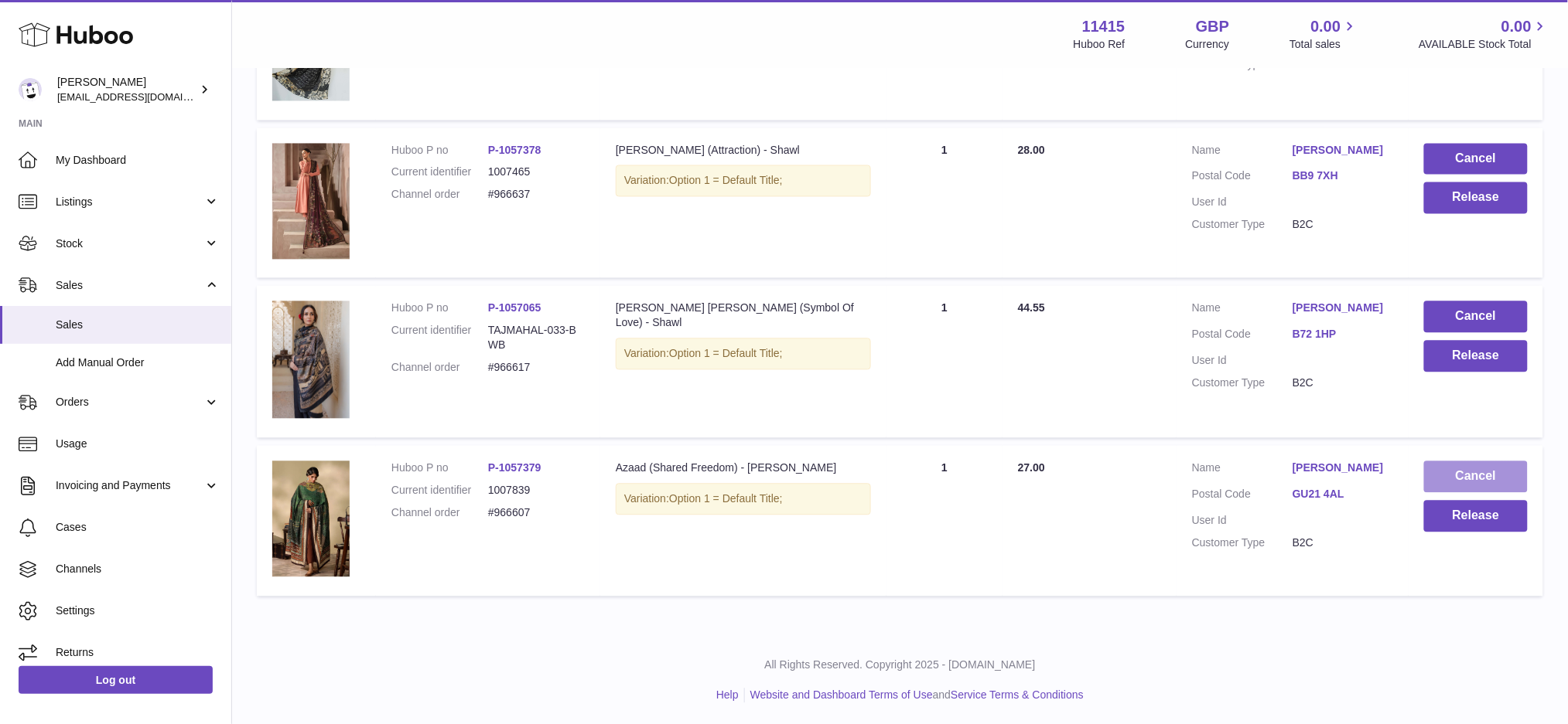
click at [1491, 468] on button "Cancel" at bounding box center [1476, 477] width 103 height 31
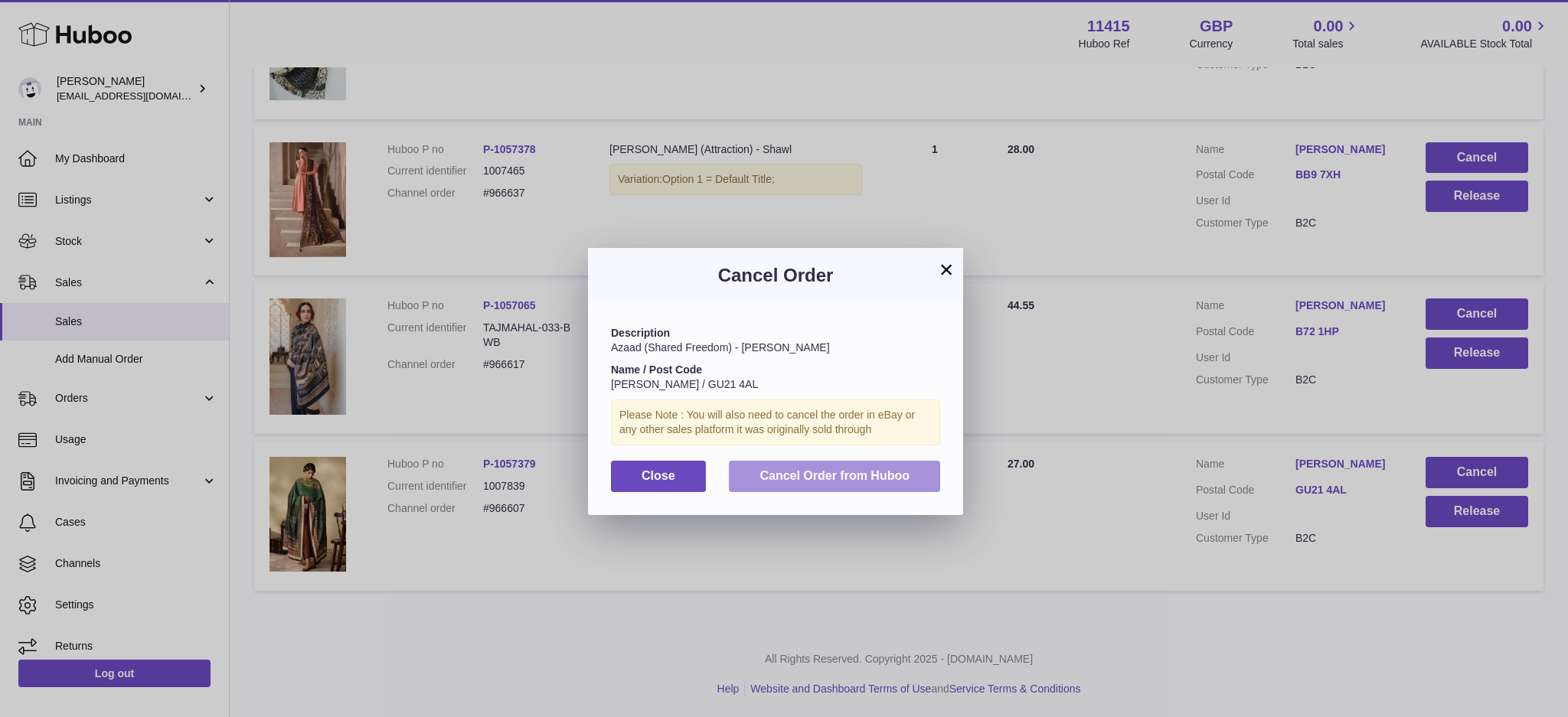
click at [887, 470] on span "Cancel Order from Huboo" at bounding box center [834, 476] width 150 height 13
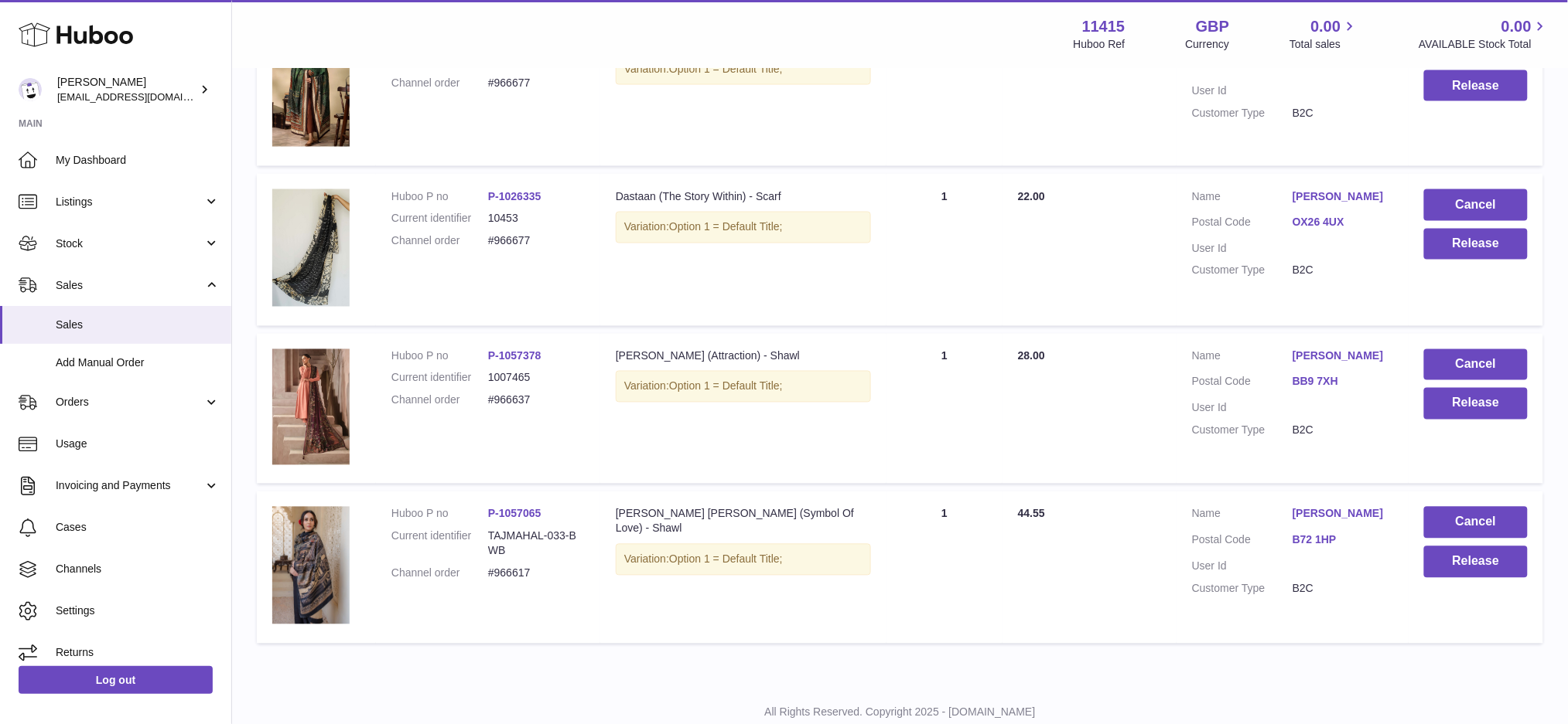
scroll to position [898, 0]
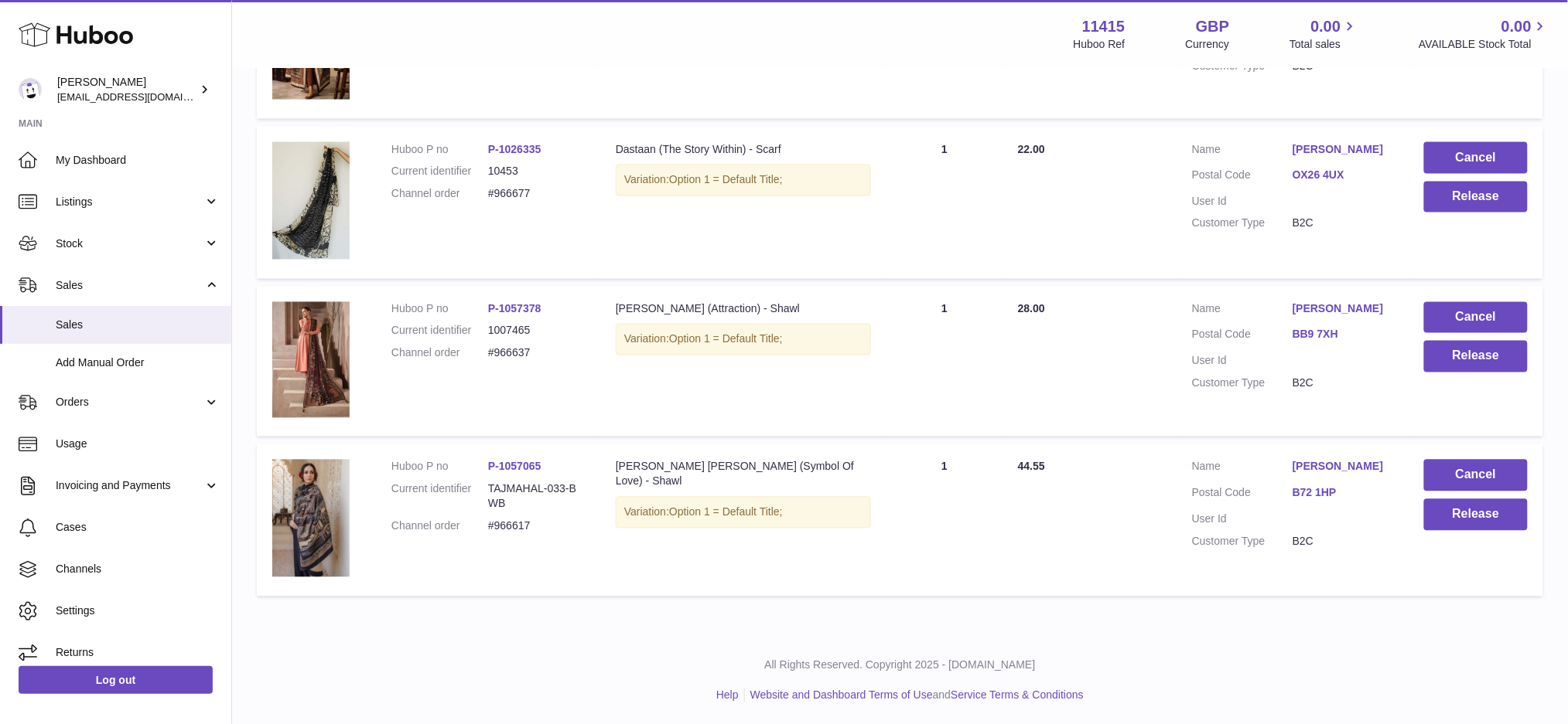
click at [1477, 473] on button "Cancel" at bounding box center [1476, 475] width 103 height 31
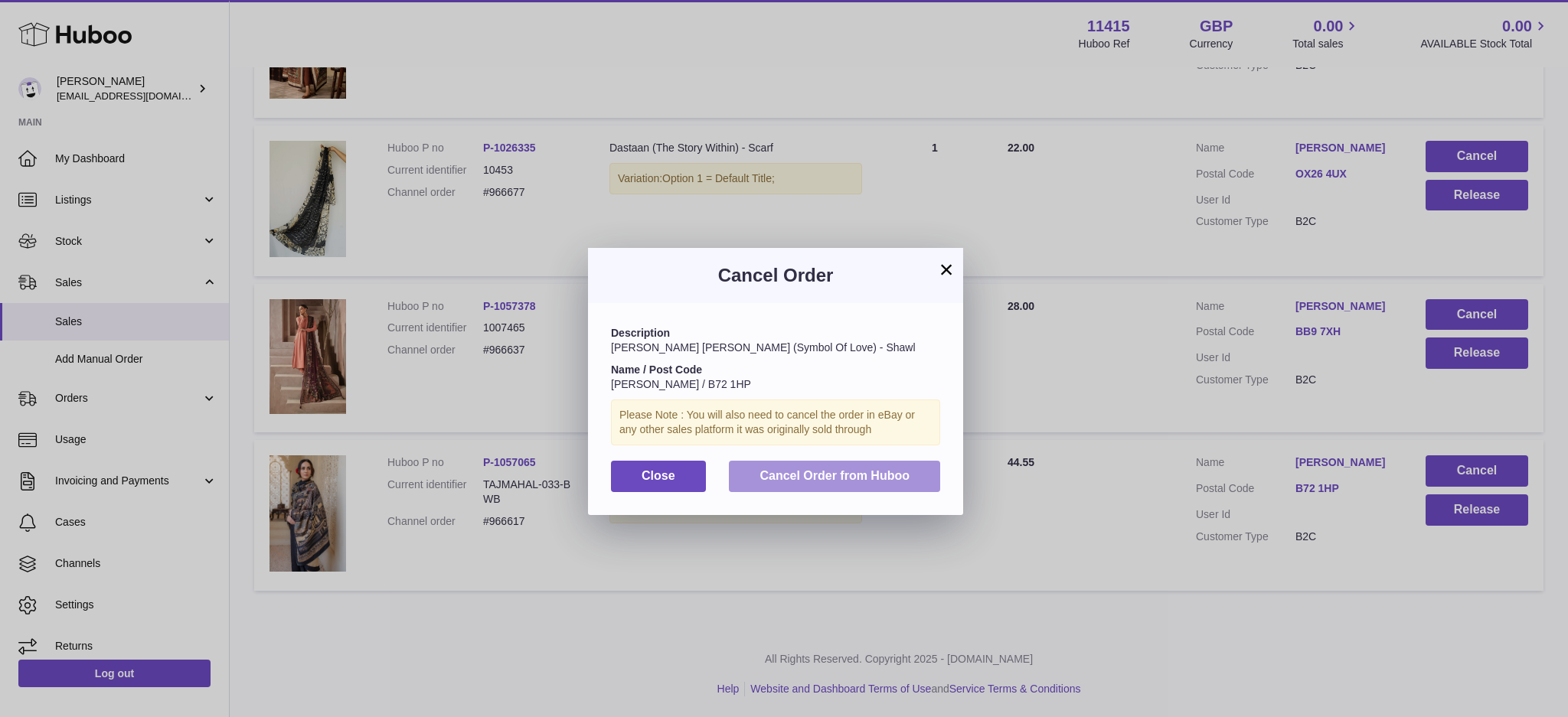
click at [925, 482] on button "Cancel Order from Huboo" at bounding box center [834, 476] width 211 height 31
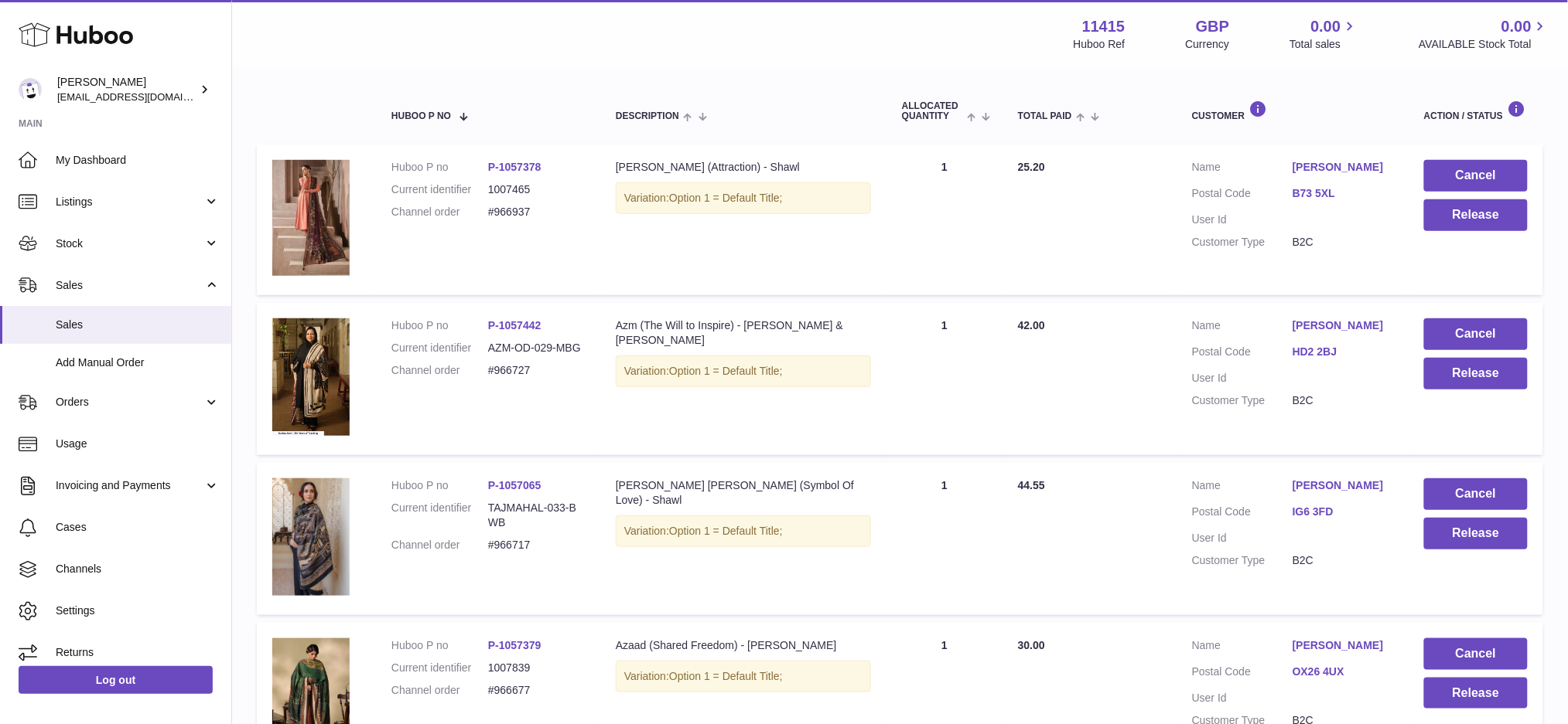
scroll to position [224, 0]
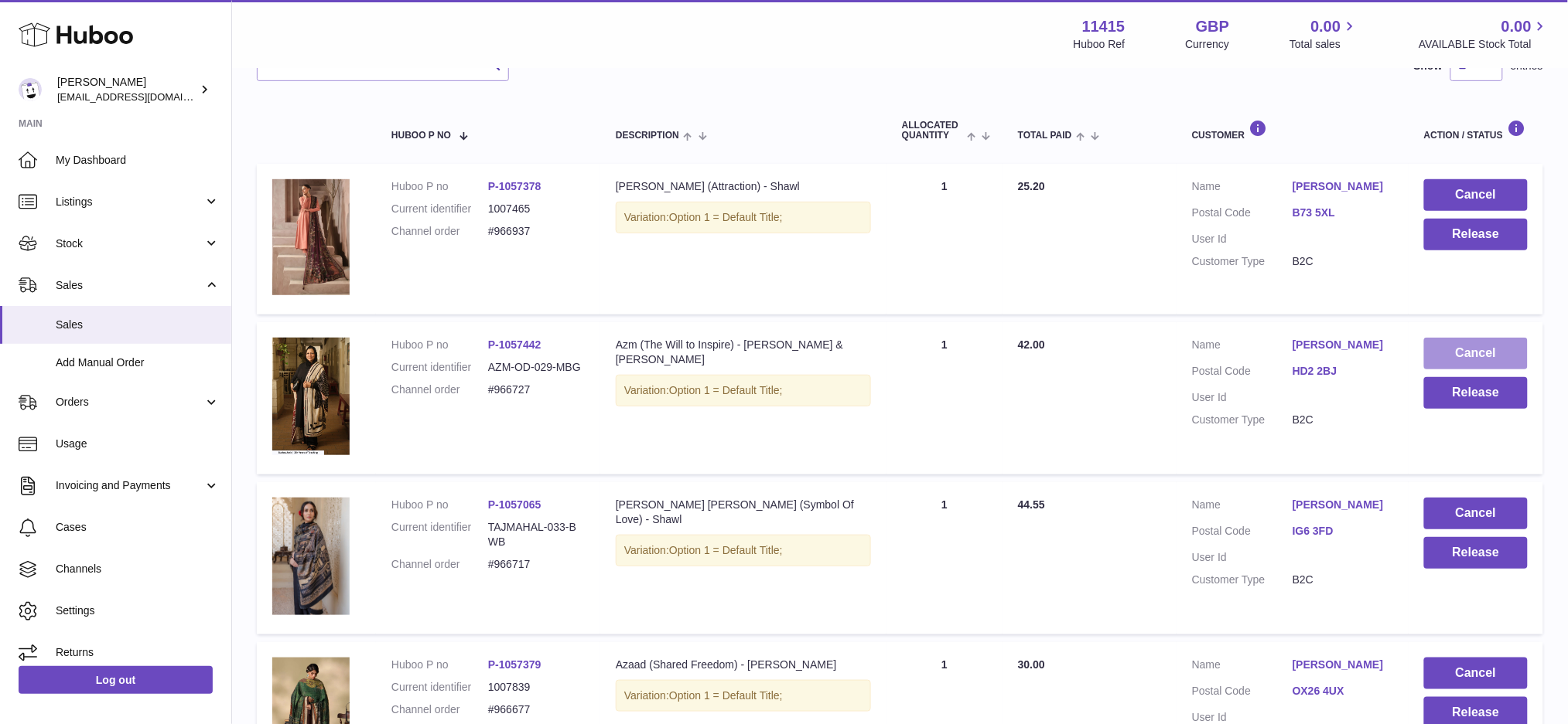
click at [1476, 346] on button "Cancel" at bounding box center [1476, 353] width 103 height 31
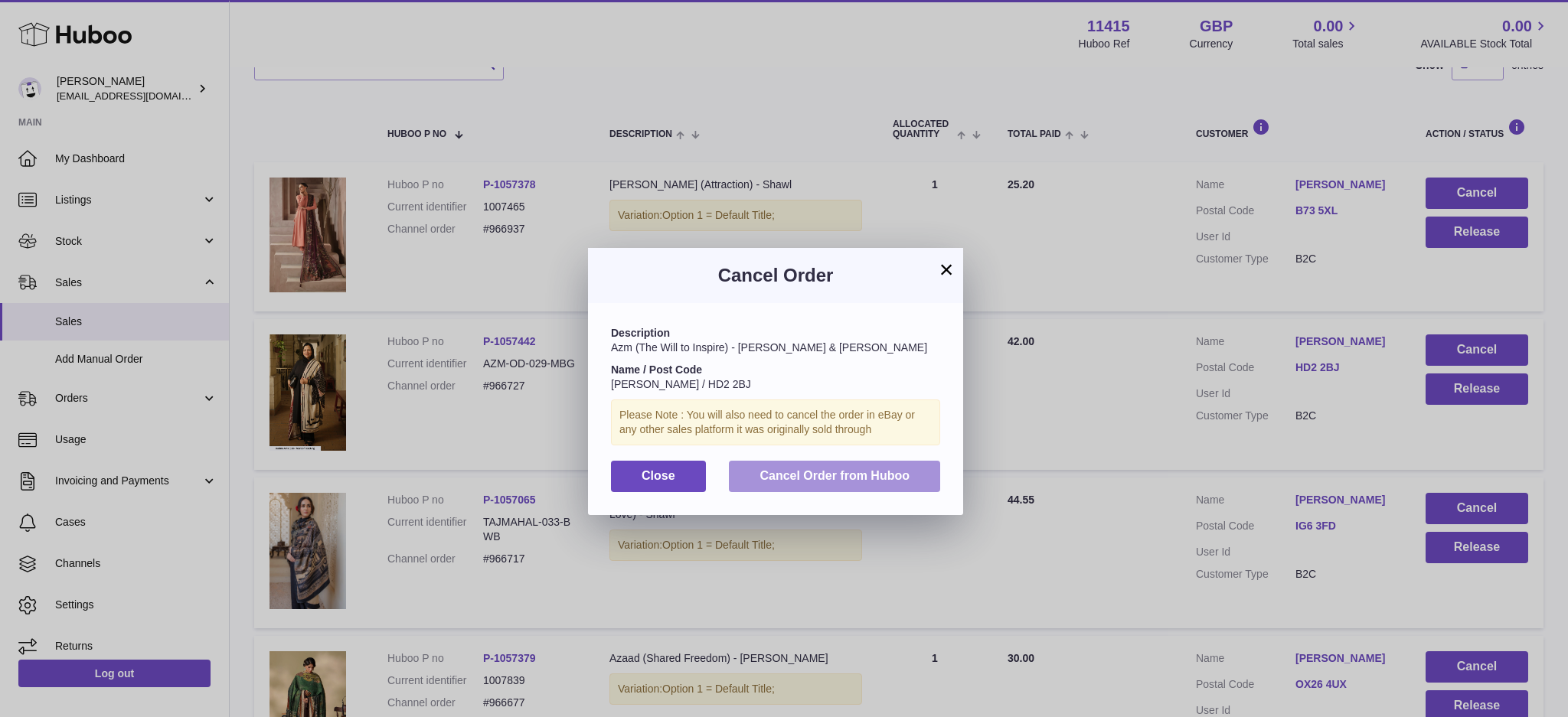
click at [890, 471] on span "Cancel Order from Huboo" at bounding box center [834, 476] width 150 height 13
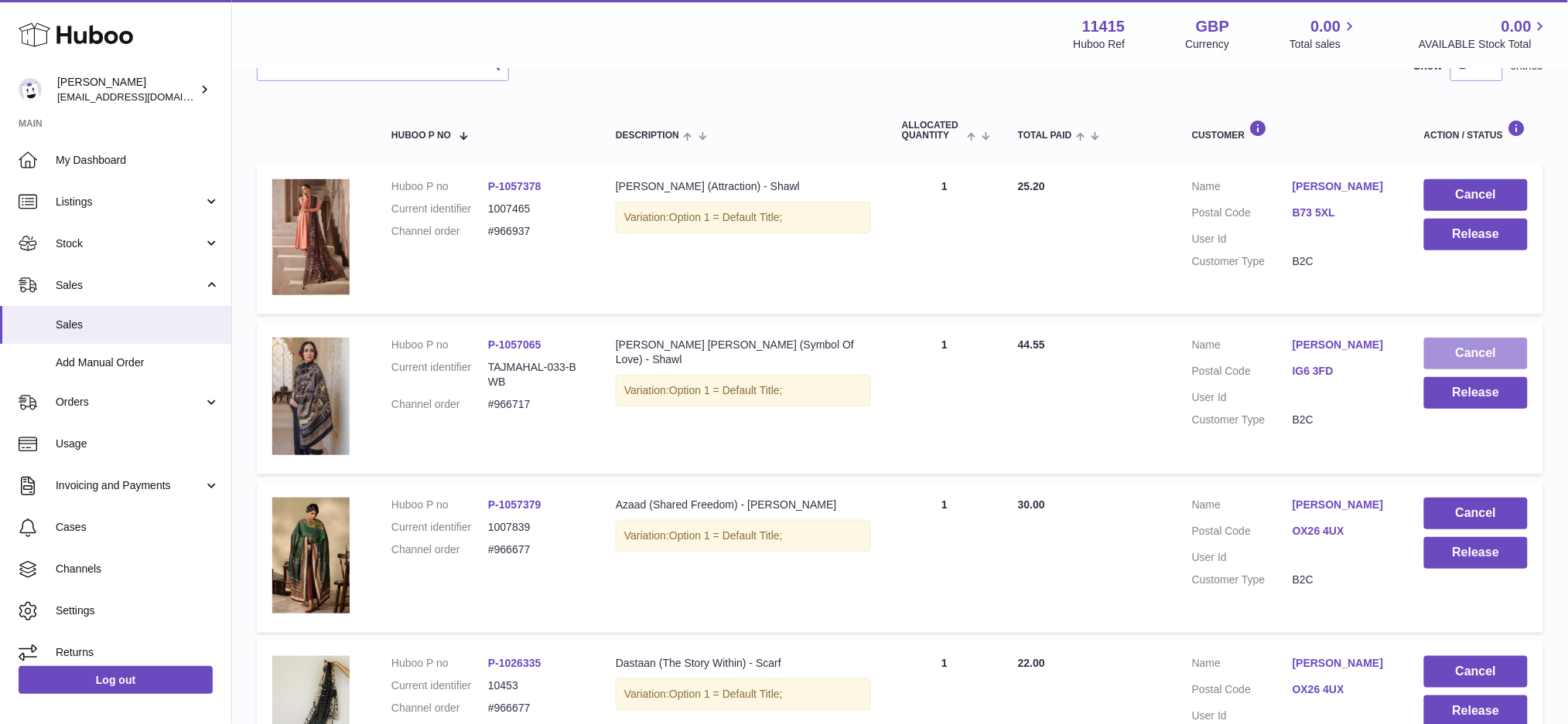
click at [1458, 355] on button "Cancel" at bounding box center [1476, 353] width 103 height 31
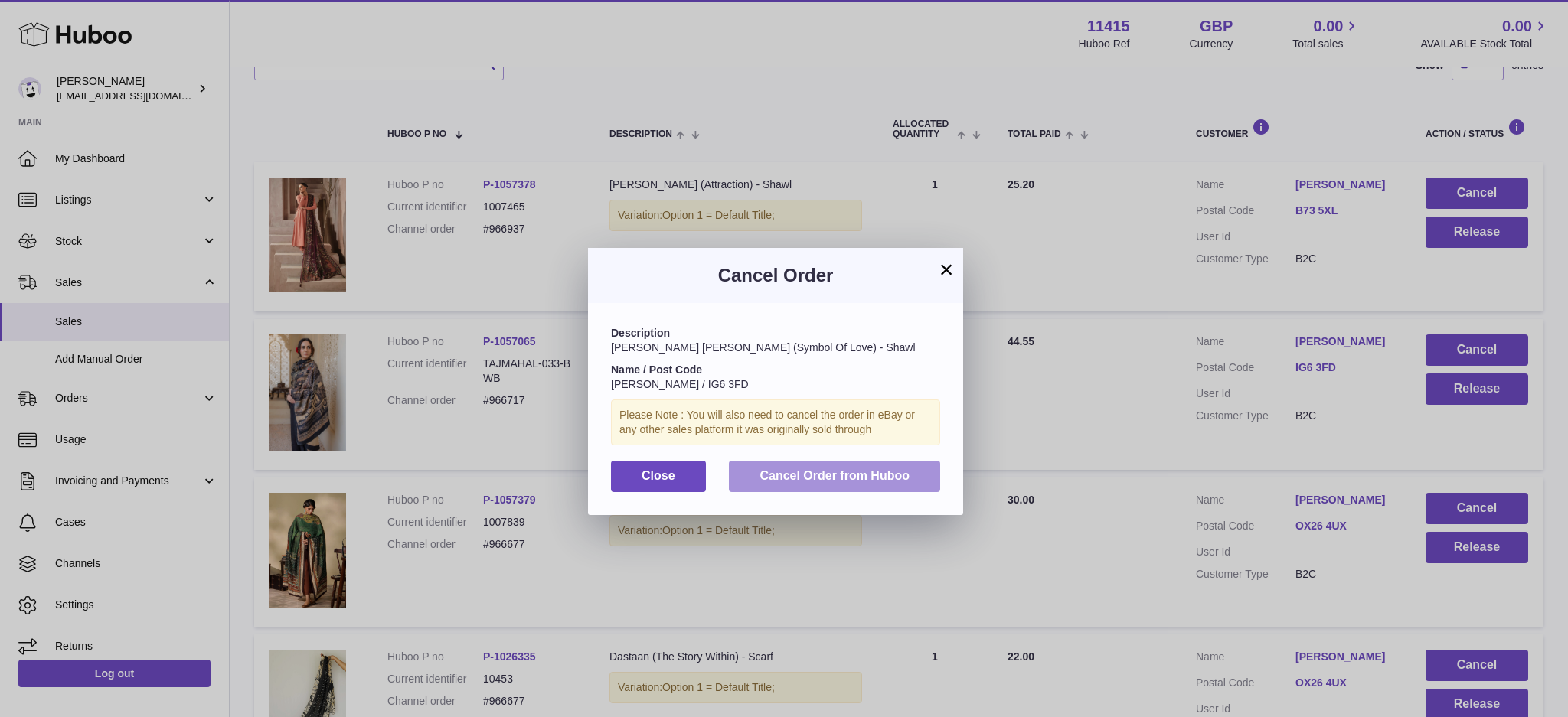
click at [915, 471] on button "Cancel Order from Huboo" at bounding box center [834, 476] width 211 height 31
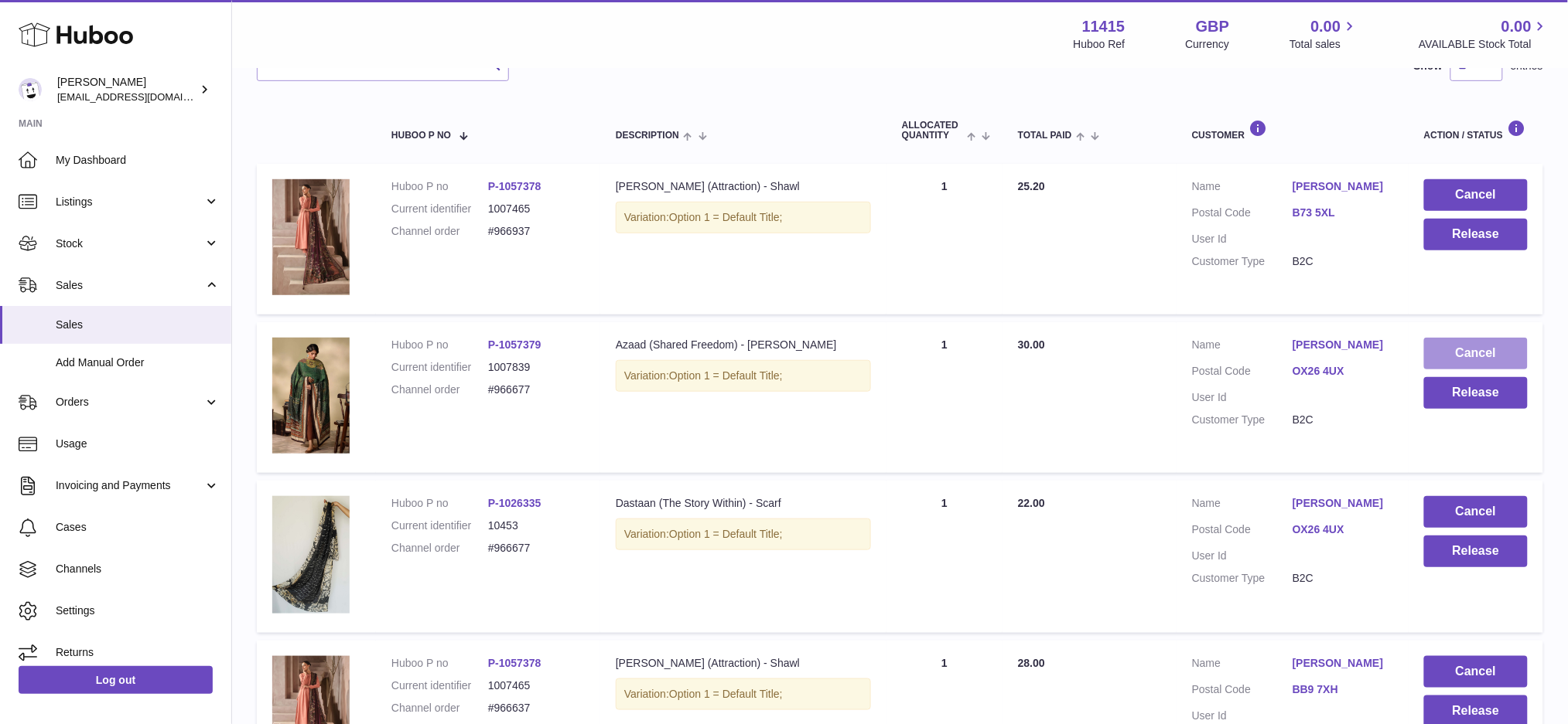
click at [1441, 351] on button "Cancel" at bounding box center [1476, 353] width 103 height 31
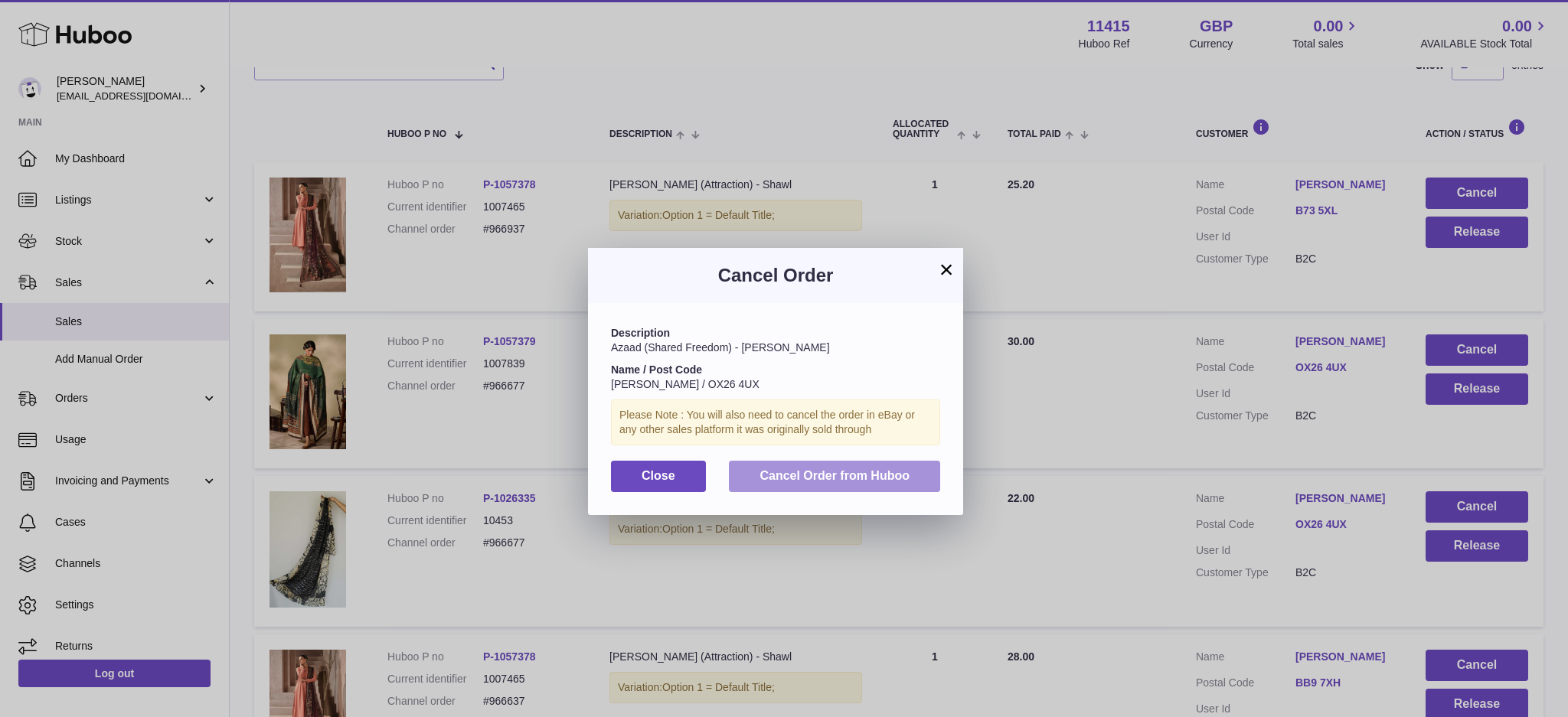
click at [889, 484] on button "Cancel Order from Huboo" at bounding box center [834, 476] width 211 height 31
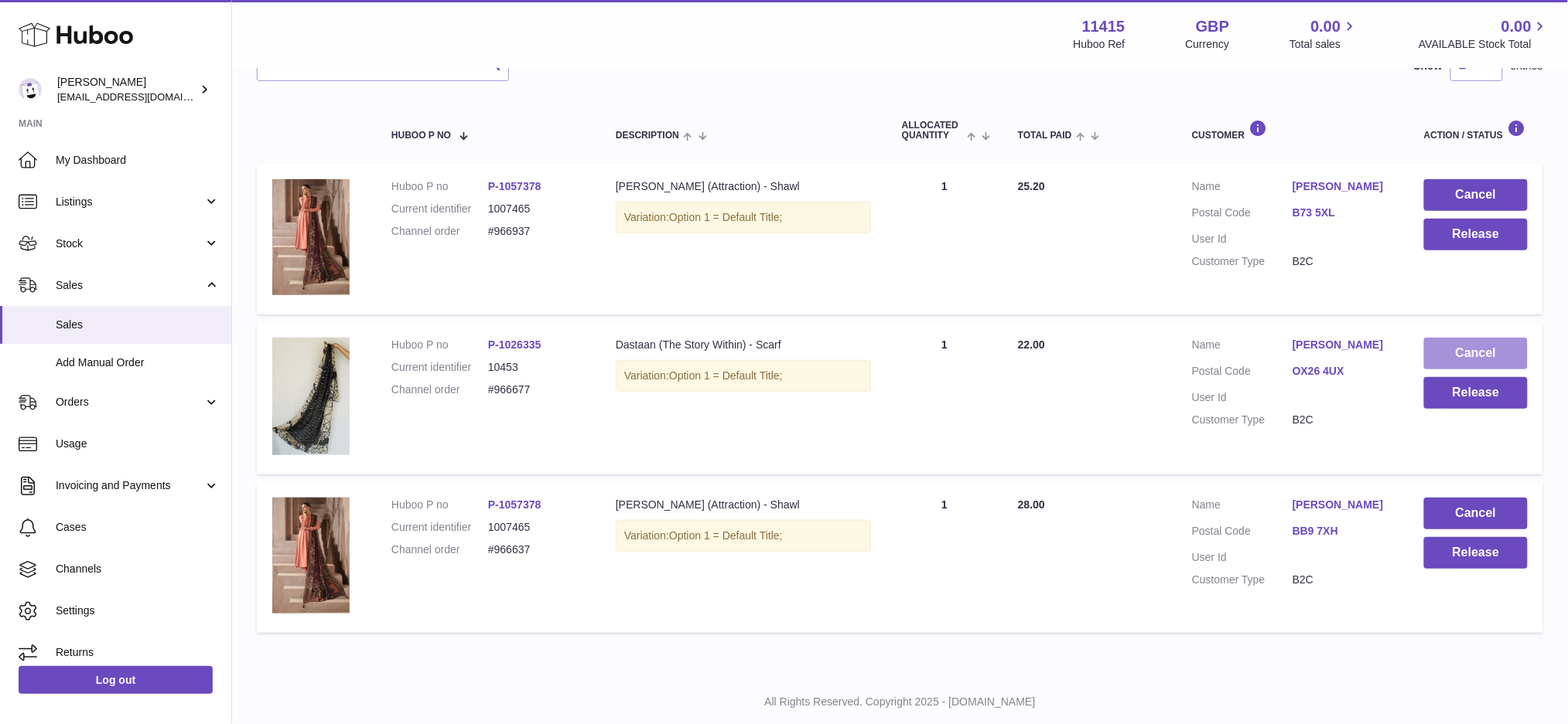
click at [1512, 341] on button "Cancel" at bounding box center [1476, 353] width 103 height 31
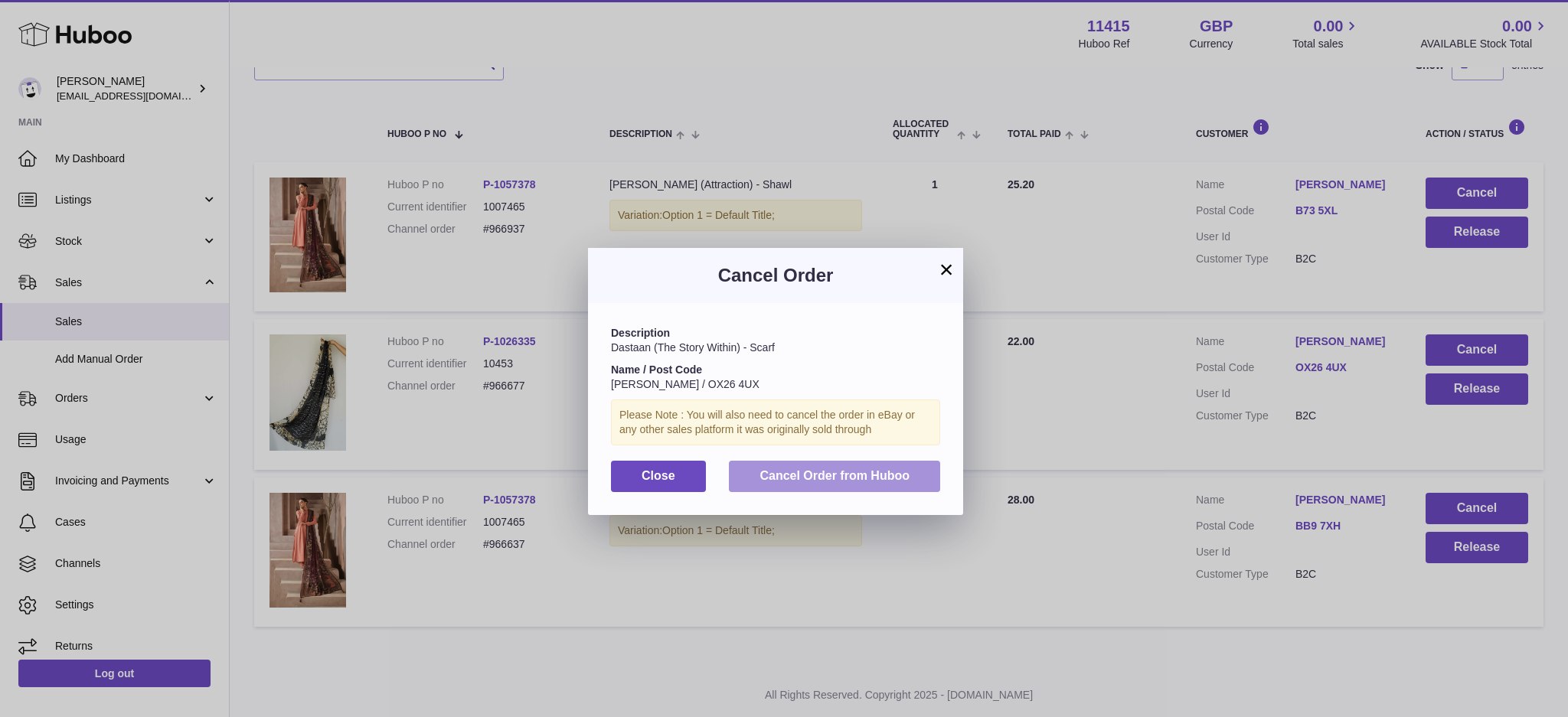
click at [854, 476] on span "Cancel Order from Huboo" at bounding box center [834, 476] width 150 height 13
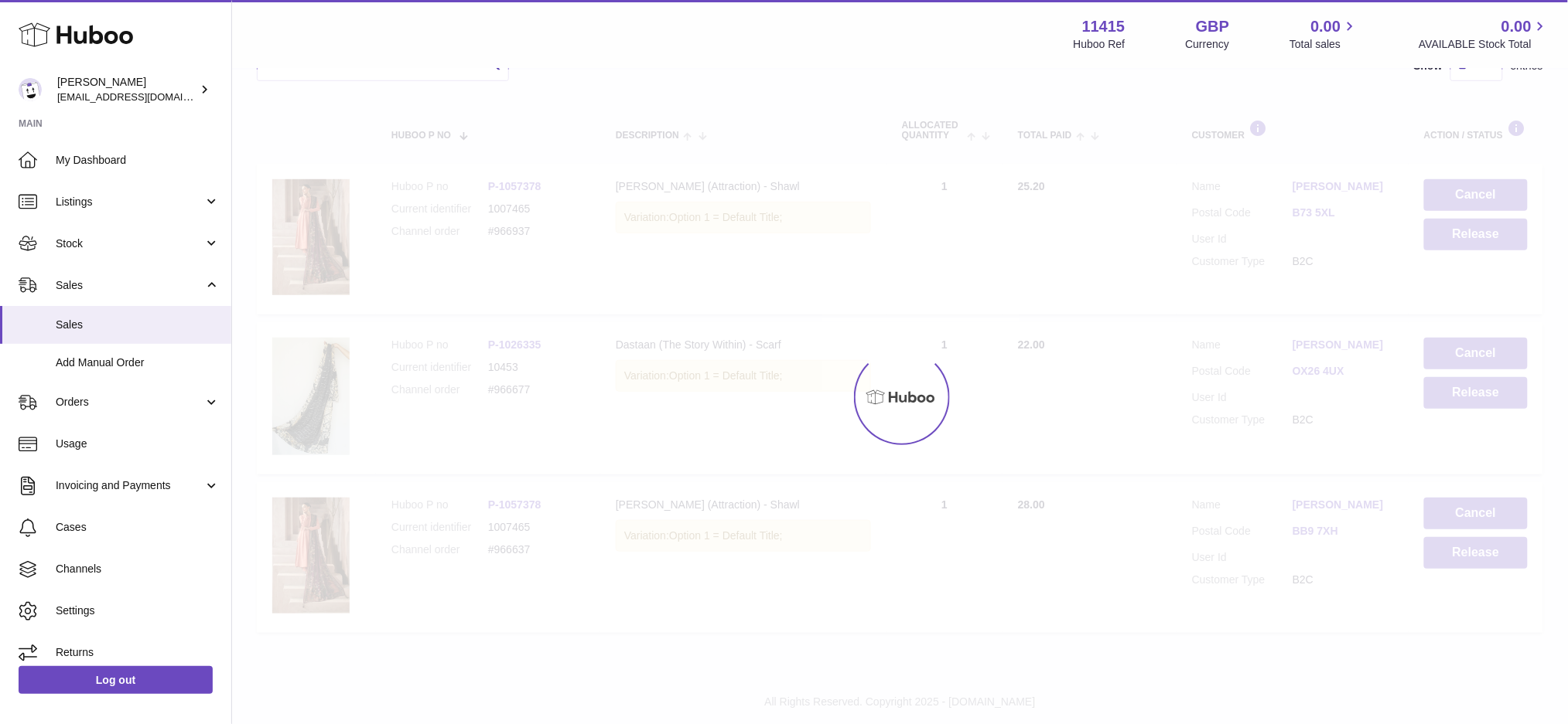
scroll to position [102, 0]
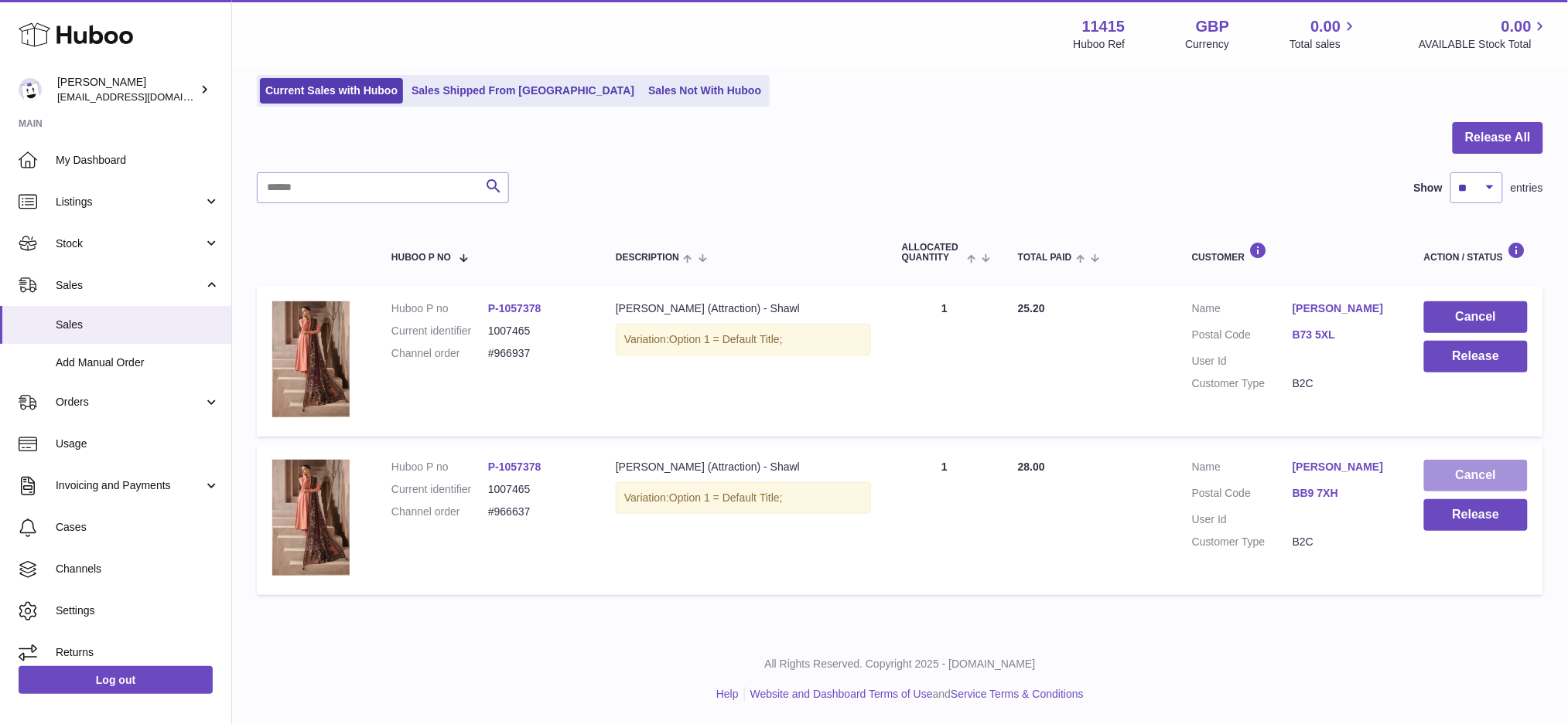
click at [1436, 476] on button "Cancel" at bounding box center [1476, 475] width 103 height 31
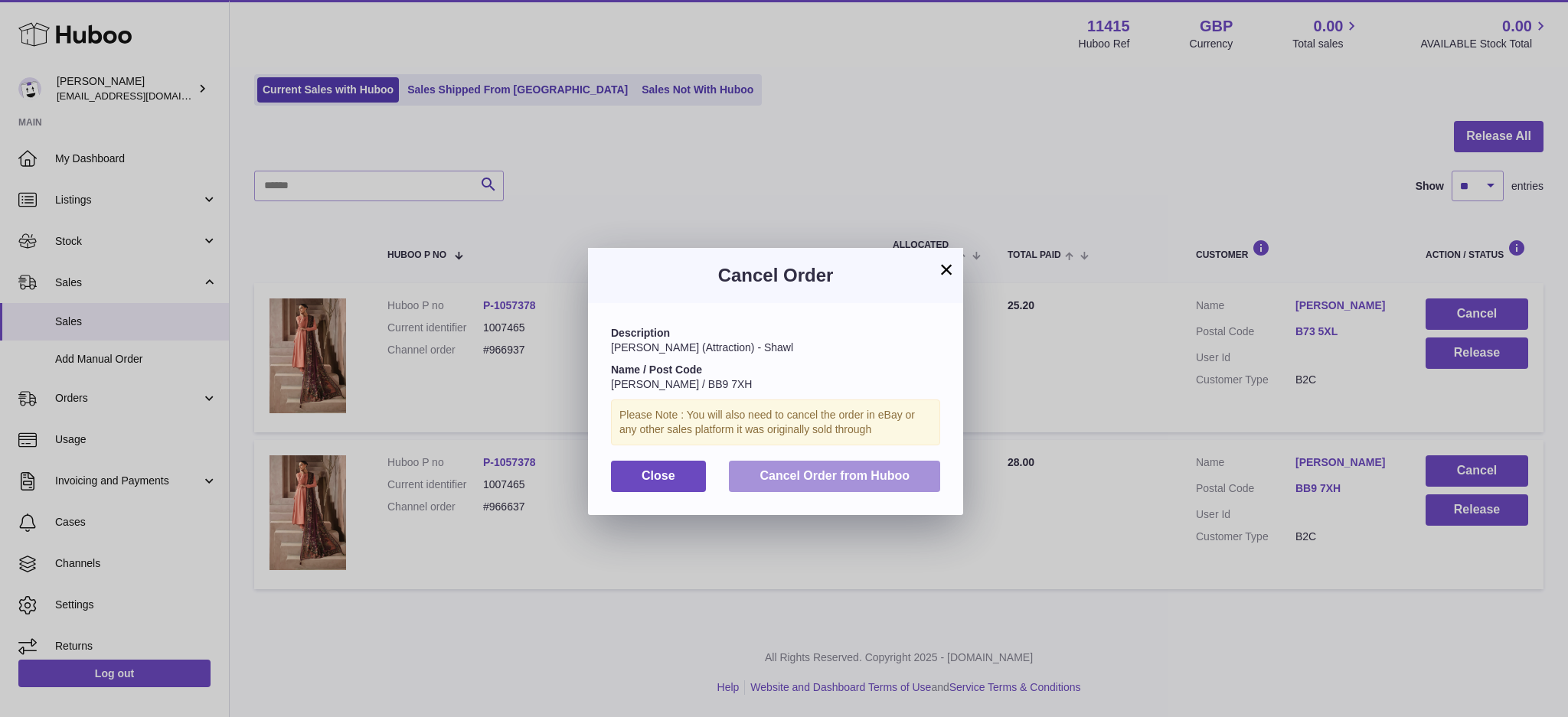
click at [875, 481] on span "Cancel Order from Huboo" at bounding box center [834, 476] width 150 height 13
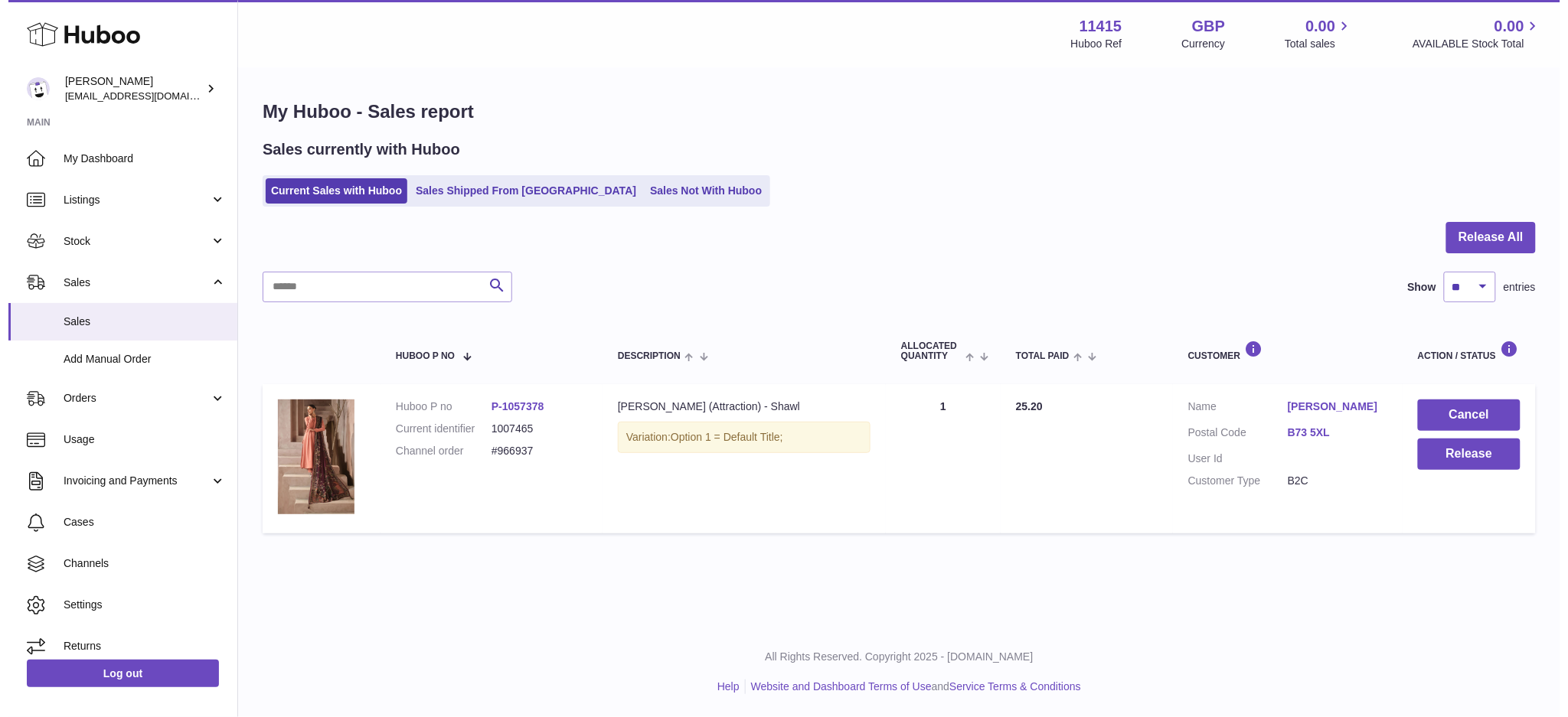
scroll to position [0, 0]
